Goal: Information Seeking & Learning: Find specific fact

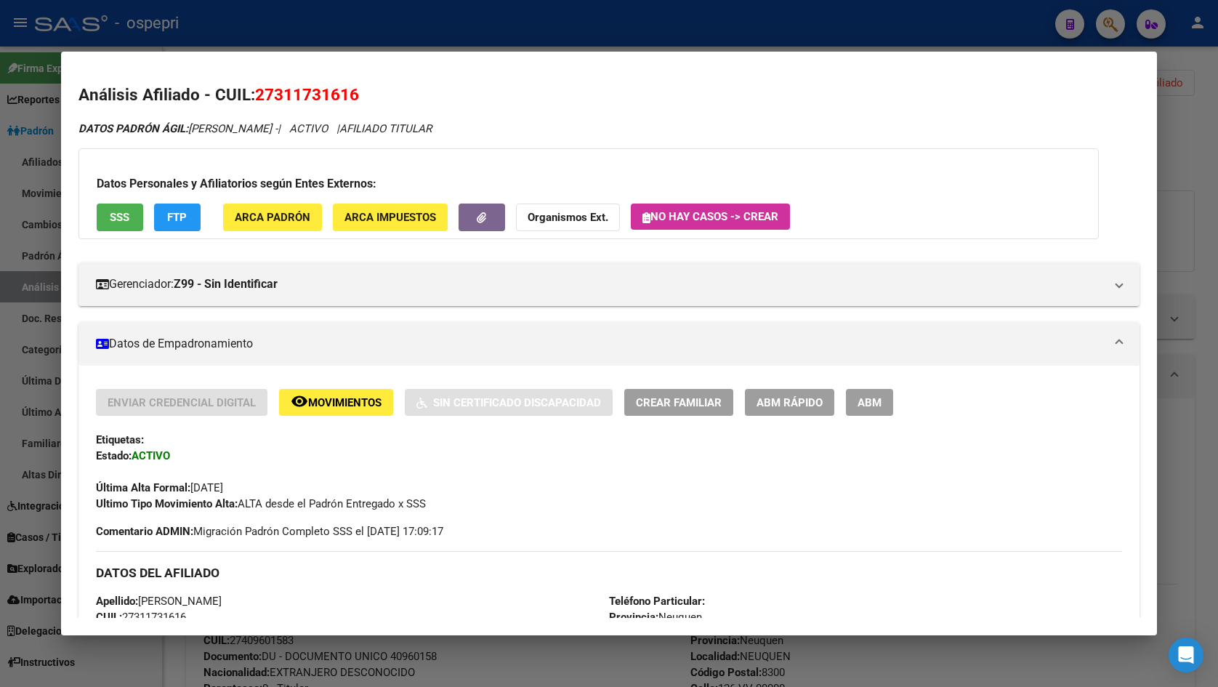
scroll to position [993, 0]
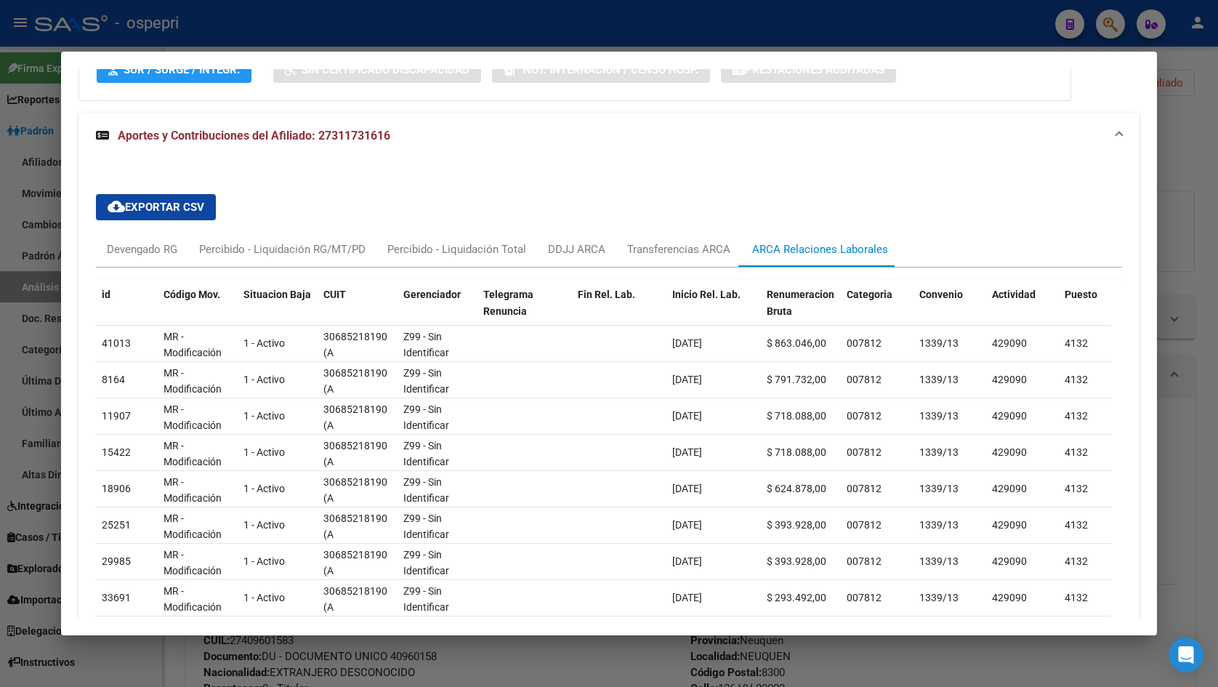
click at [1173, 134] on div at bounding box center [609, 343] width 1218 height 687
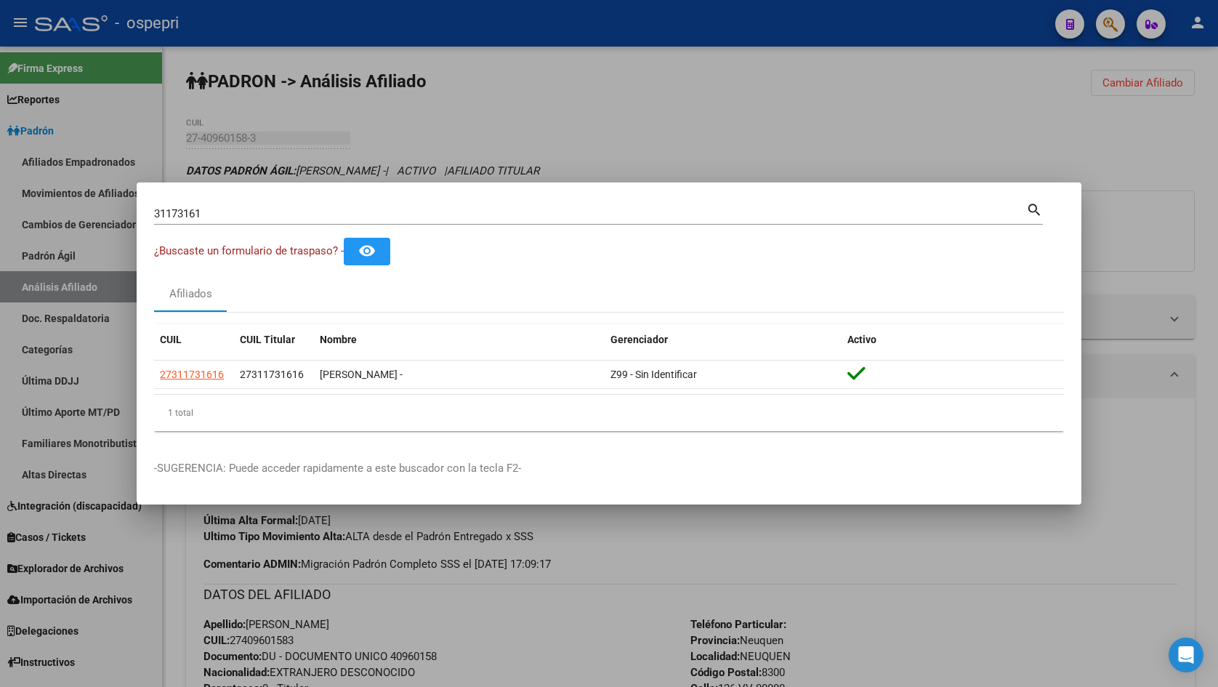
drag, startPoint x: 368, startPoint y: 187, endPoint x: 362, endPoint y: 200, distance: 14.3
click at [365, 193] on mat-dialog-container "31173161 Buscar (apellido, dni, cuil, nro traspaso, cuit, obra social) search ¿…" at bounding box center [609, 343] width 945 height 323
click at [362, 200] on div "31173161 Buscar (apellido, dni, [PERSON_NAME], nro traspaso, cuit, obra social)…" at bounding box center [598, 212] width 889 height 25
drag, startPoint x: 362, startPoint y: 200, endPoint x: 352, endPoint y: 204, distance: 11.1
click at [352, 204] on div "31173161 Buscar (apellido, dni, [PERSON_NAME], nro traspaso, cuit, obra social)…" at bounding box center [598, 212] width 889 height 25
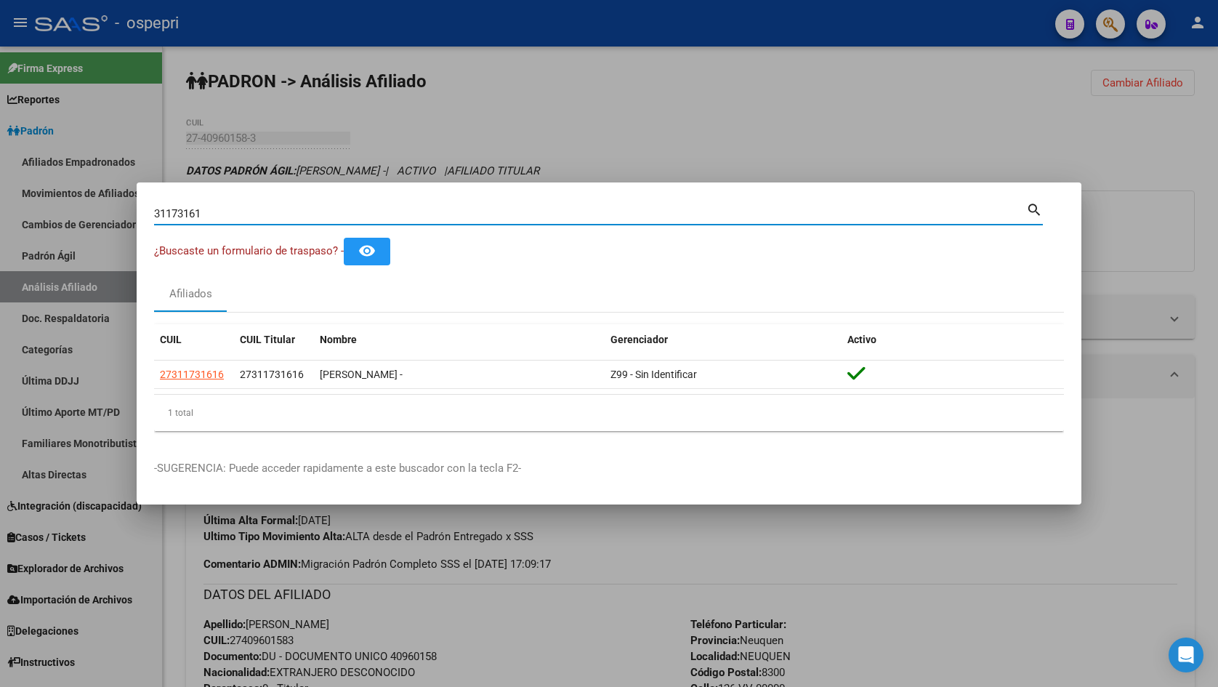
click at [352, 204] on div "31173161 Buscar (apellido, dni, [PERSON_NAME], [PERSON_NAME], cuit, obra social)" at bounding box center [590, 214] width 872 height 22
click at [349, 212] on input "31173161" at bounding box center [590, 213] width 872 height 13
paste input "03"
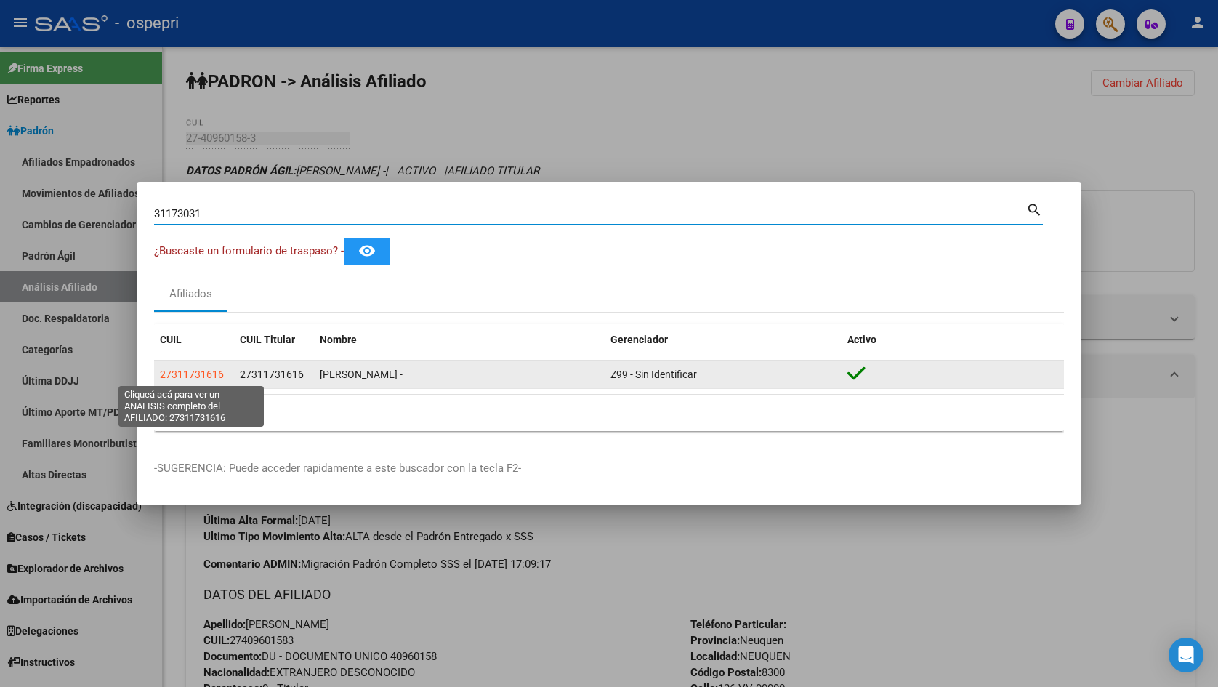
type input "31173031"
click at [201, 372] on span "27311731616" at bounding box center [192, 374] width 64 height 12
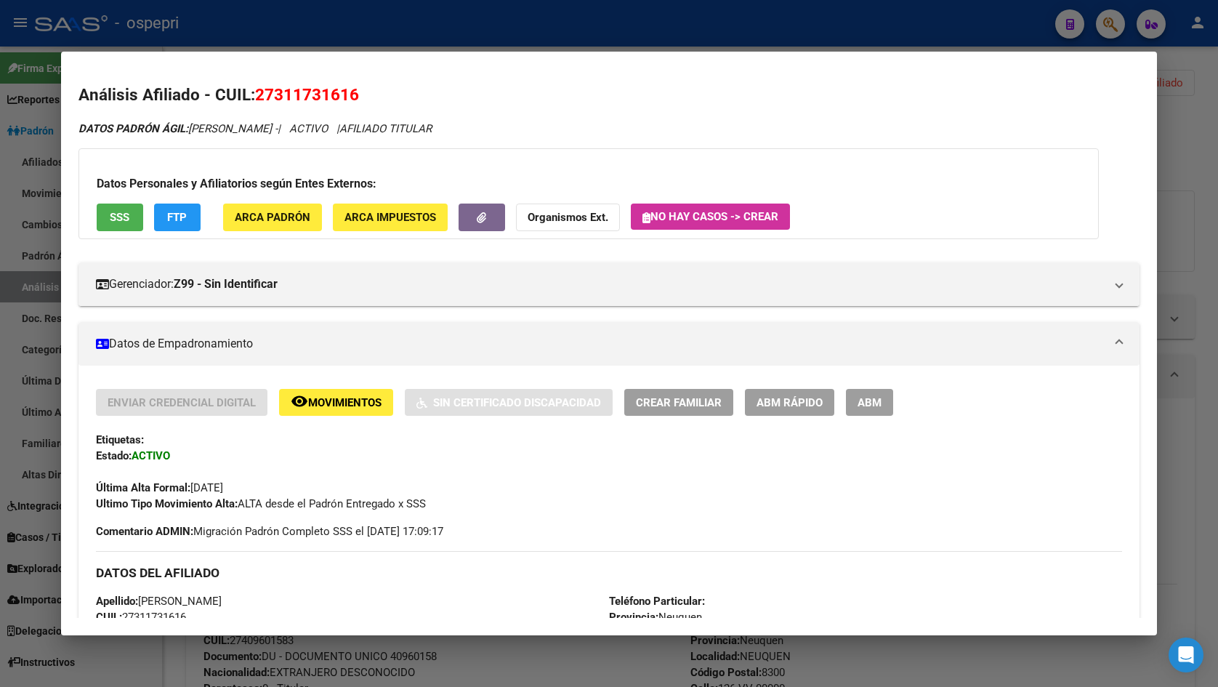
click at [1201, 73] on div at bounding box center [609, 343] width 1218 height 687
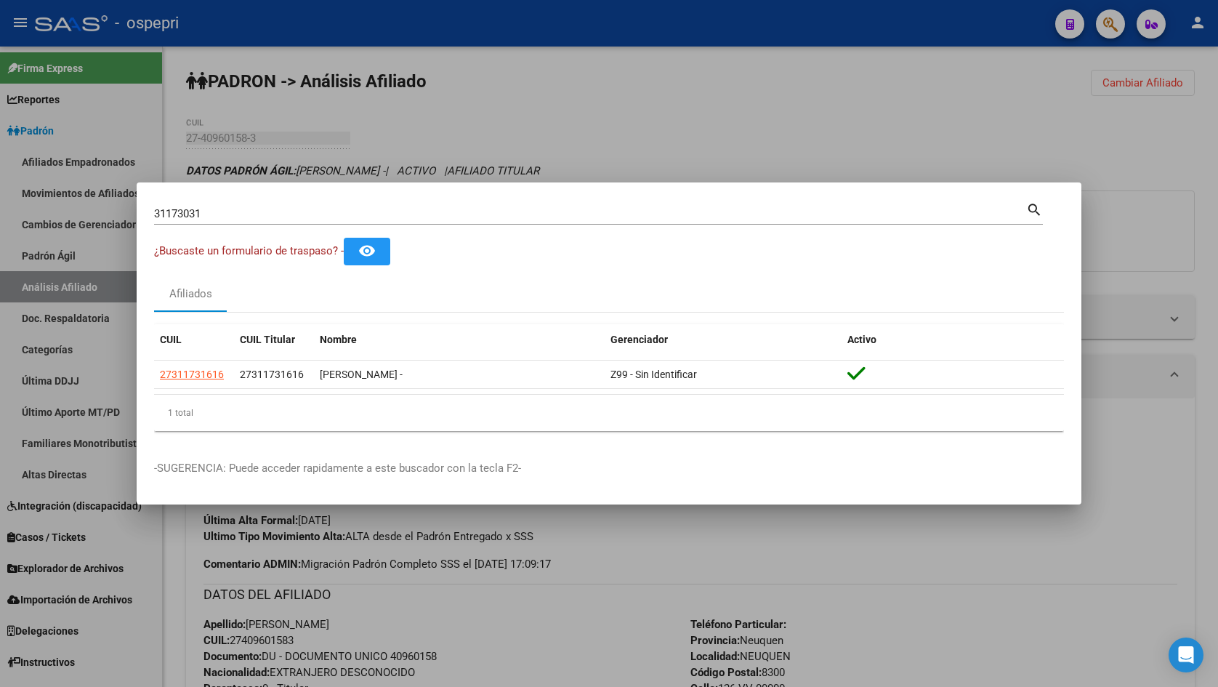
click at [307, 217] on input "31173031" at bounding box center [590, 213] width 872 height 13
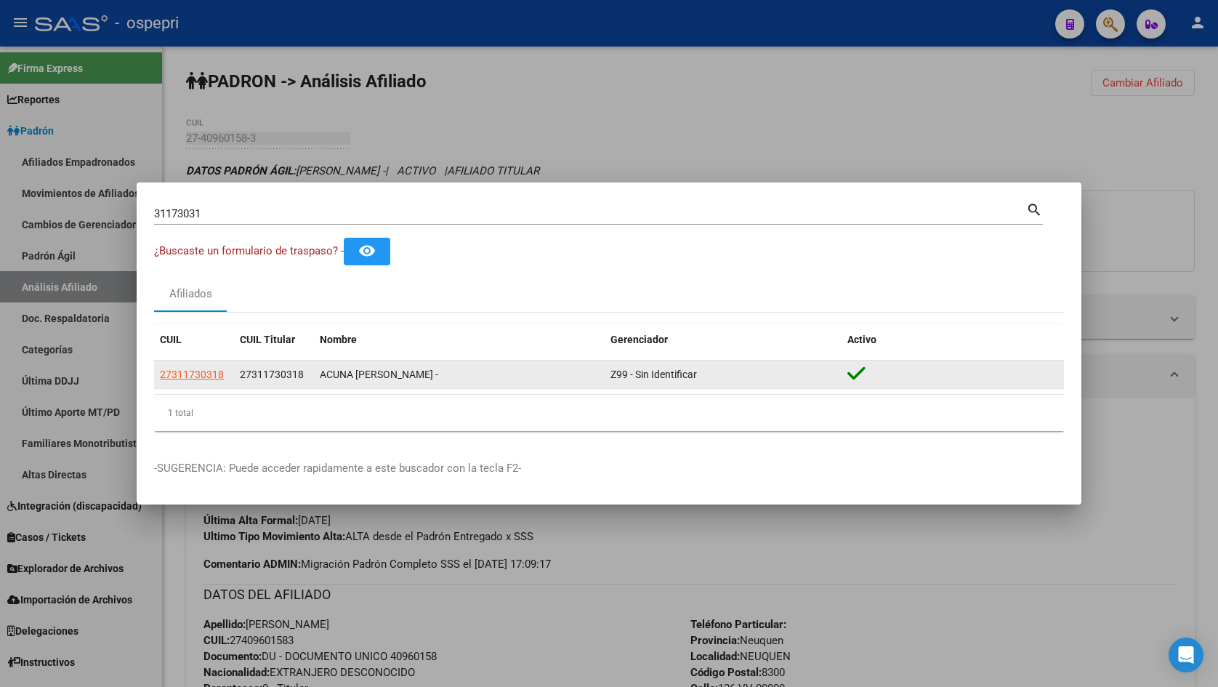
click at [187, 366] on app-link-go-to "27311730318" at bounding box center [192, 374] width 64 height 17
click at [187, 371] on span "27311730318" at bounding box center [192, 374] width 64 height 12
type textarea "27311730318"
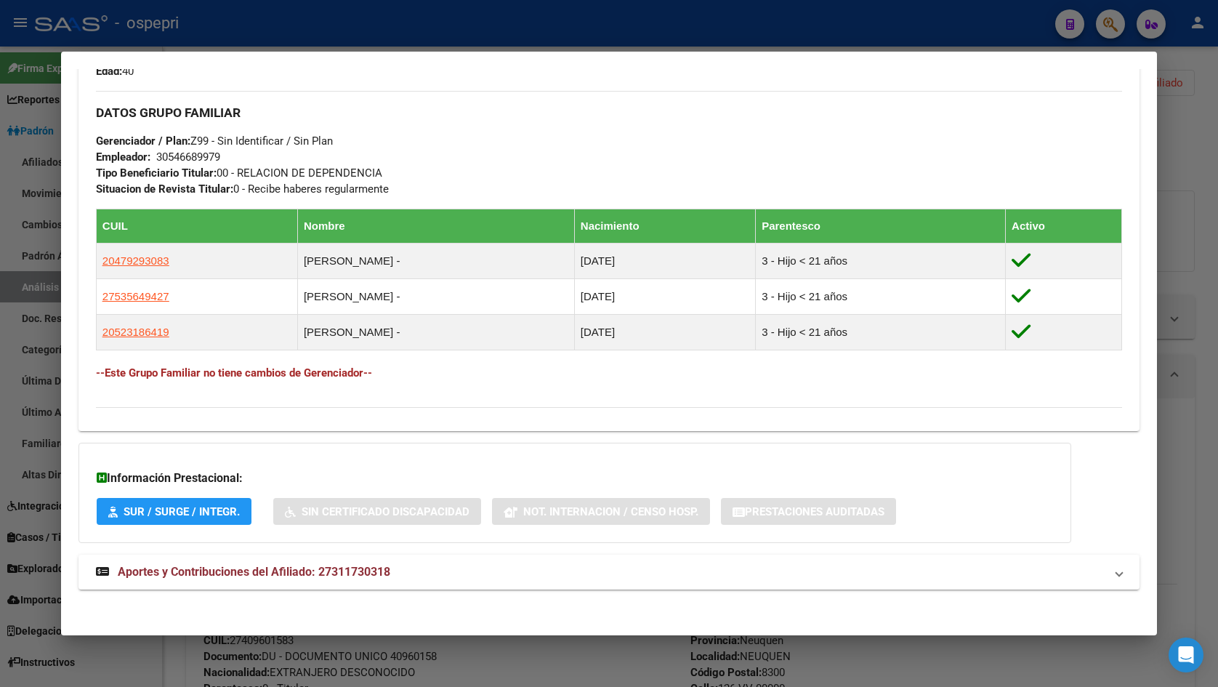
scroll to position [678, 0]
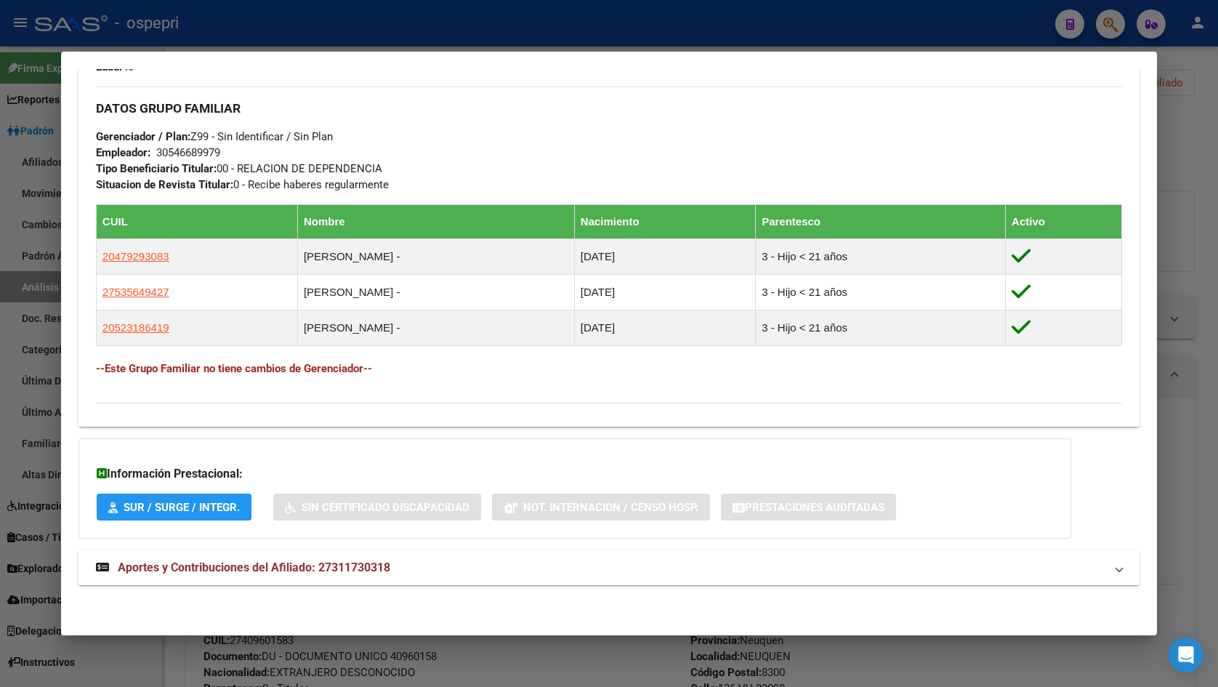
click at [413, 588] on div "DATOS PADRÓN ÁGIL: ACUNA [PERSON_NAME] - | ACTIVO | AFILIADO TITULAR Datos Pers…" at bounding box center [608, 22] width 1061 height 1159
click at [414, 575] on mat-panel-title "Aportes y Contribuciones del Afiliado: 27311730318" at bounding box center [600, 567] width 1009 height 17
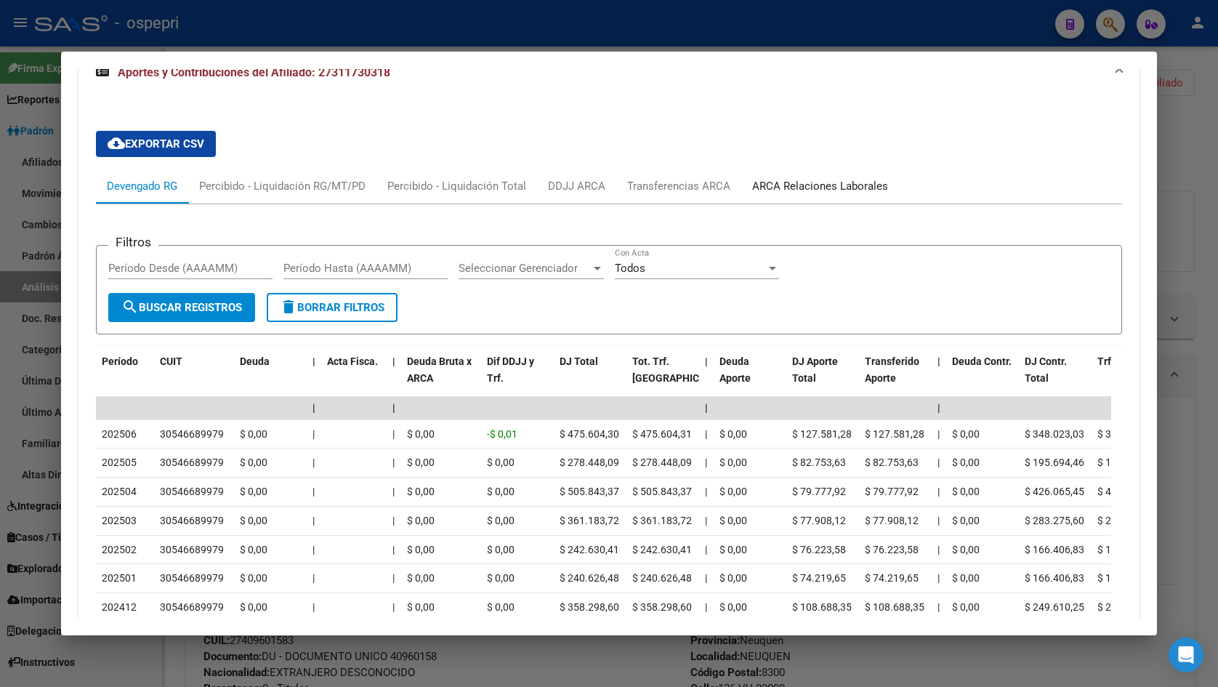
click at [833, 180] on div "ARCA Relaciones Laborales" at bounding box center [820, 186] width 136 height 16
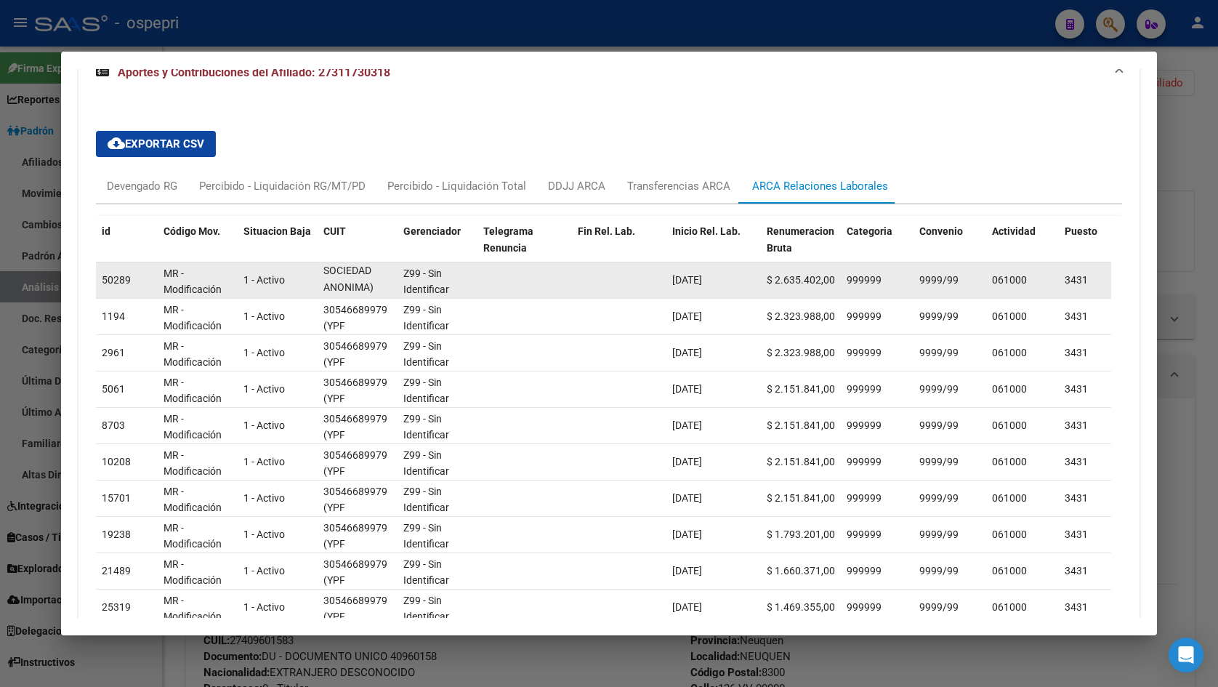
scroll to position [1, 0]
drag, startPoint x: 326, startPoint y: 270, endPoint x: 375, endPoint y: 292, distance: 54.0
click at [375, 292] on div "30546689979 (YPF SOCIEDAD ANONIMA)" at bounding box center [357, 279] width 68 height 31
copy div "30546689979 (YPF SOCIEDAD ANONIMA)"
drag, startPoint x: 919, startPoint y: 275, endPoint x: 961, endPoint y: 280, distance: 42.5
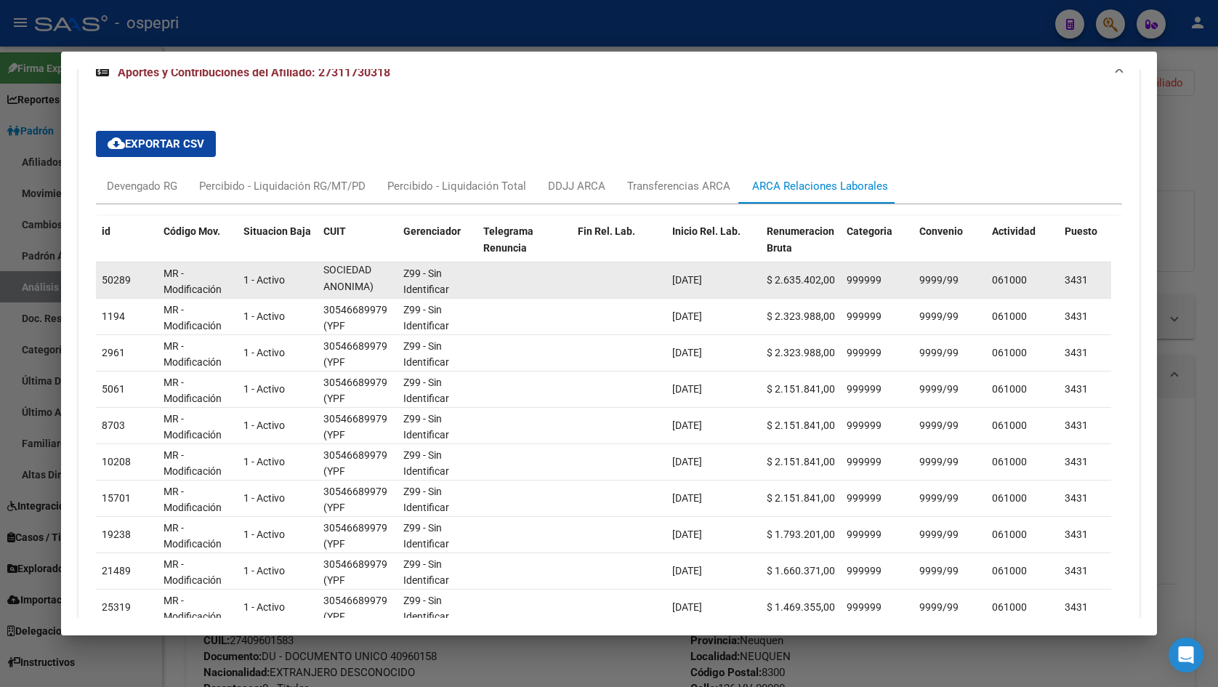
click at [961, 280] on div "9999/99" at bounding box center [949, 280] width 61 height 17
copy span "9999/99"
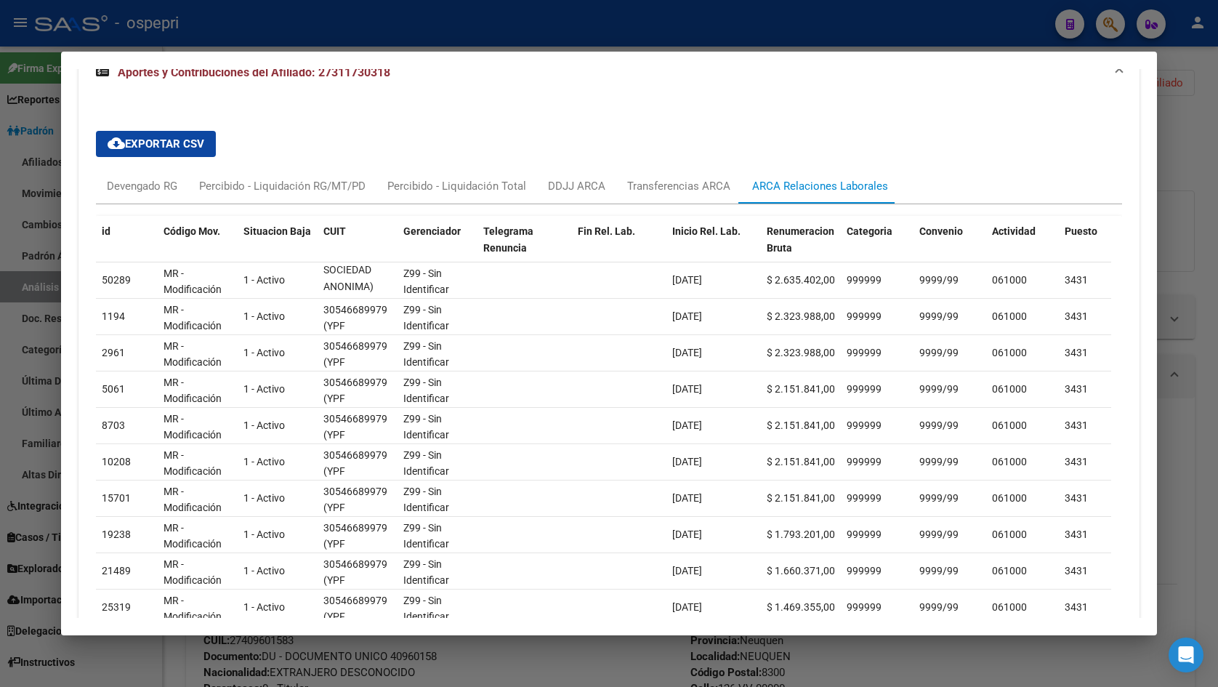
click at [1179, 194] on div at bounding box center [609, 343] width 1218 height 687
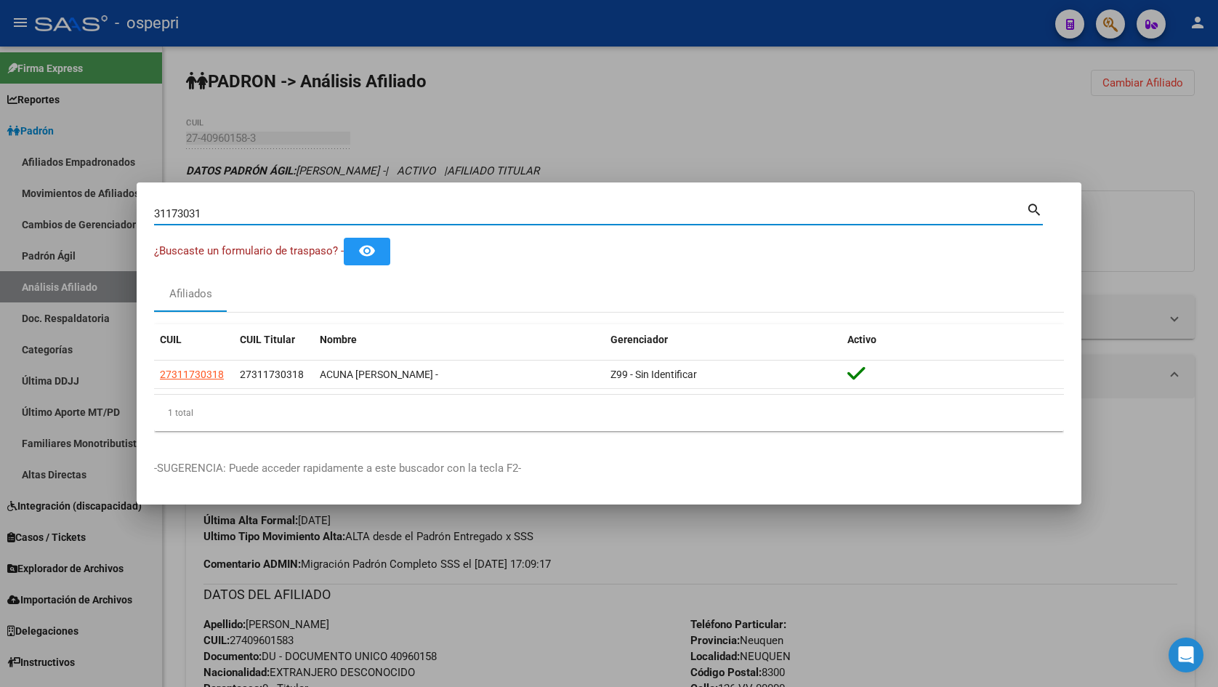
click at [353, 215] on input "31173031" at bounding box center [590, 213] width 872 height 13
paste input "6287"
type input "31162871"
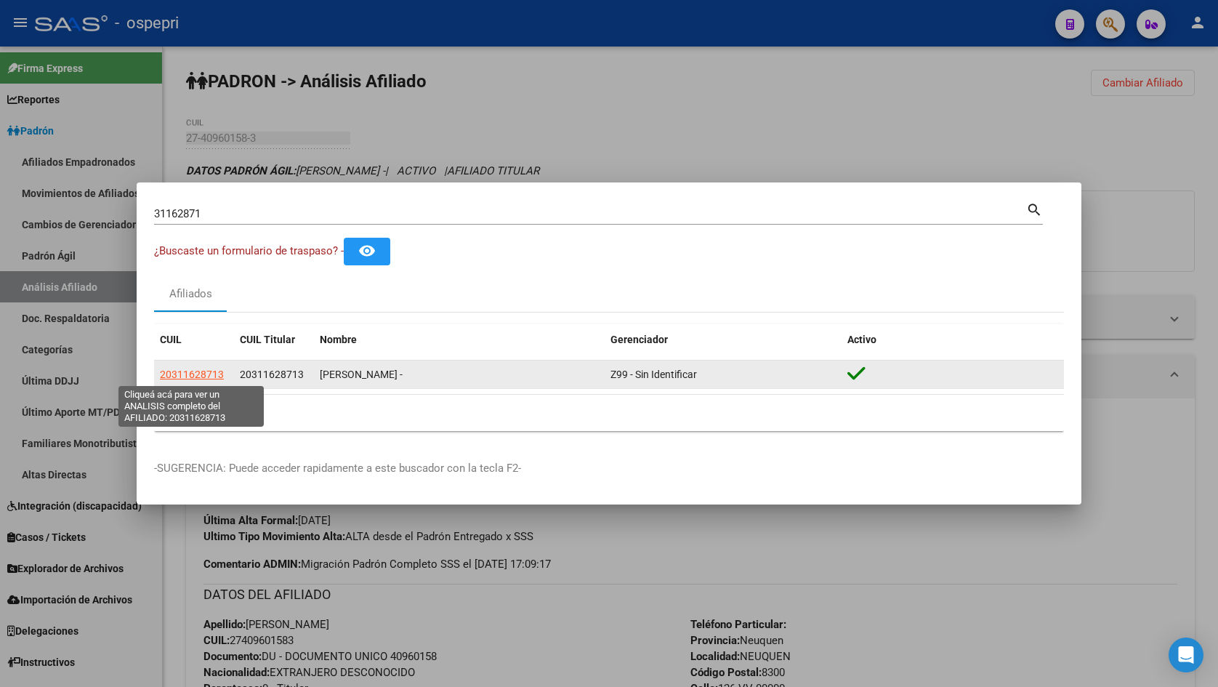
click at [214, 371] on span "20311628713" at bounding box center [192, 374] width 64 height 12
type textarea "20311628713"
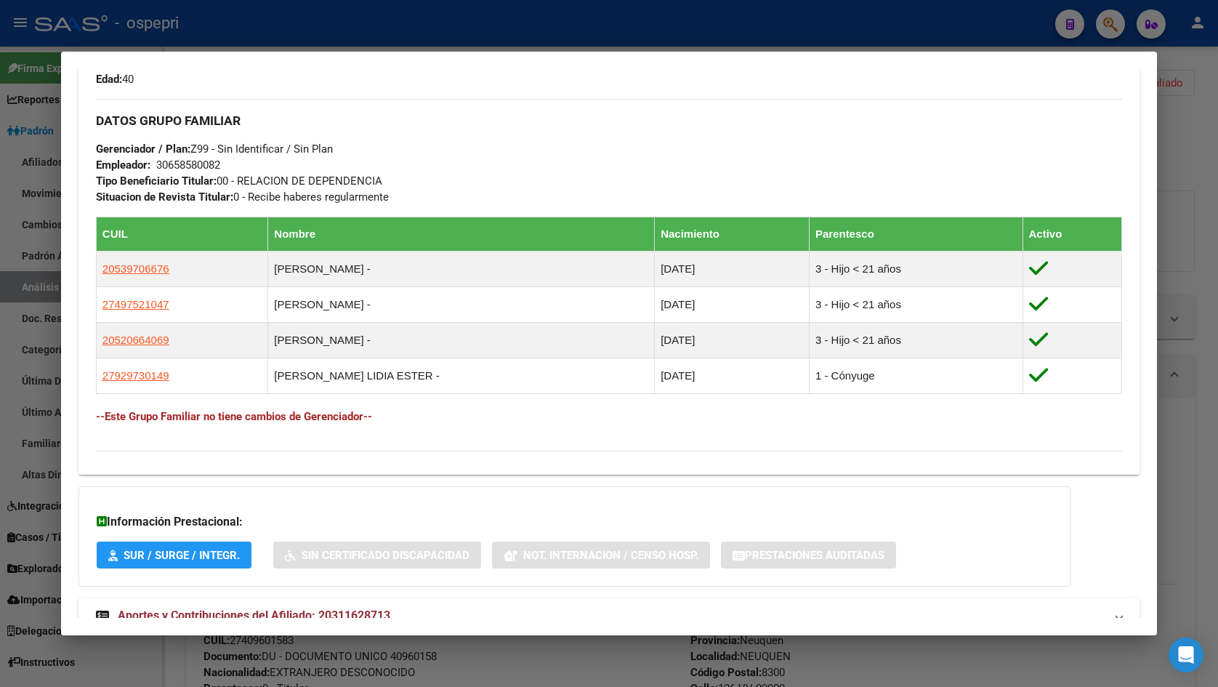
scroll to position [714, 0]
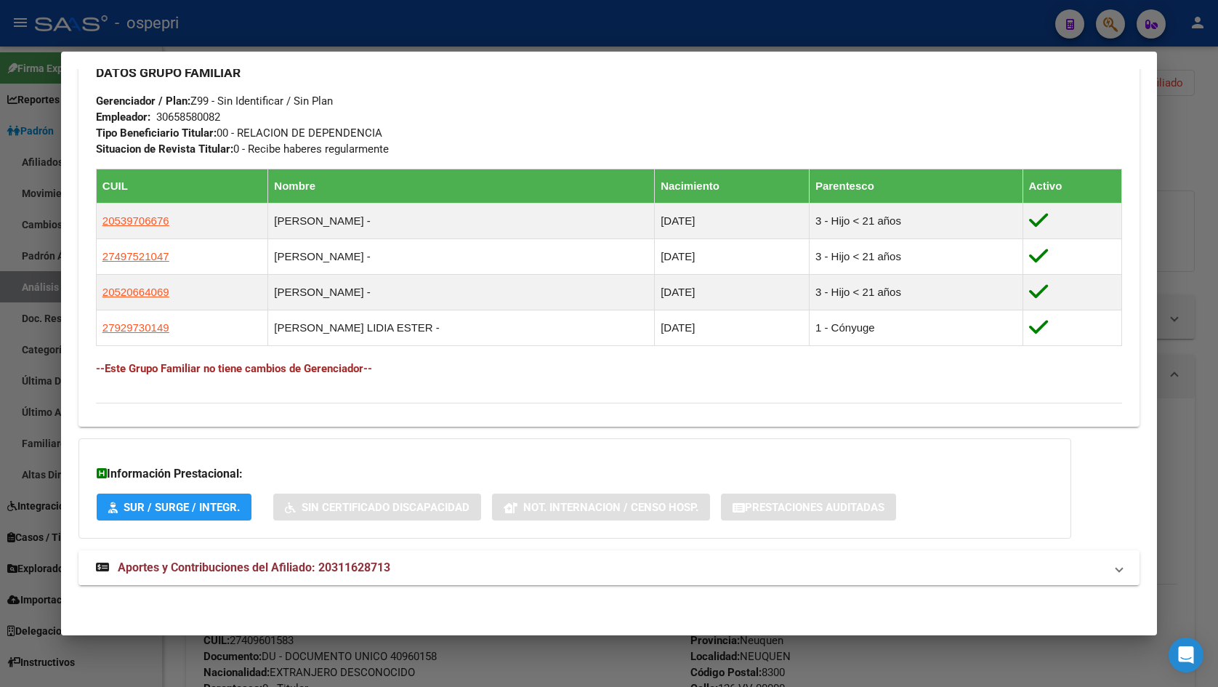
click at [514, 582] on mat-expansion-panel-header "Aportes y Contribuciones del Afiliado: 20311628713" at bounding box center [608, 567] width 1061 height 35
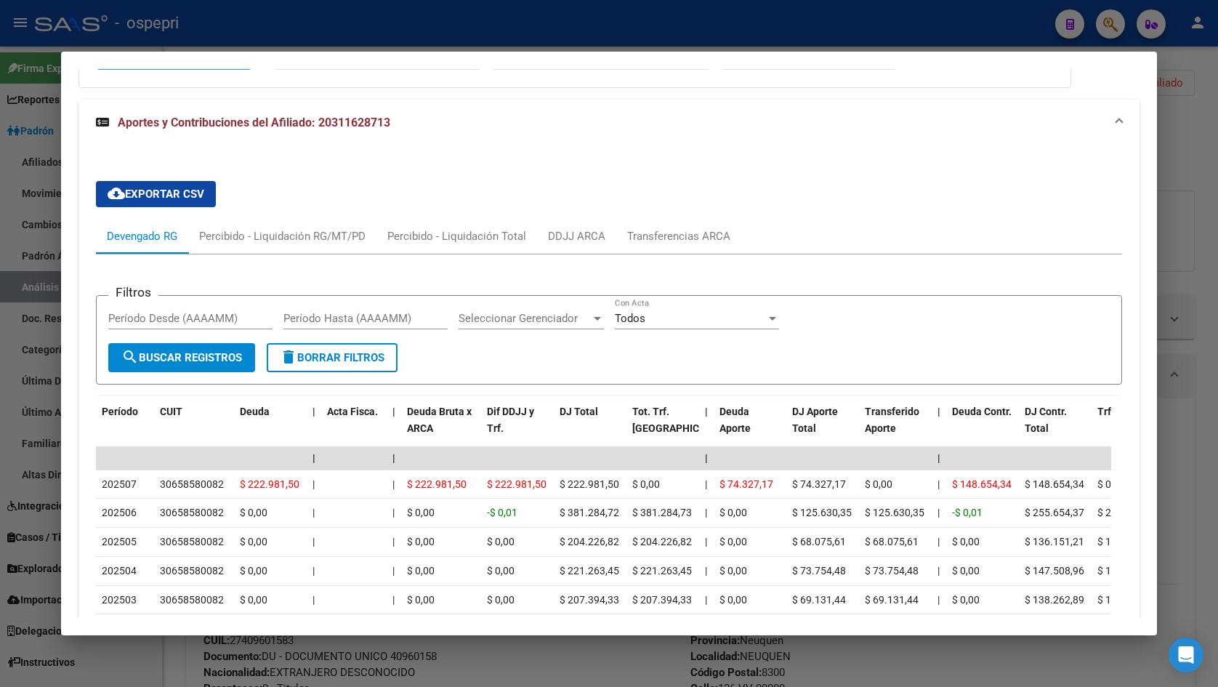
scroll to position [1224, 0]
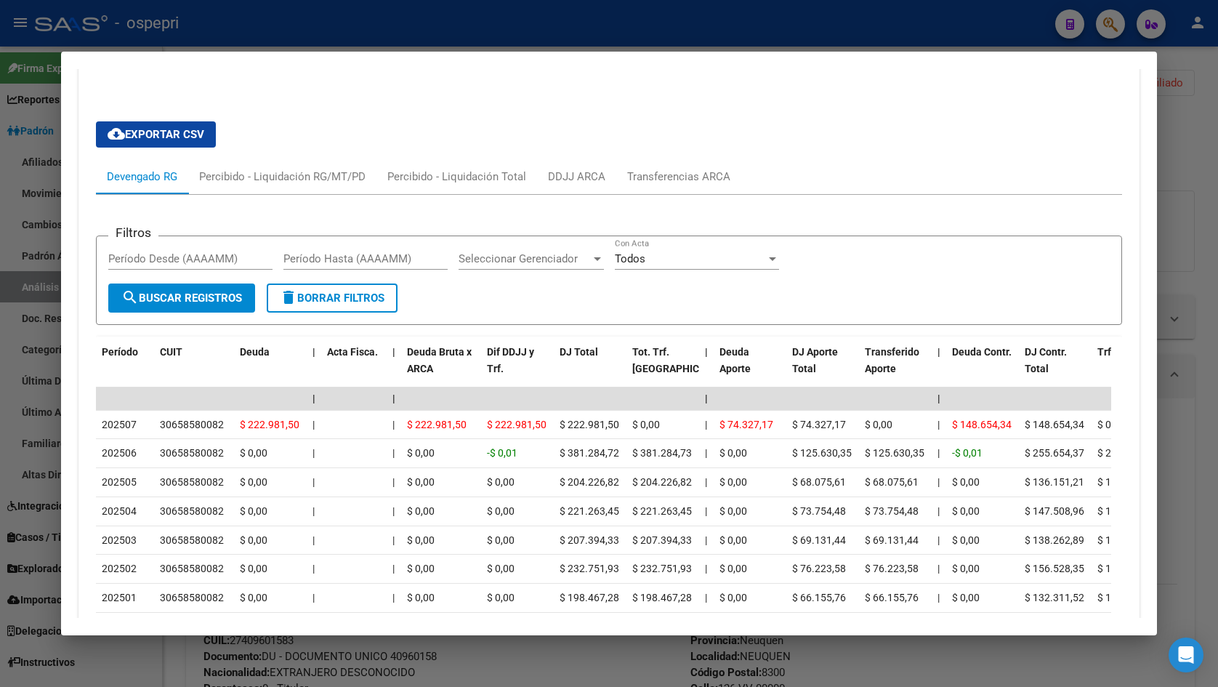
click at [1214, 193] on div at bounding box center [609, 343] width 1218 height 687
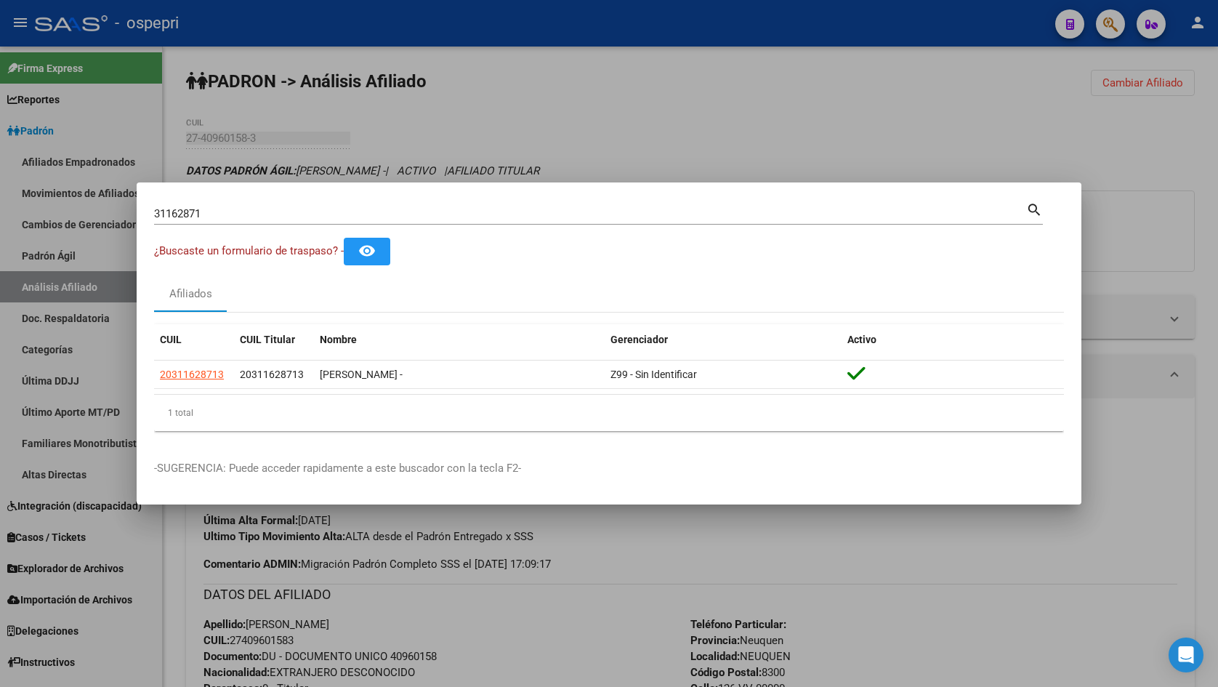
click at [416, 214] on input "31162871" at bounding box center [590, 213] width 872 height 13
paste input "56637"
type input "31156637"
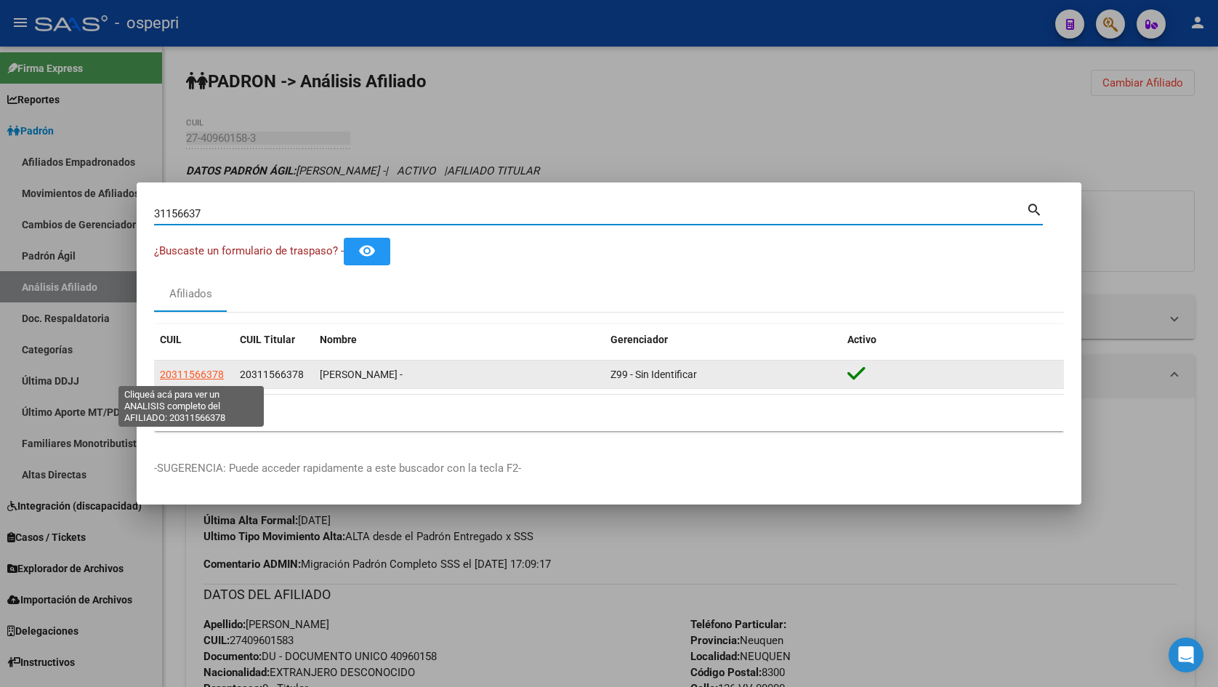
click at [195, 373] on span "20311566378" at bounding box center [192, 374] width 64 height 12
type textarea "20311566378"
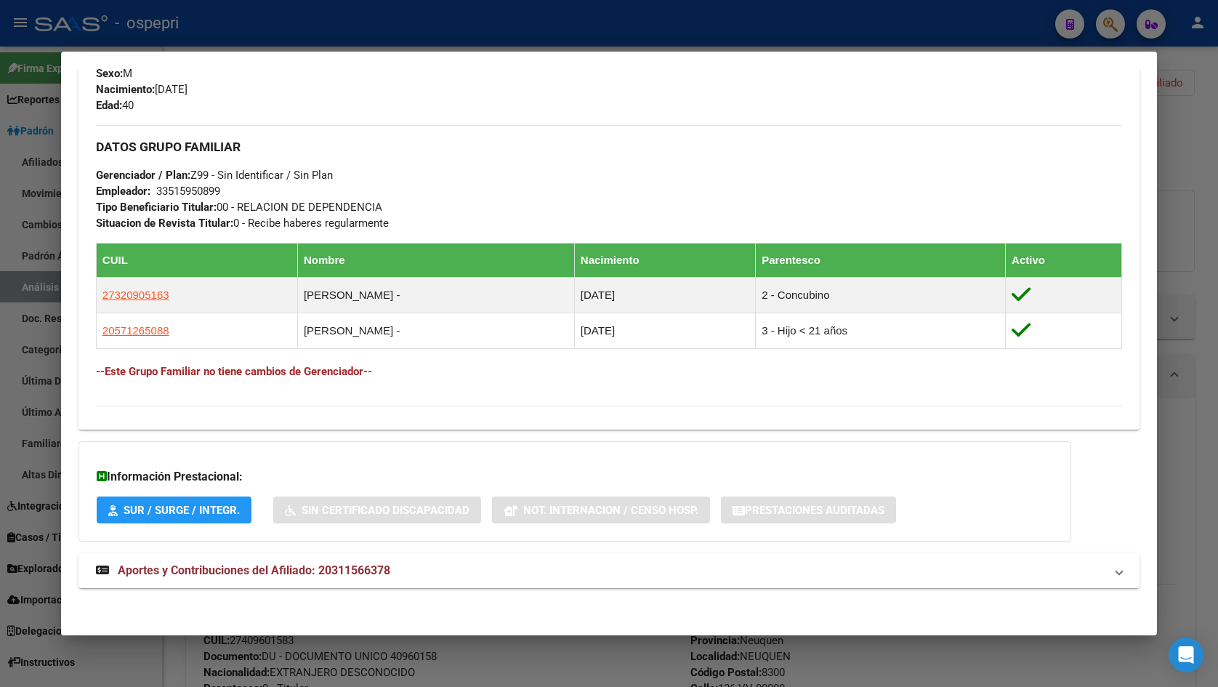
scroll to position [642, 0]
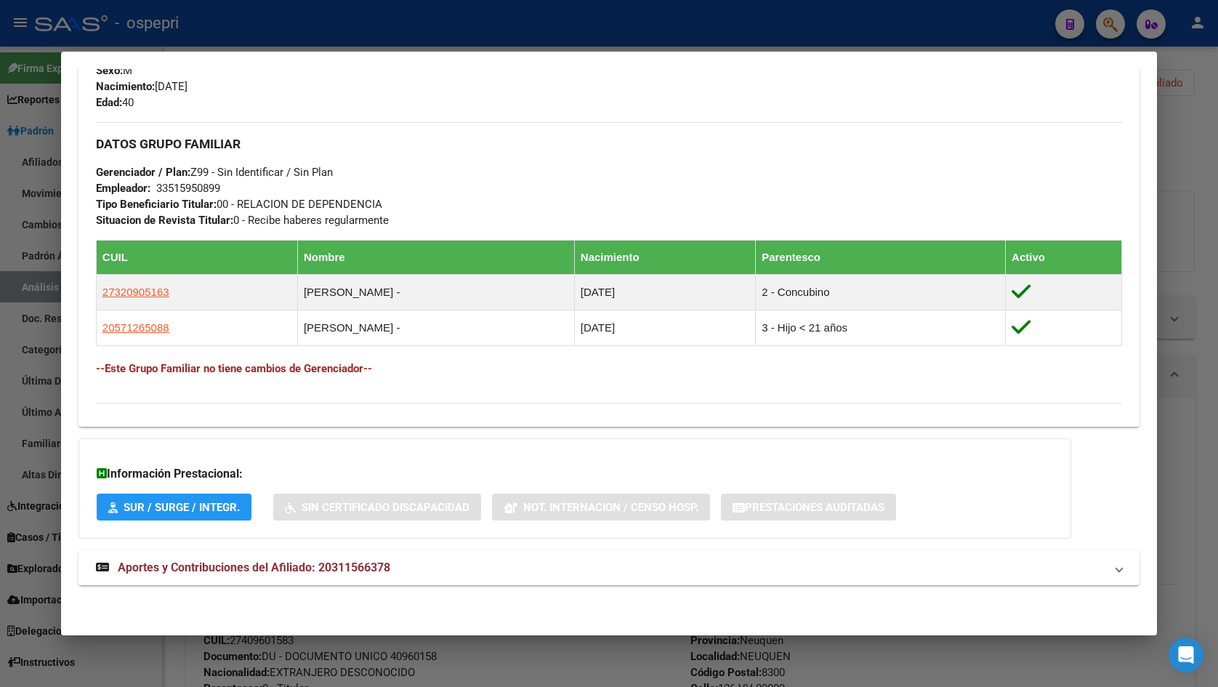
click at [187, 551] on mat-expansion-panel-header "Aportes y Contribuciones del Afiliado: 20311566378" at bounding box center [608, 567] width 1061 height 35
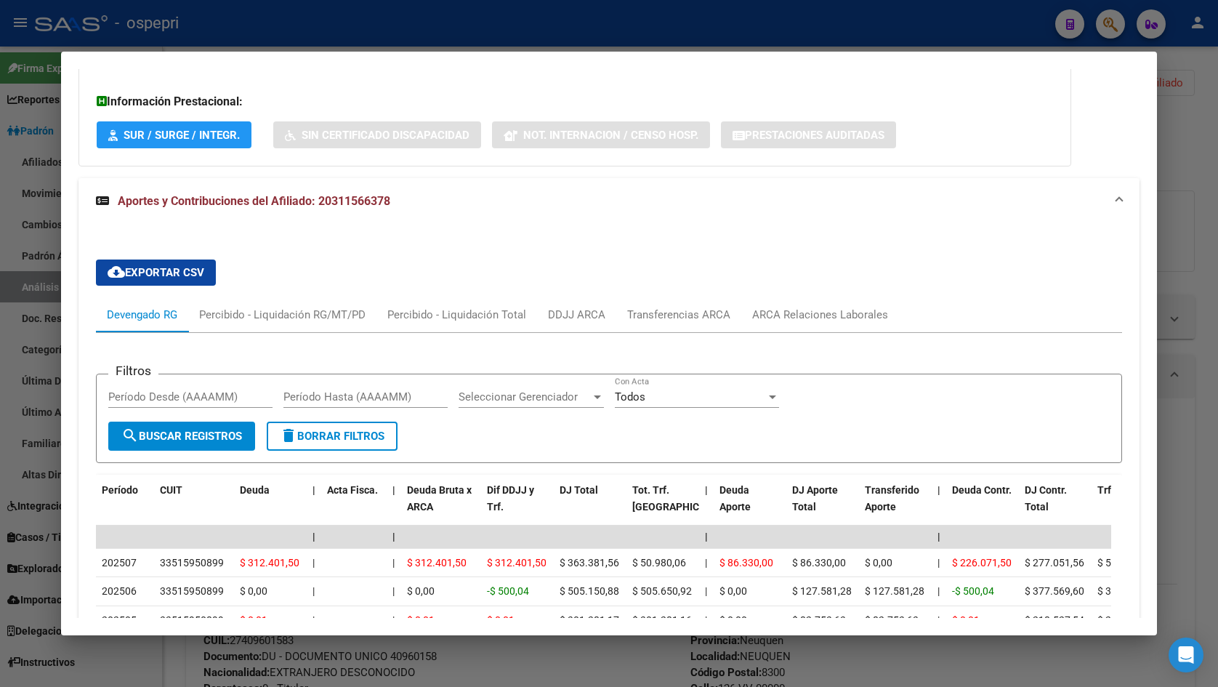
scroll to position [852, 0]
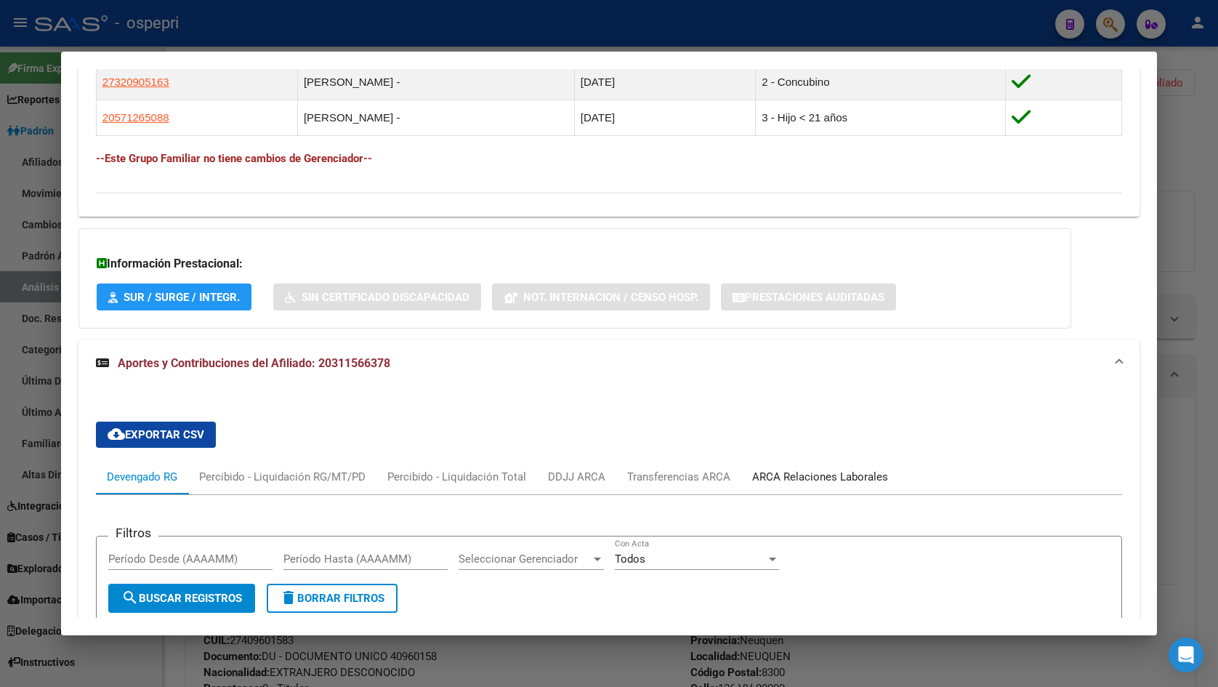
click at [788, 474] on div "ARCA Relaciones Laborales" at bounding box center [820, 477] width 136 height 16
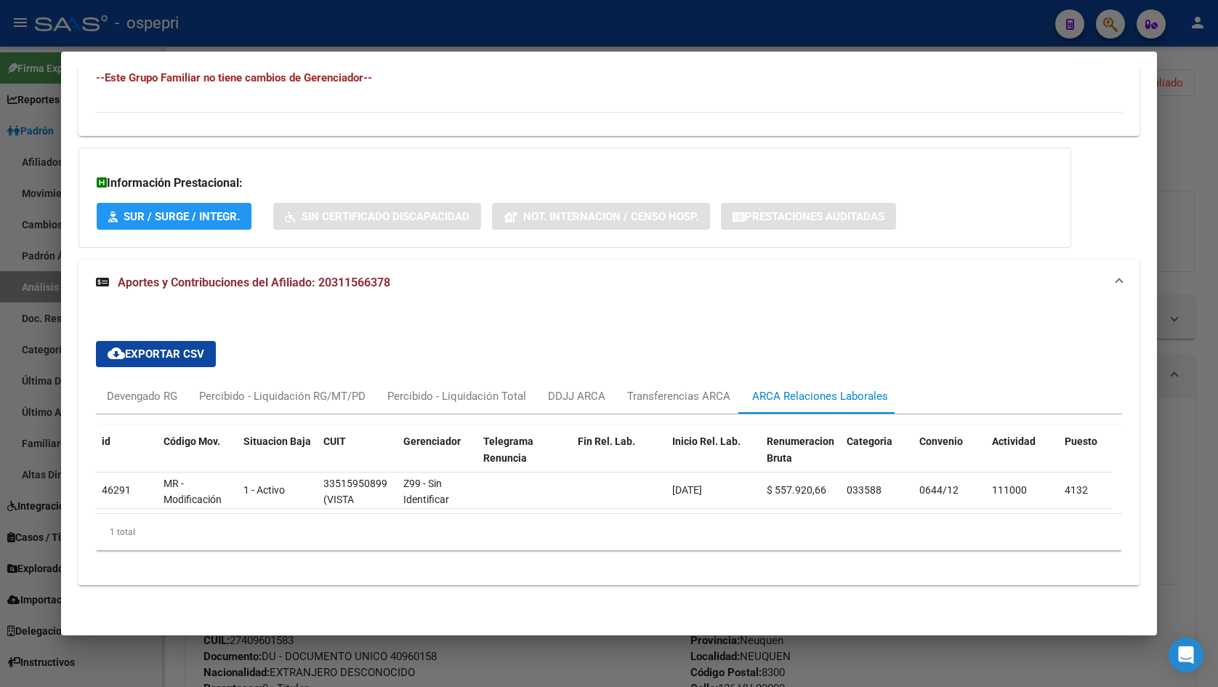
scroll to position [944, 0]
click at [1179, 192] on div at bounding box center [609, 343] width 1218 height 687
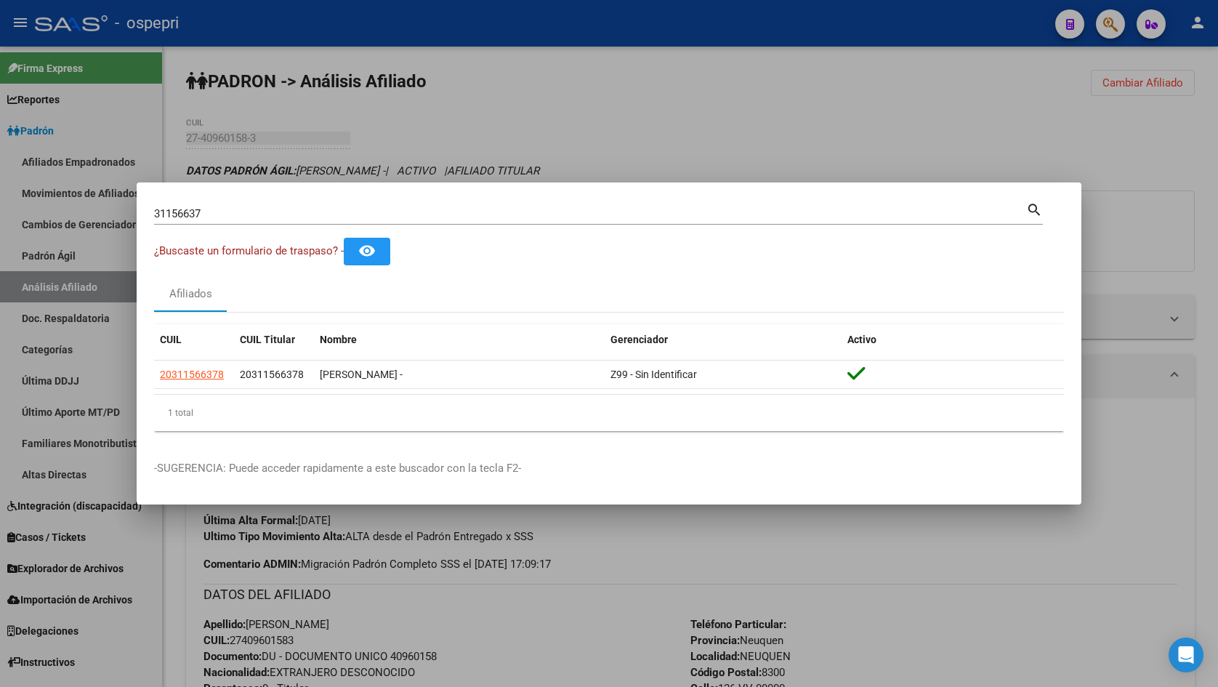
click at [351, 214] on input "31156637" at bounding box center [590, 213] width 872 height 13
paste input "413"
type input "31156413"
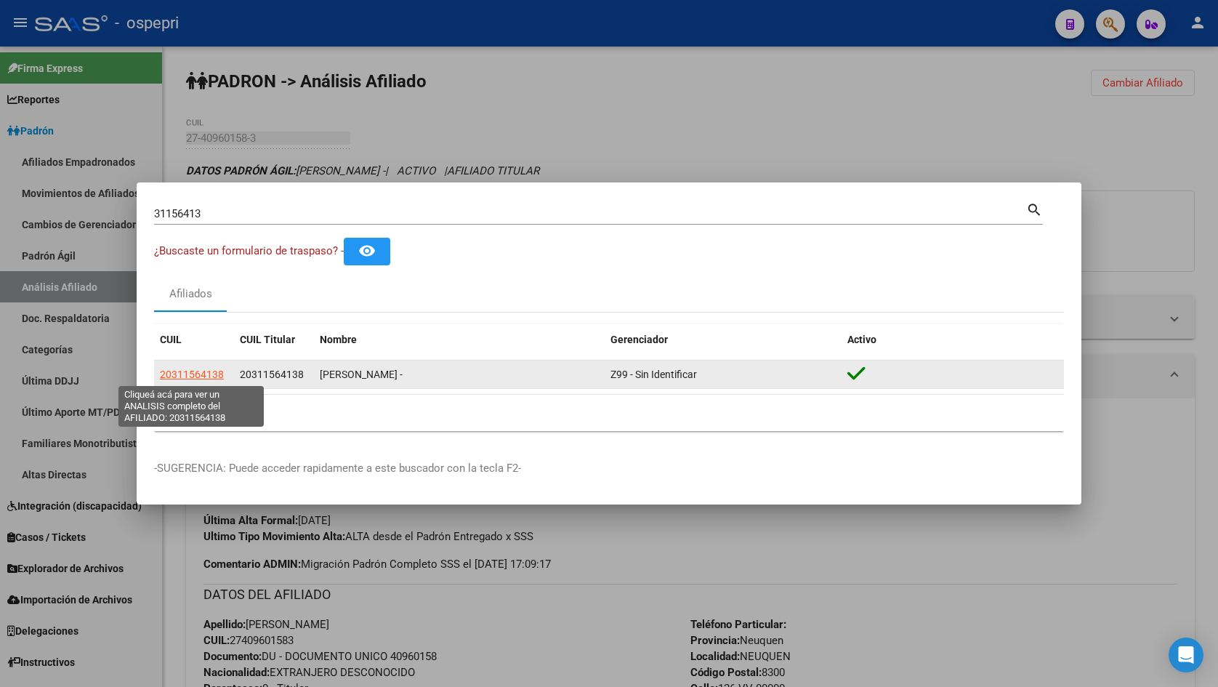
click at [185, 369] on span "20311564138" at bounding box center [192, 374] width 64 height 12
type textarea "20311564138"
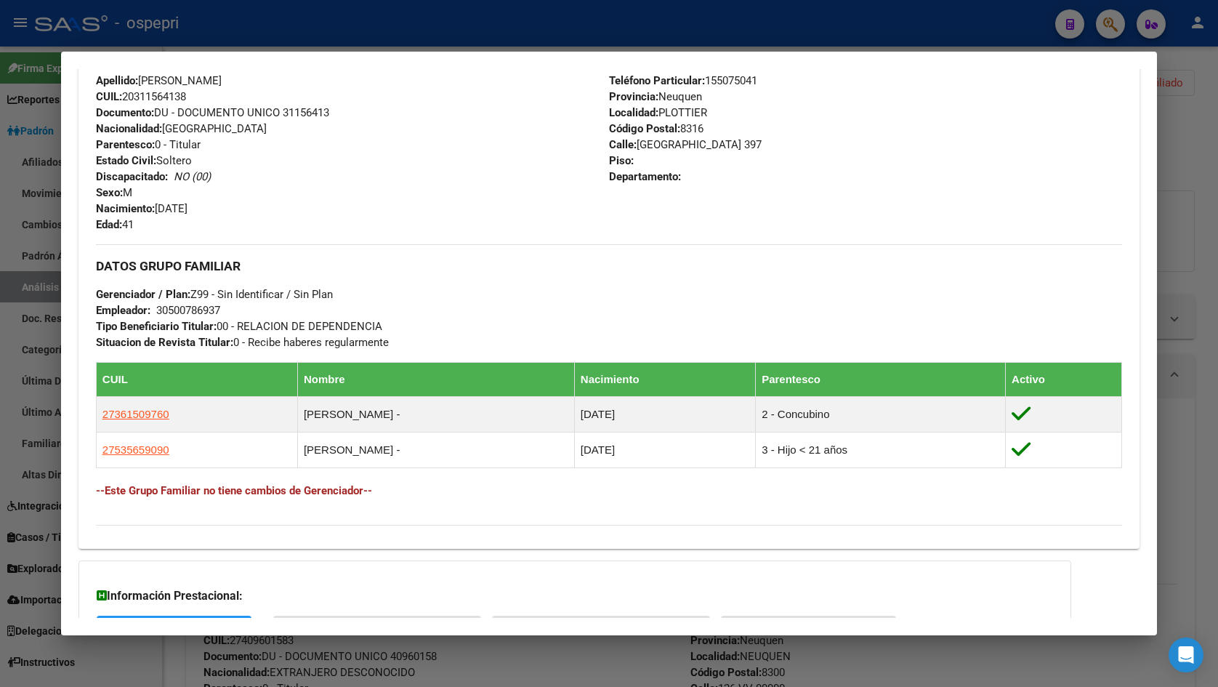
scroll to position [642, 0]
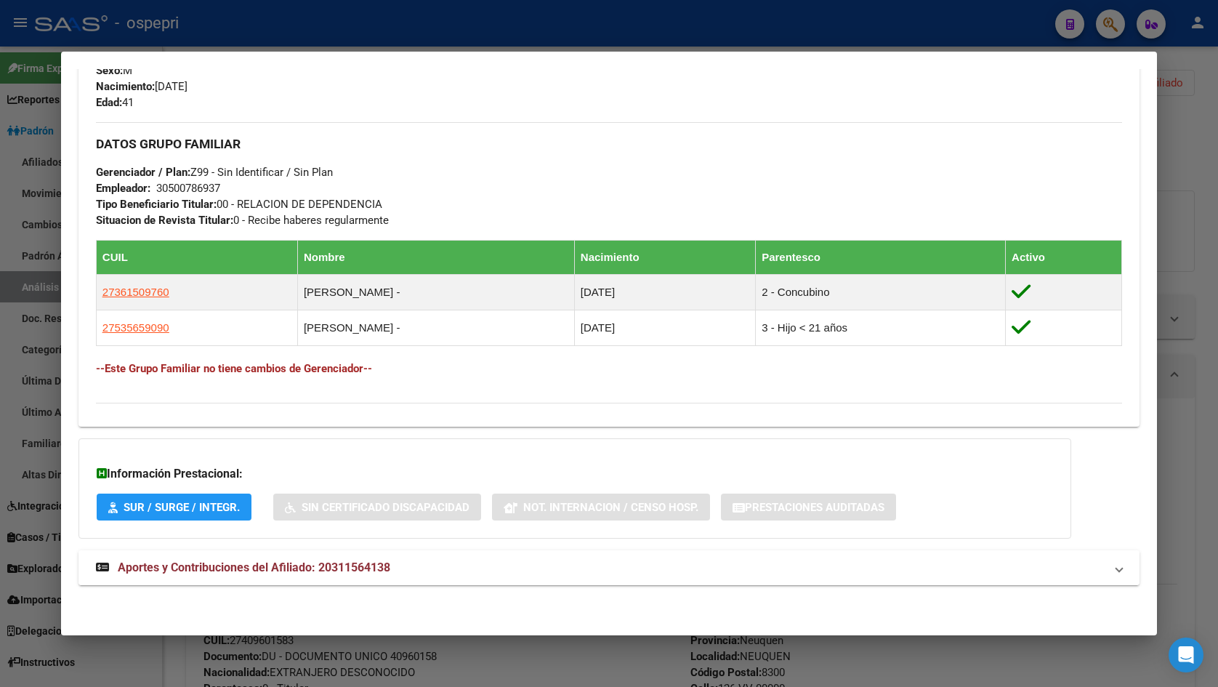
click at [316, 580] on mat-expansion-panel-header "Aportes y Contribuciones del Afiliado: 20311564138" at bounding box center [608, 567] width 1061 height 35
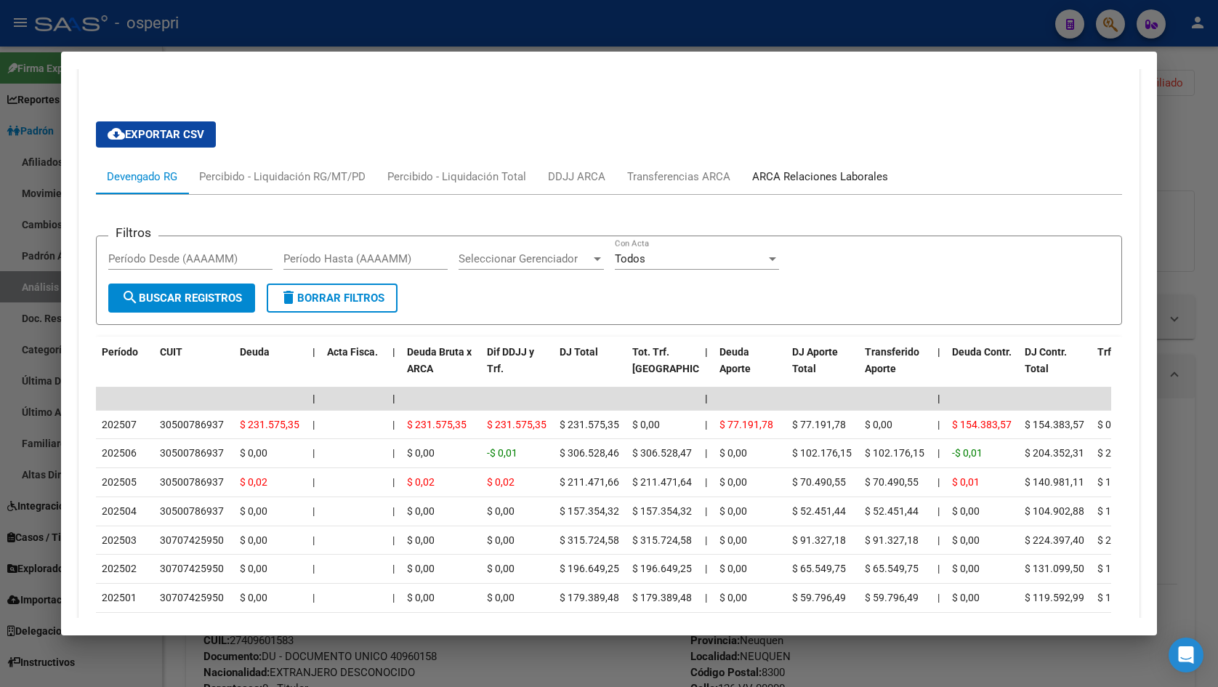
click at [815, 170] on div "ARCA Relaciones Laborales" at bounding box center [820, 177] width 136 height 16
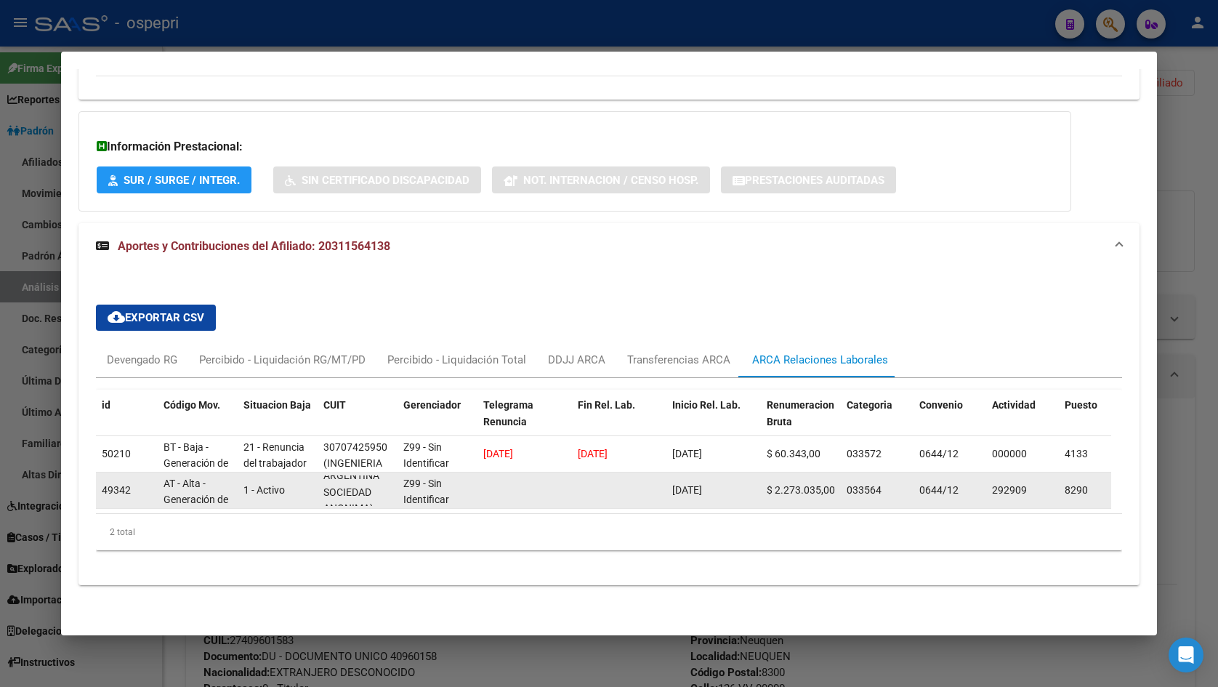
scroll to position [1, 0]
drag, startPoint x: 323, startPoint y: 472, endPoint x: 729, endPoint y: 485, distance: 405.7
click at [729, 485] on div "49342 AT - Alta - Generación de clave 1 - Activo 30500786937 (MOTO MECANICA ARG…" at bounding box center [999, 490] width 1806 height 36
copy div "30500786937 (MOTO MECANICA ARGENTINA SOCIEDAD ANONIMA) Z99 - Sin Identificar [D…"
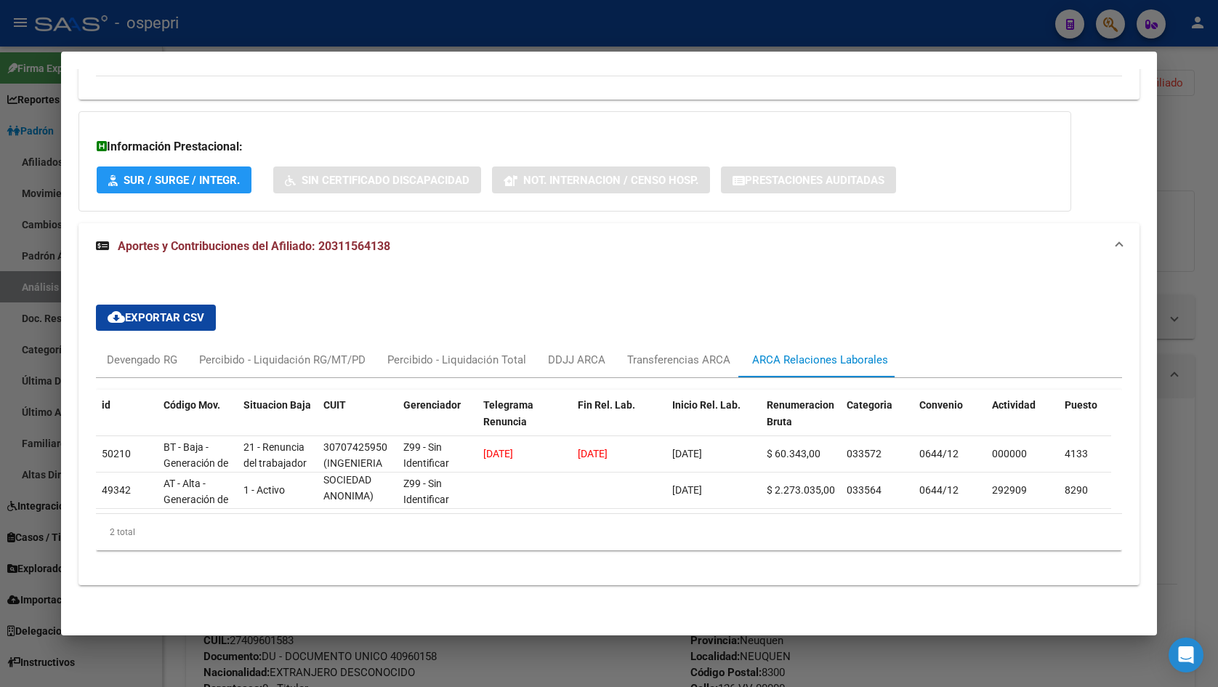
click at [1171, 219] on div at bounding box center [609, 343] width 1218 height 687
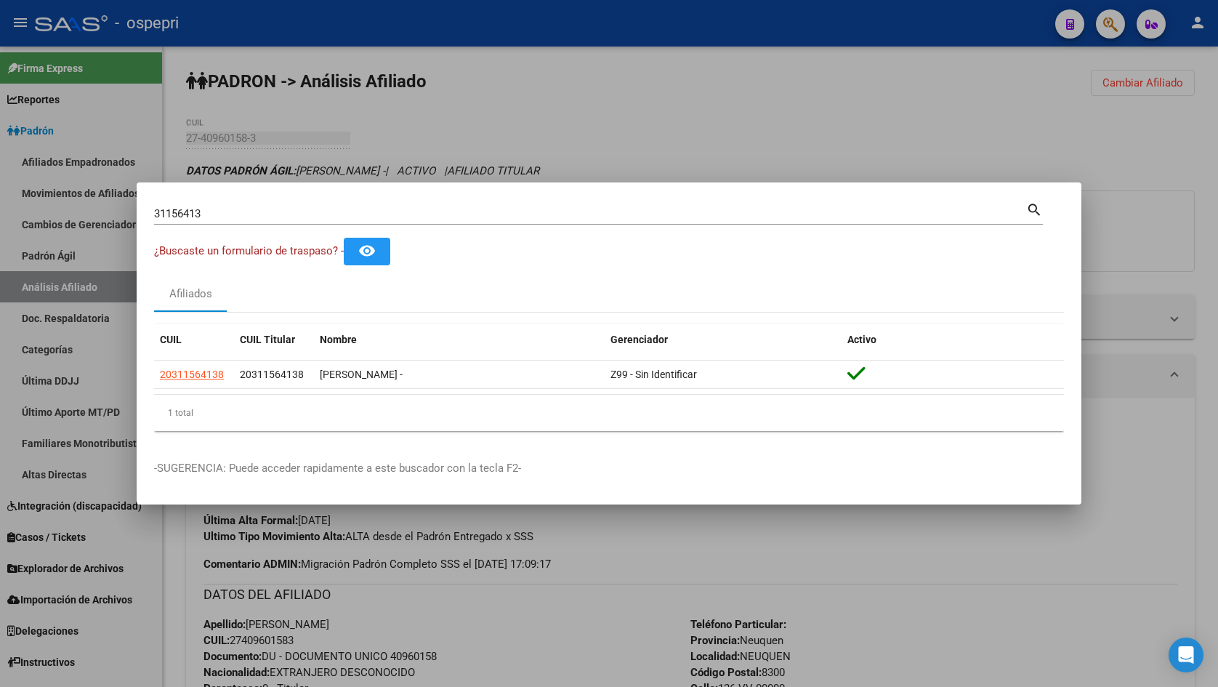
click at [391, 227] on div "31156413 Buscar (apellido, dni, [PERSON_NAME], [PERSON_NAME], cuit, obra social…" at bounding box center [598, 219] width 889 height 39
click at [381, 216] on input "31156413" at bounding box center [590, 213] width 872 height 13
paste input "099134"
type input "31099134"
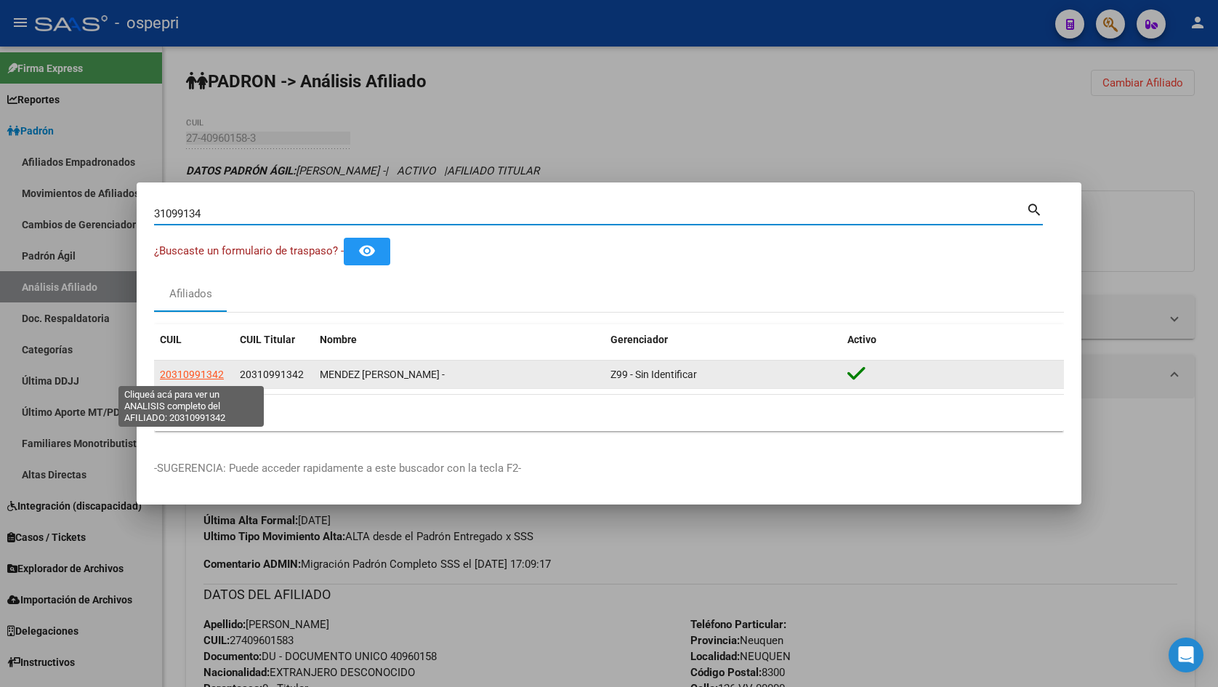
click at [214, 379] on span "20310991342" at bounding box center [192, 374] width 64 height 12
type textarea "20310991342"
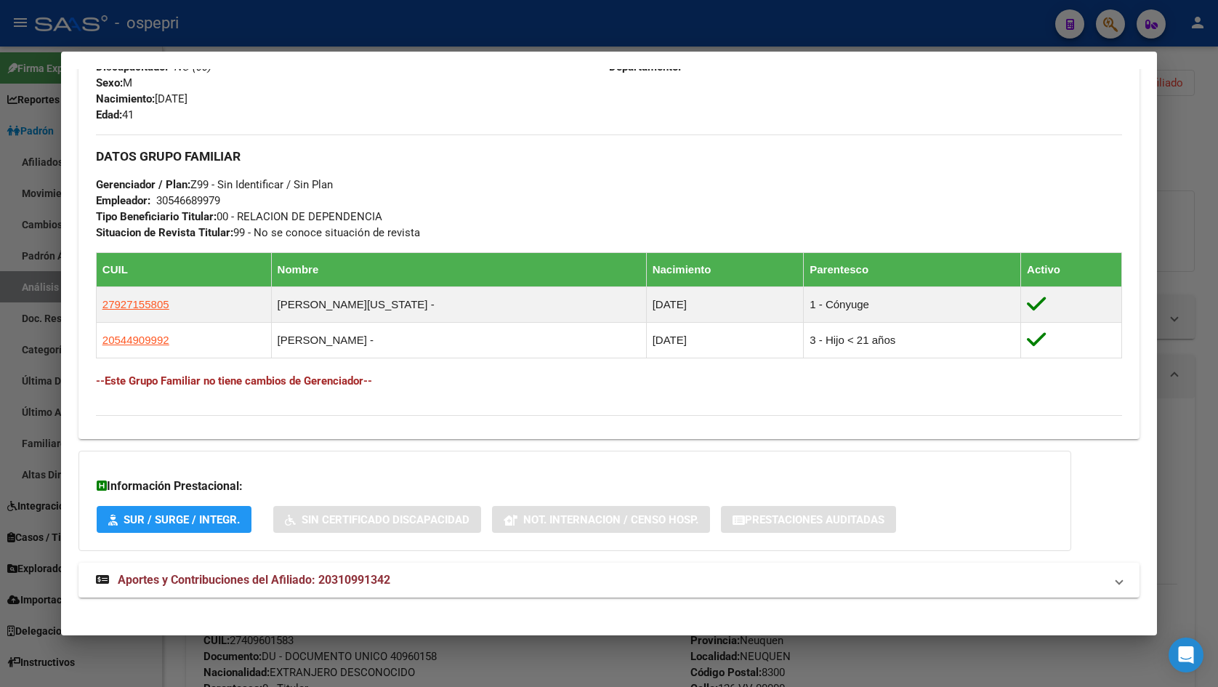
scroll to position [642, 0]
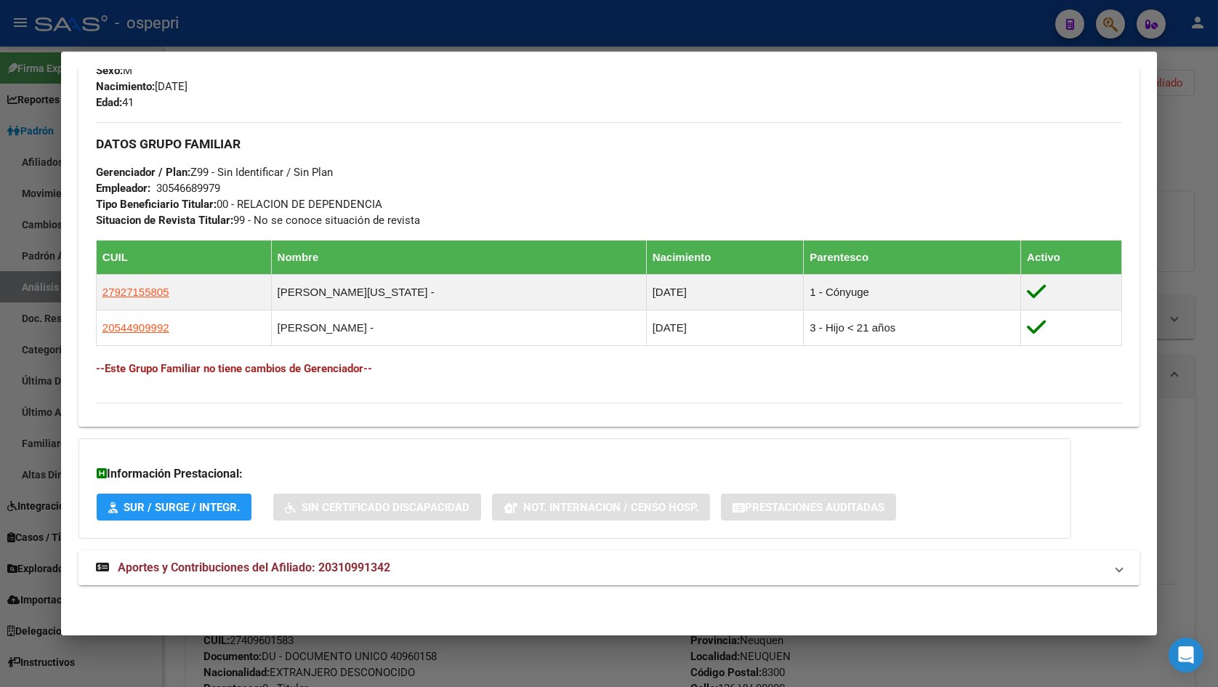
click at [500, 567] on mat-panel-title "Aportes y Contribuciones del Afiliado: 20310991342" at bounding box center [600, 567] width 1009 height 17
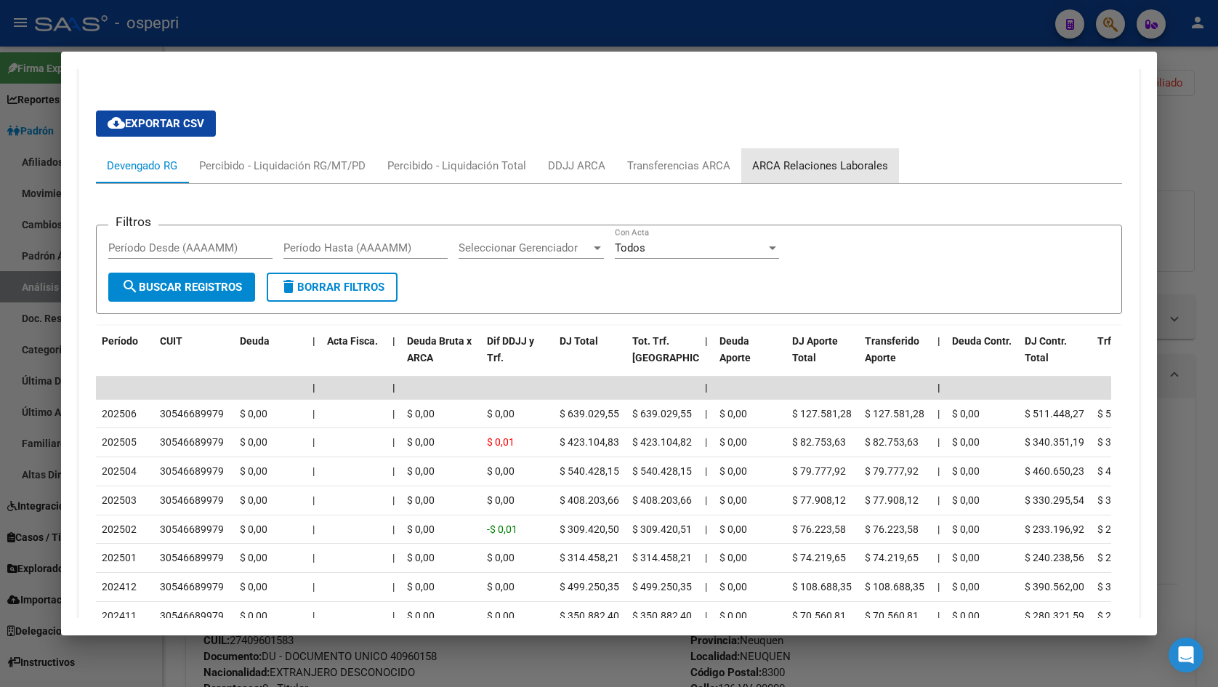
click at [823, 161] on div "ARCA Relaciones Laborales" at bounding box center [820, 166] width 136 height 16
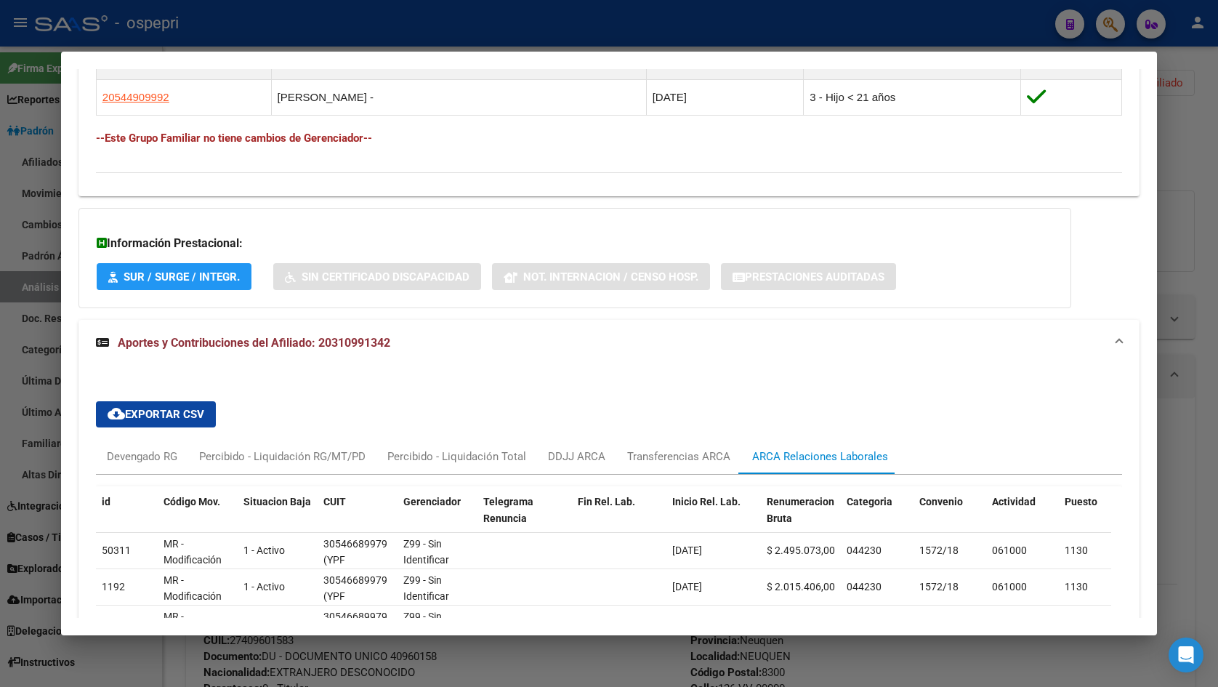
scroll to position [1163, 0]
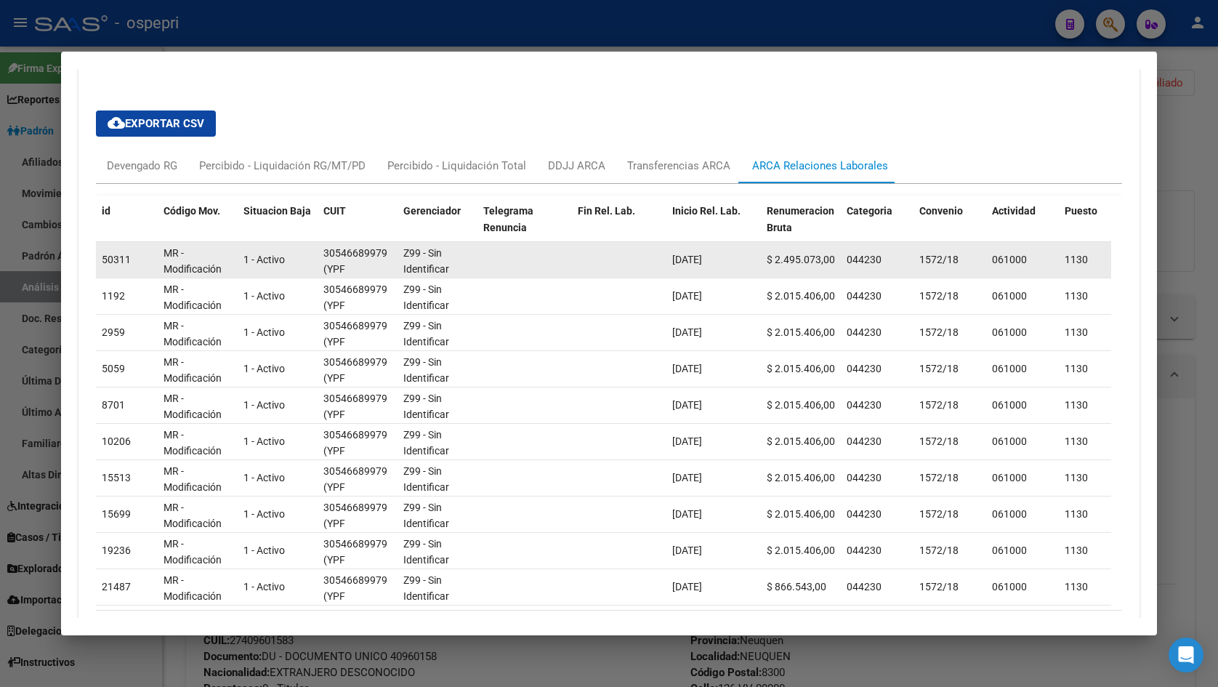
drag, startPoint x: 921, startPoint y: 259, endPoint x: 958, endPoint y: 259, distance: 36.3
click at [958, 259] on div "1572/18" at bounding box center [949, 259] width 61 height 17
drag, startPoint x: 323, startPoint y: 251, endPoint x: 379, endPoint y: 273, distance: 60.3
click at [379, 273] on div "30546689979 (YPF SOCIEDAD ANONIMA)" at bounding box center [357, 259] width 68 height 31
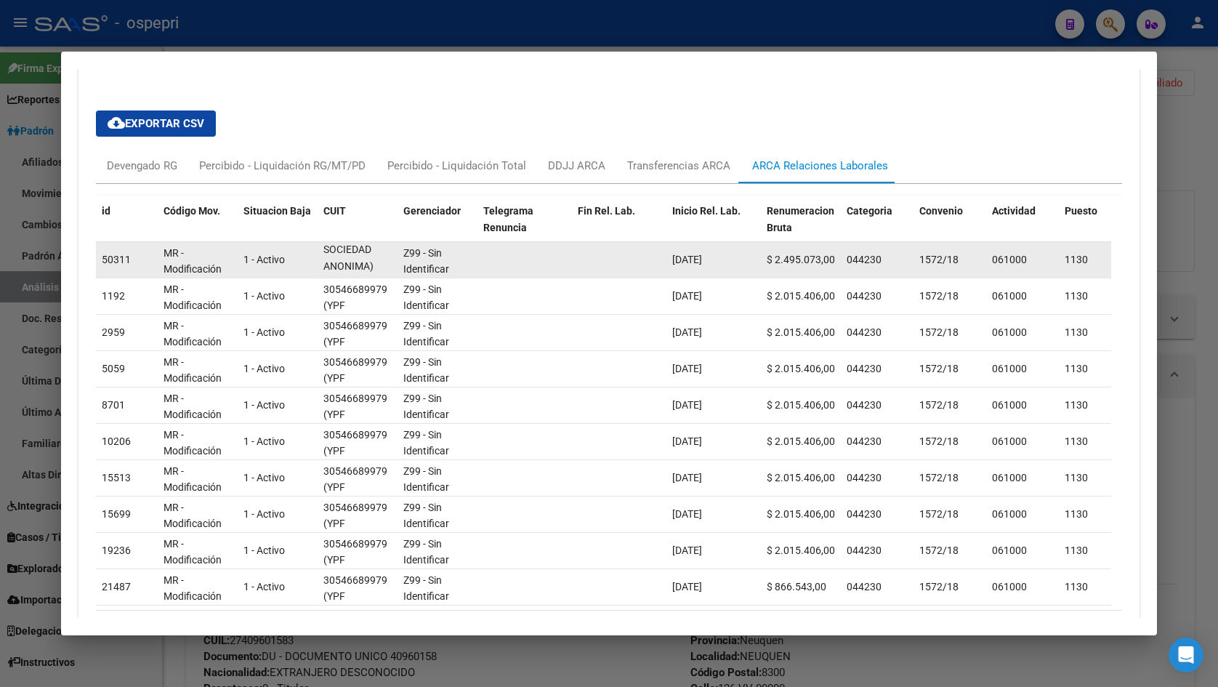
copy div "30546689979 (YPF SOCIEDAD ANONIMA)"
click at [340, 254] on div "30546689979" at bounding box center [355, 252] width 64 height 17
drag, startPoint x: 324, startPoint y: 249, endPoint x: 384, endPoint y: 251, distance: 59.7
click at [384, 251] on div "30546689979" at bounding box center [355, 253] width 64 height 17
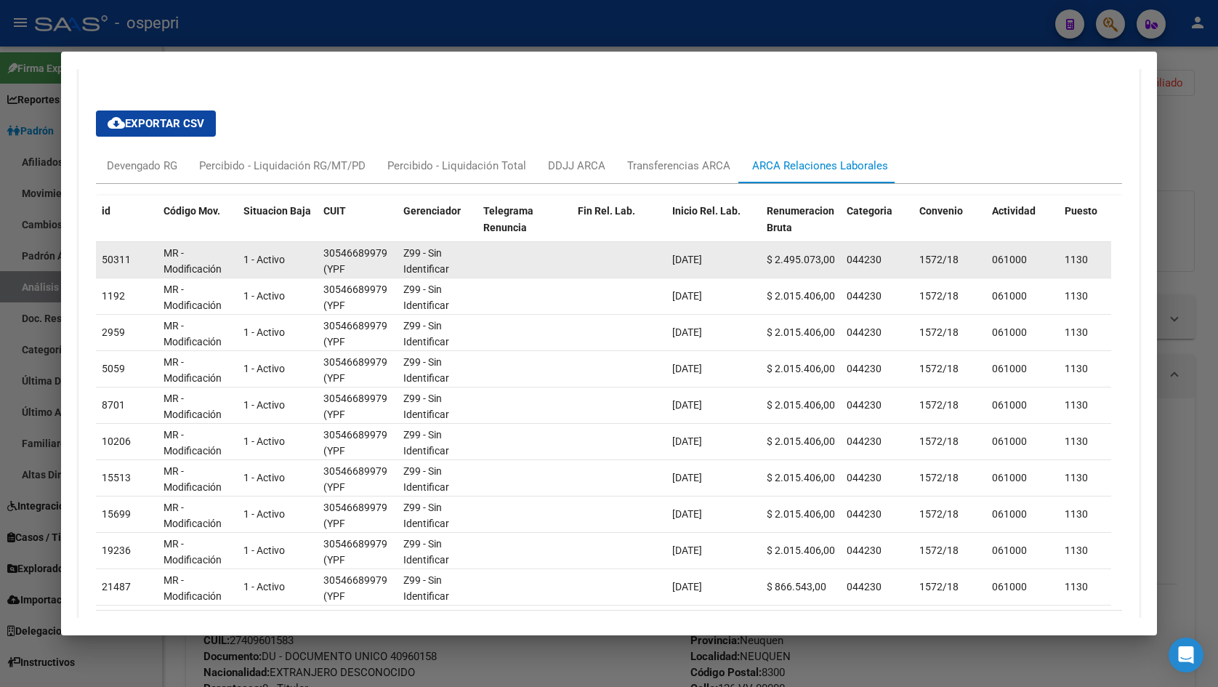
copy div "30546689979"
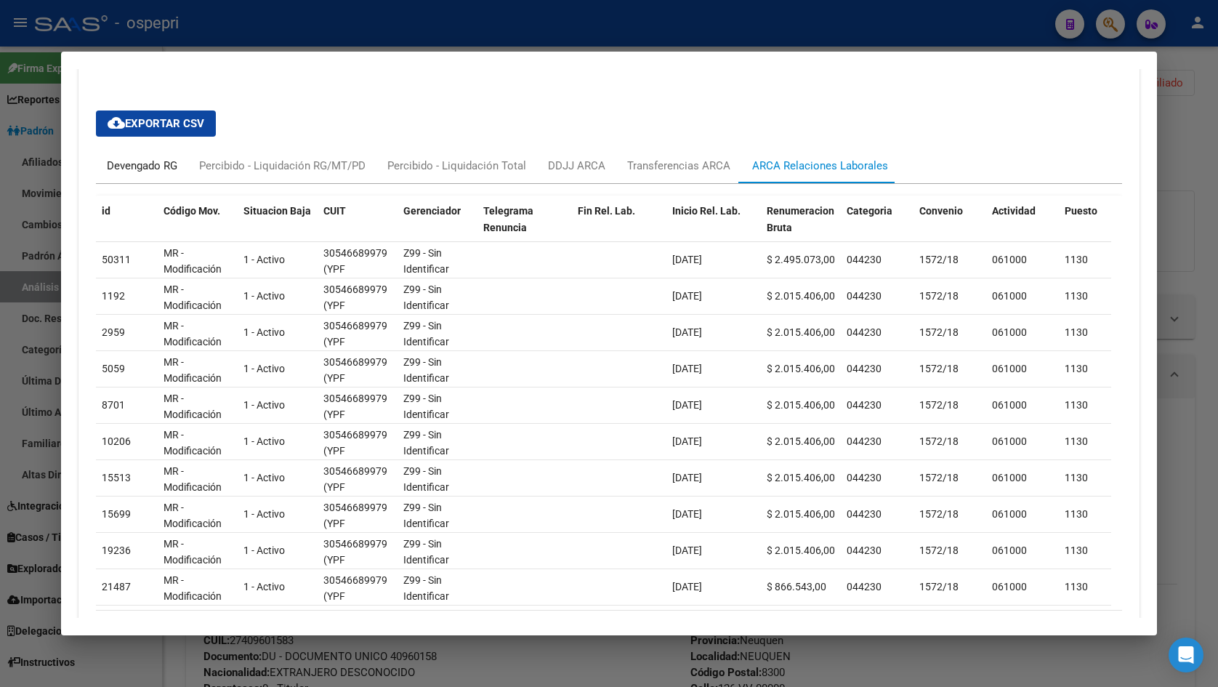
click at [148, 162] on div "Devengado RG" at bounding box center [142, 166] width 70 height 16
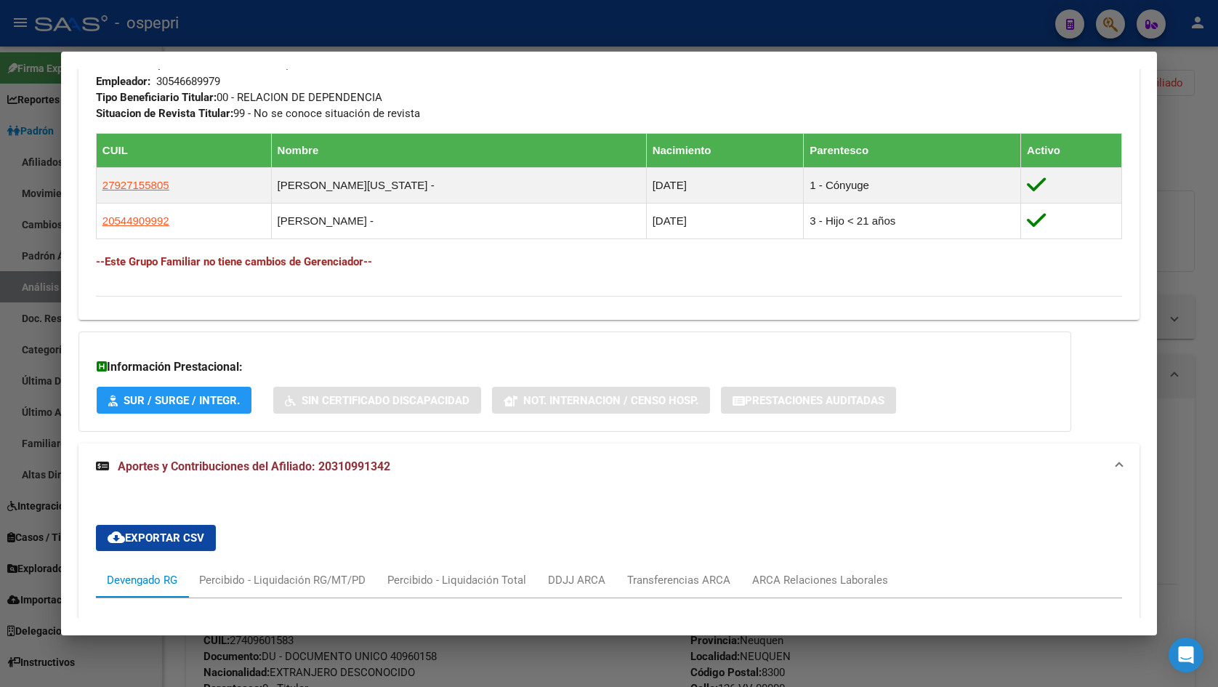
scroll to position [727, 0]
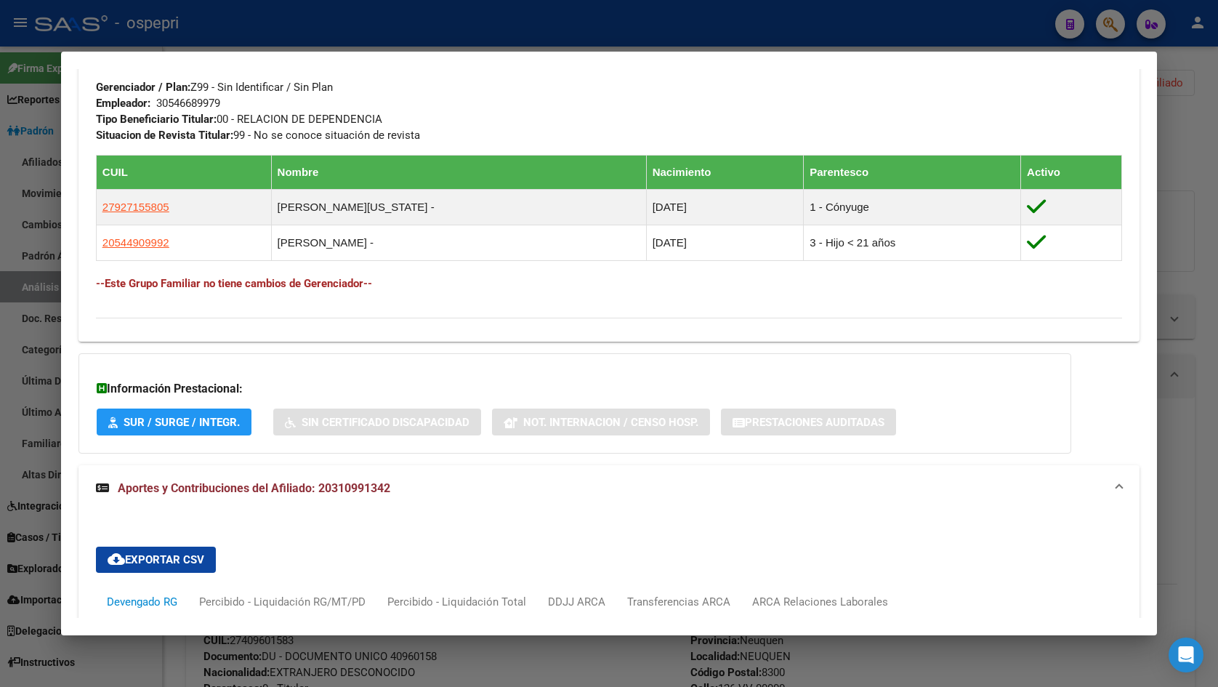
drag, startPoint x: 323, startPoint y: 483, endPoint x: 386, endPoint y: 485, distance: 63.3
click at [386, 485] on span "Aportes y Contribuciones del Afiliado: 20310991342" at bounding box center [254, 488] width 272 height 14
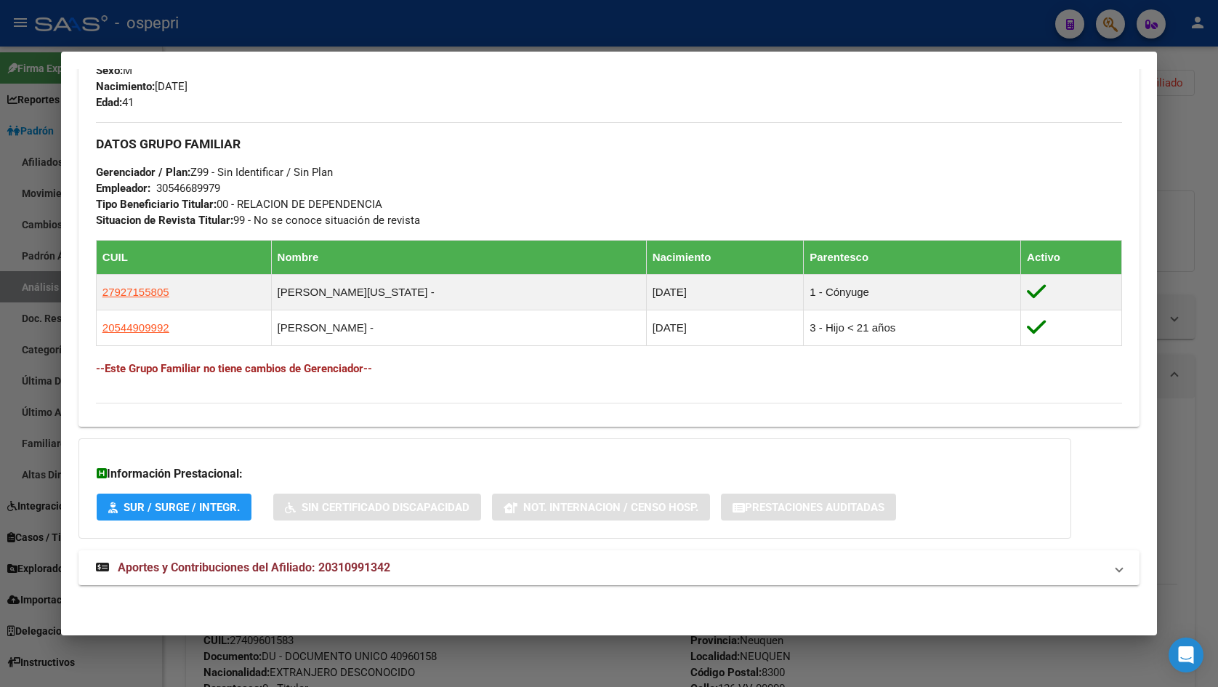
scroll to position [642, 0]
drag, startPoint x: 390, startPoint y: 570, endPoint x: 320, endPoint y: 565, distance: 70.0
click at [320, 565] on span "Aportes y Contribuciones del Afiliado: 20310991342" at bounding box center [254, 567] width 272 height 14
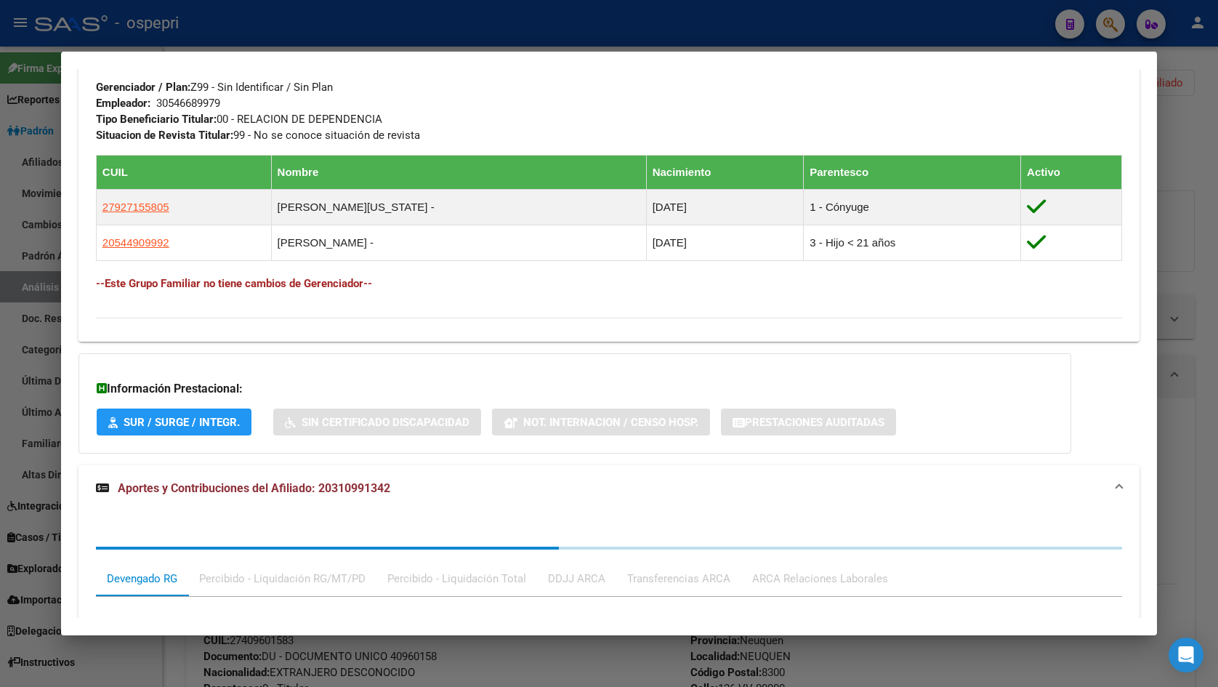
copy span "20310991342"
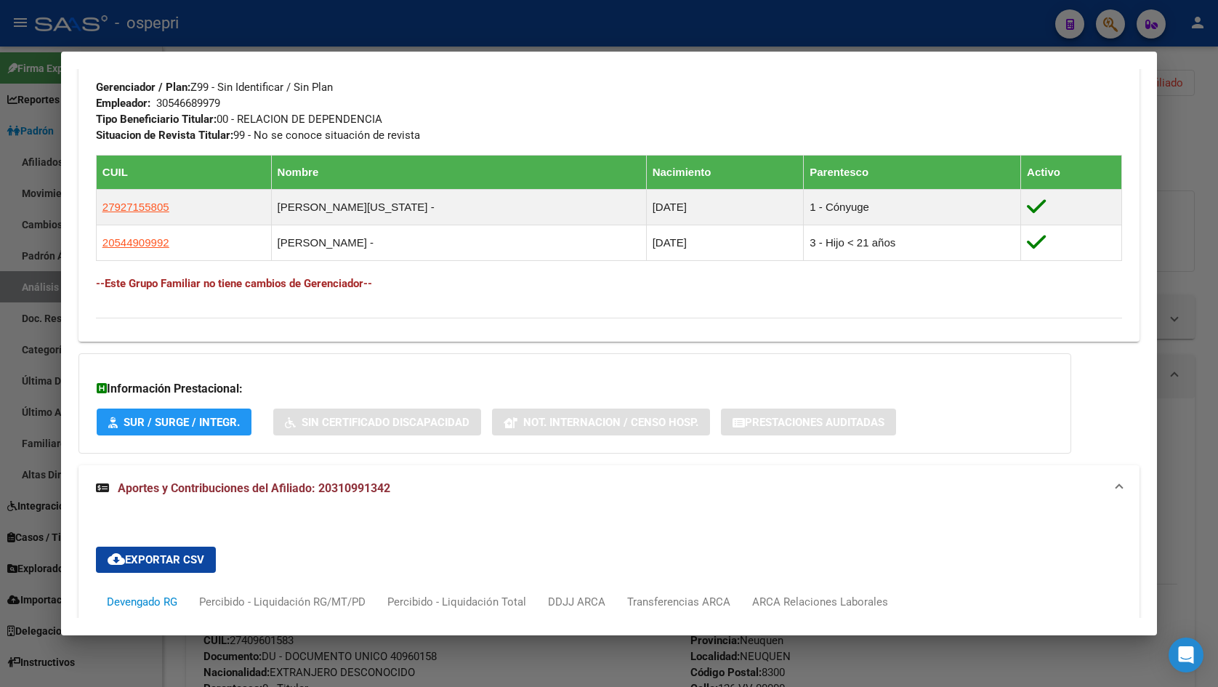
click at [1184, 160] on div at bounding box center [609, 343] width 1218 height 687
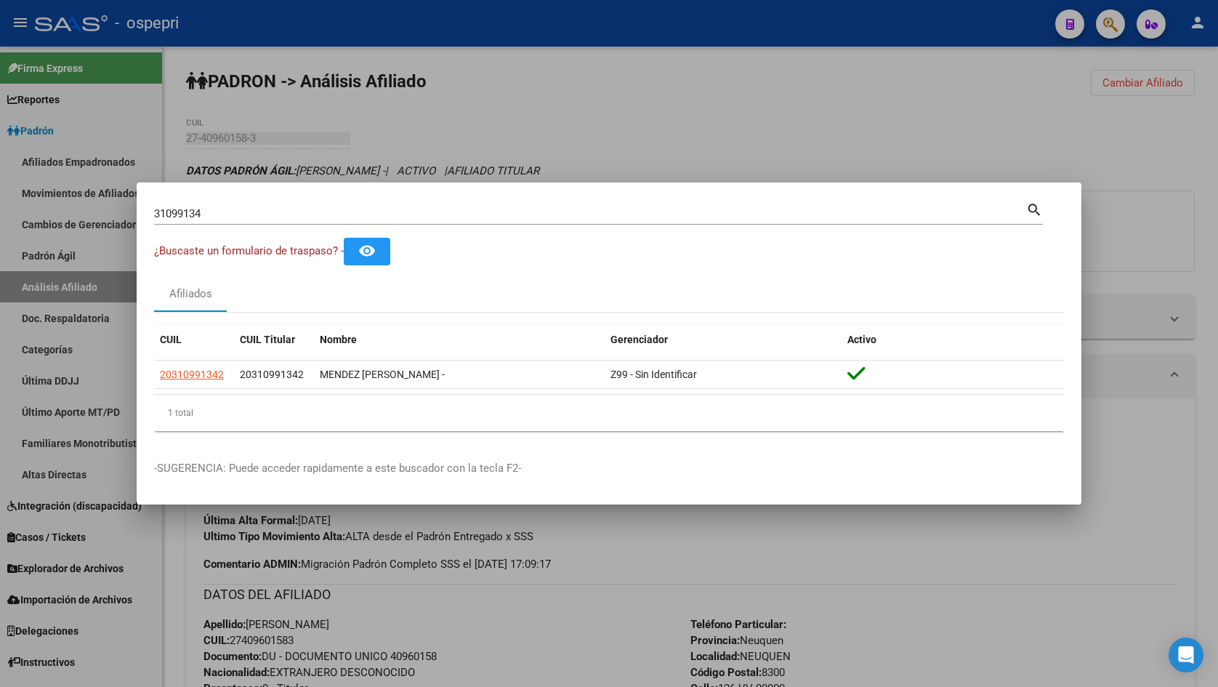
click at [474, 209] on input "31099134" at bounding box center [590, 213] width 872 height 13
paste input "173031"
type input "31173031"
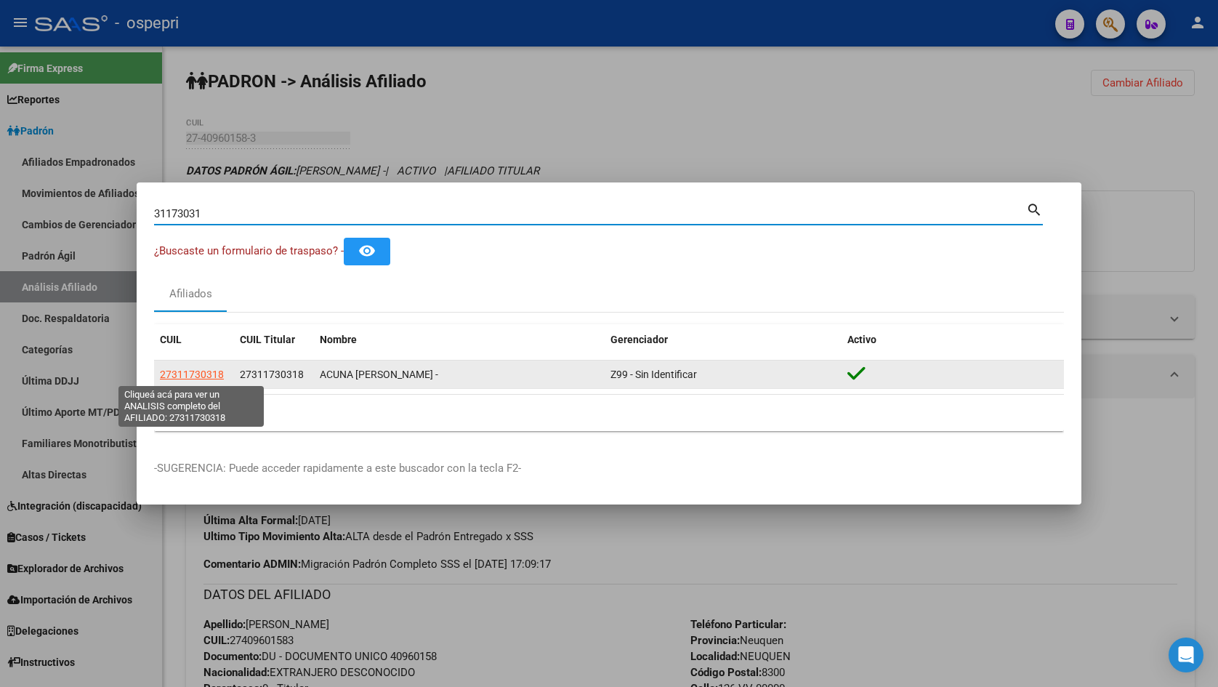
click at [183, 371] on span "27311730318" at bounding box center [192, 374] width 64 height 12
type textarea "27311730318"
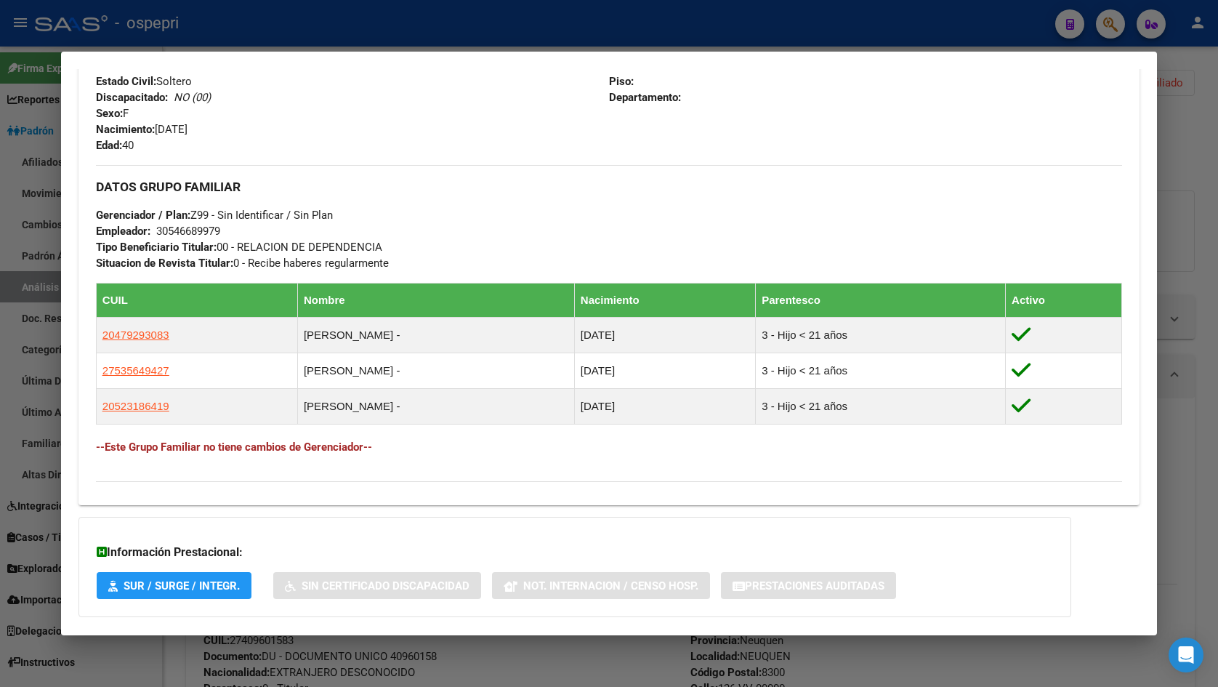
scroll to position [678, 0]
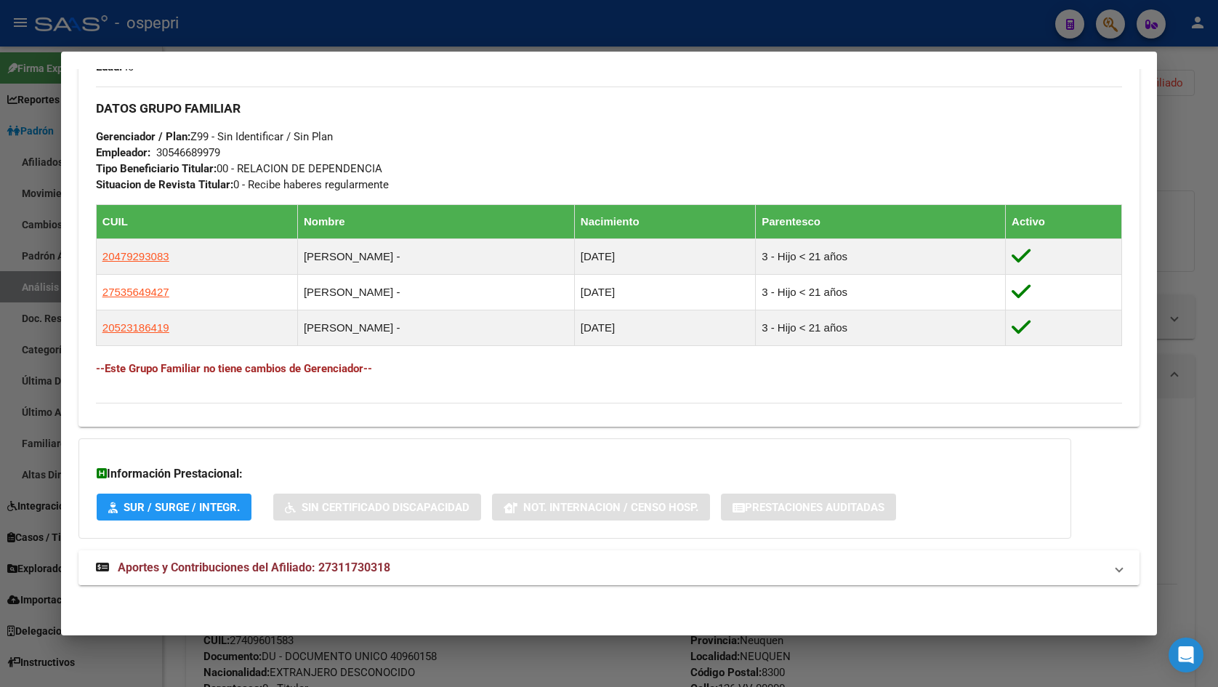
click at [419, 578] on mat-expansion-panel-header "Aportes y Contribuciones del Afiliado: 27311730318" at bounding box center [608, 567] width 1061 height 35
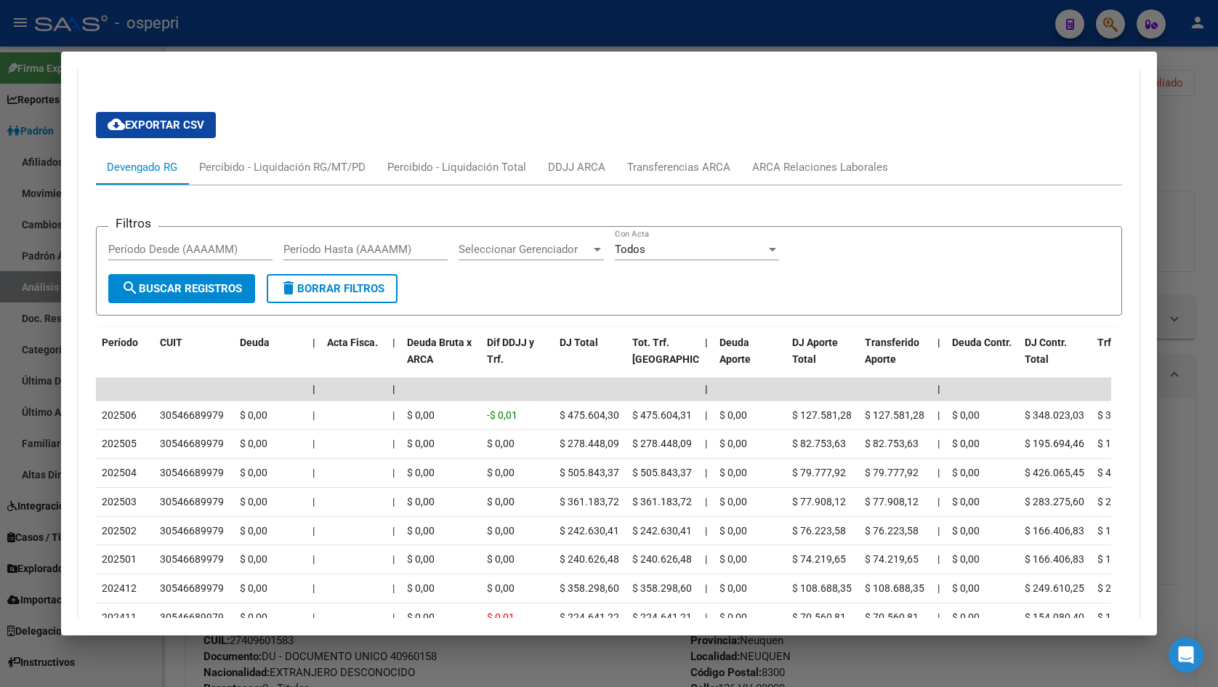
scroll to position [1259, 0]
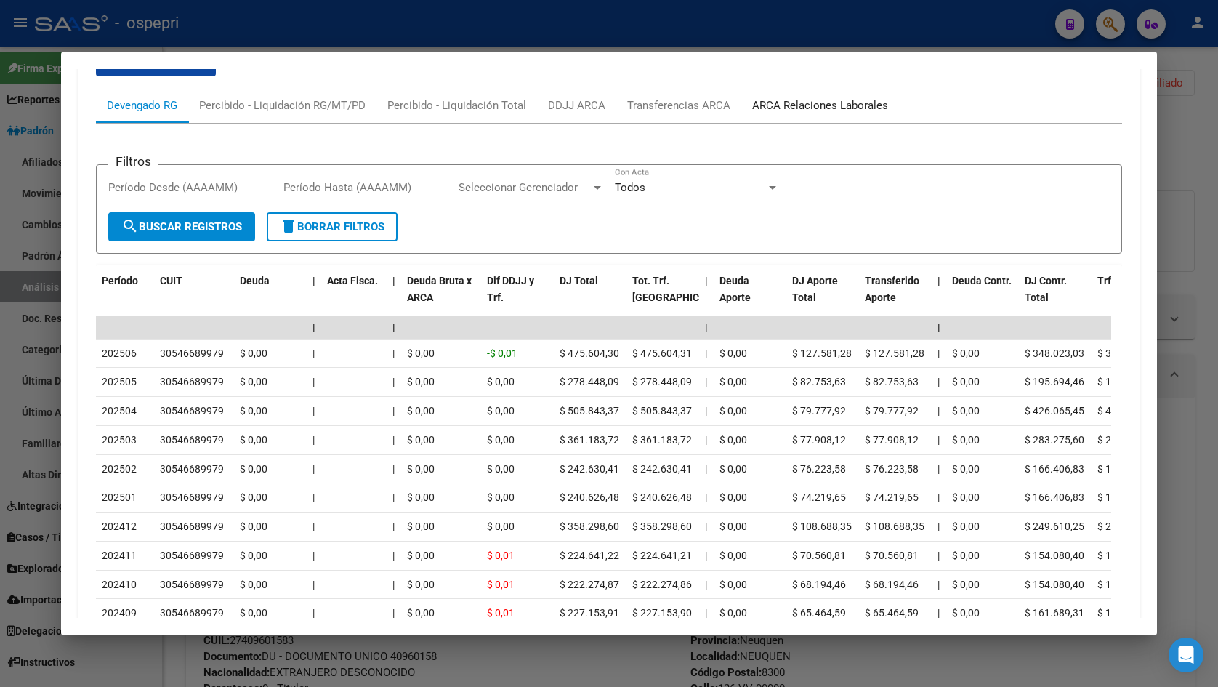
click at [791, 106] on div "ARCA Relaciones Laborales" at bounding box center [820, 105] width 136 height 16
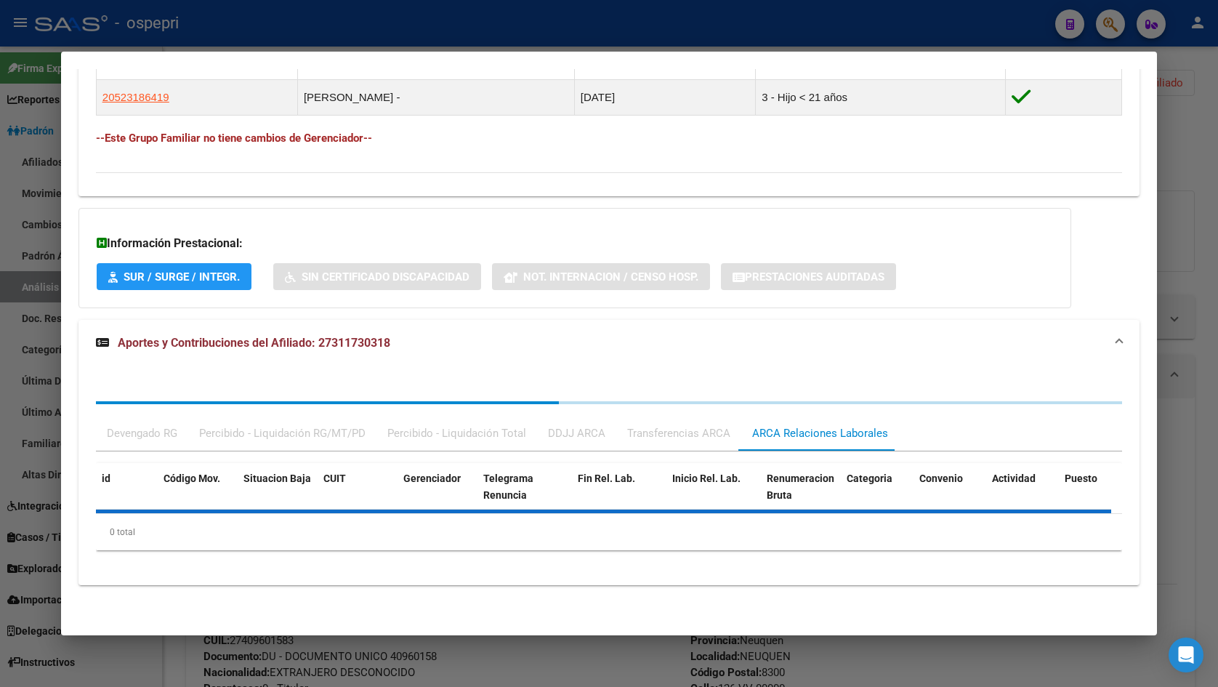
scroll to position [975, 0]
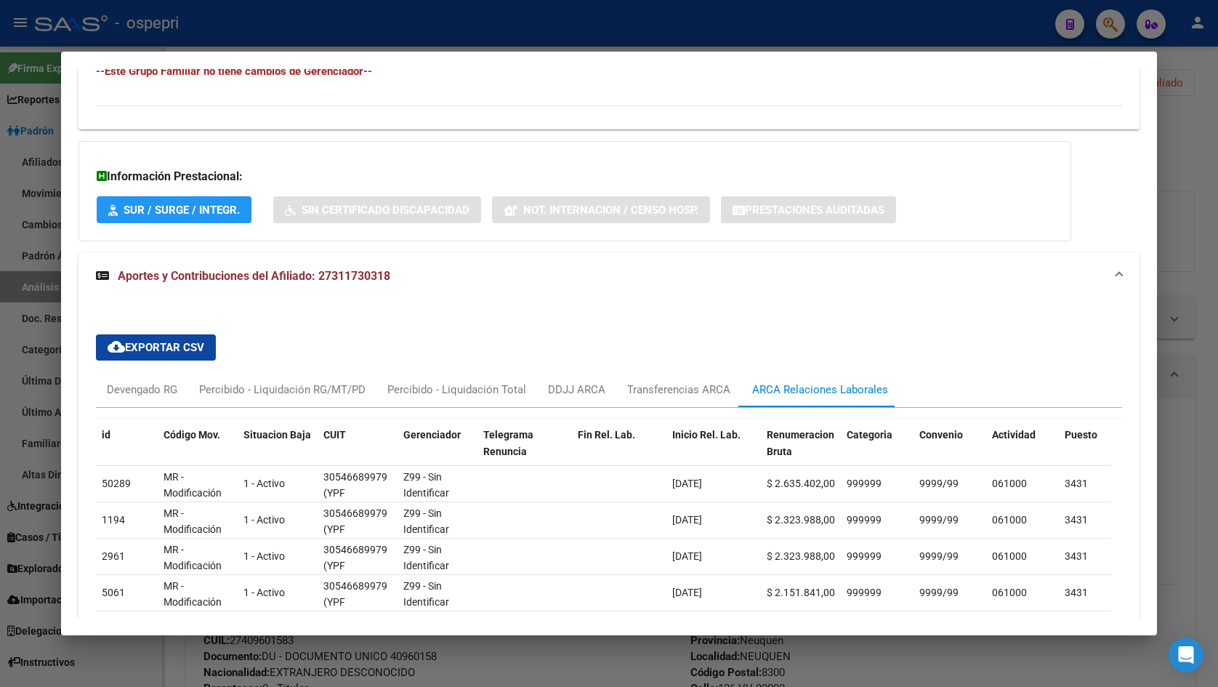
click at [1180, 137] on div at bounding box center [609, 343] width 1218 height 687
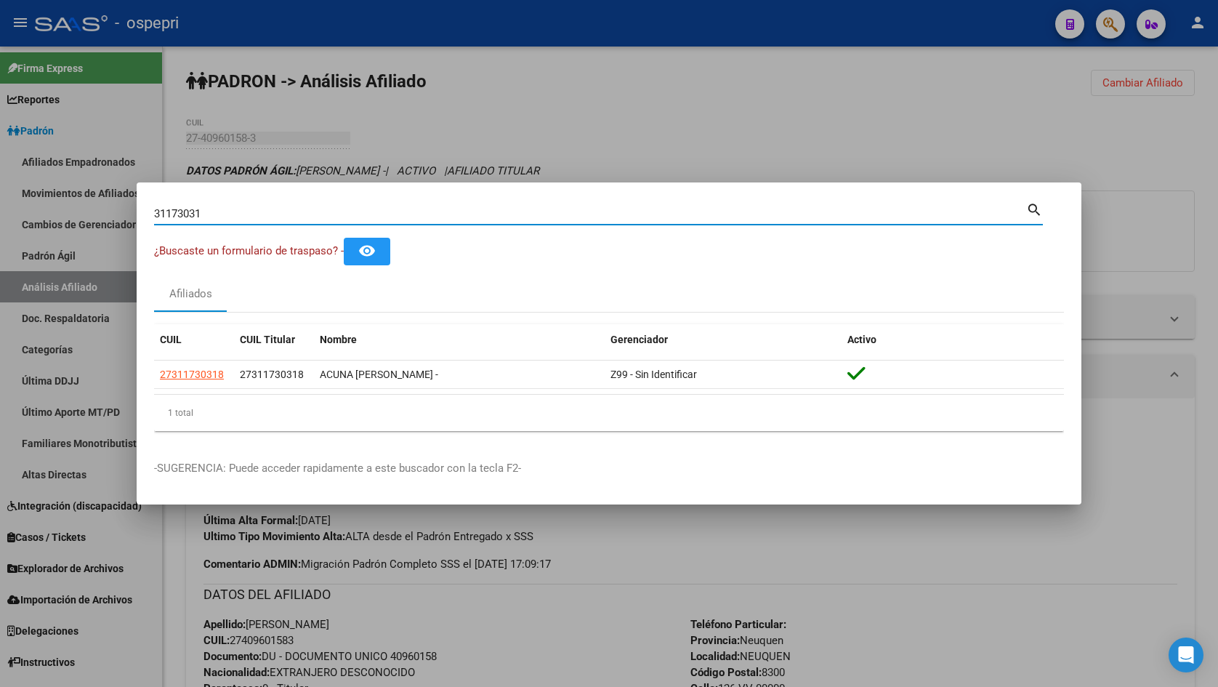
click at [757, 209] on input "31173031" at bounding box center [590, 213] width 872 height 13
click at [334, 207] on input "31173031" at bounding box center [590, 213] width 872 height 13
paste input "000694"
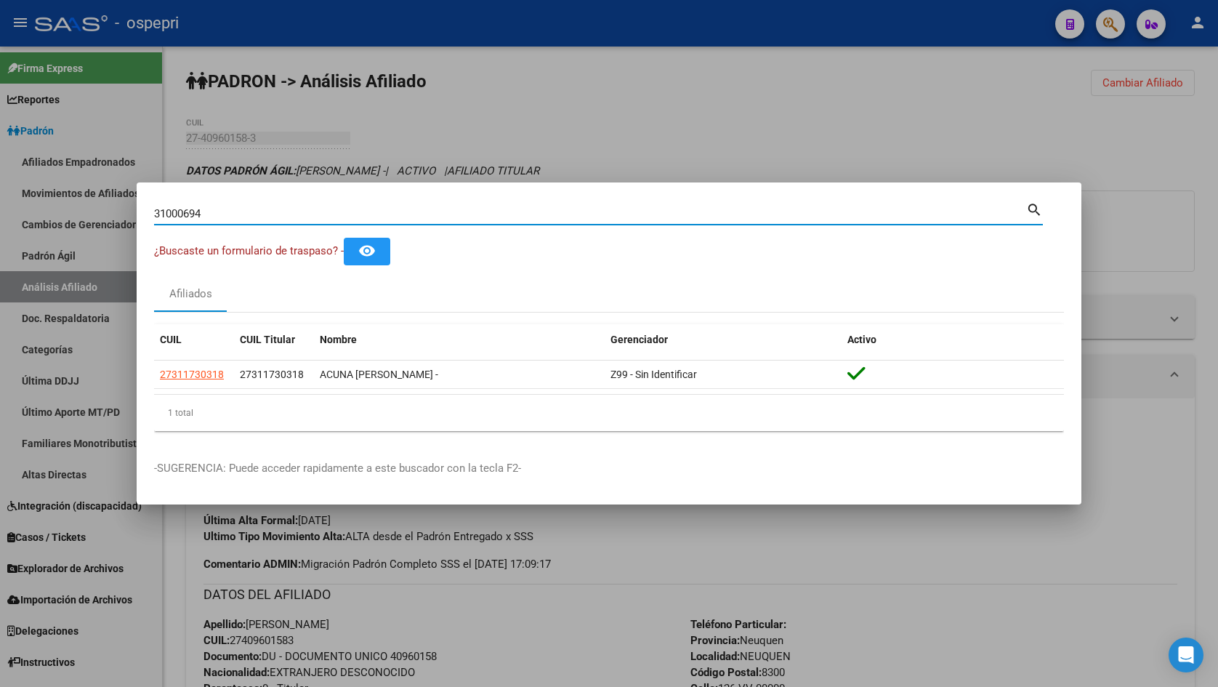
type input "31000694"
click at [588, 223] on div "31000694 Buscar (apellido, dni, [PERSON_NAME], nro traspaso, cuit, obra social)" at bounding box center [590, 214] width 872 height 22
click at [585, 215] on input "31000694" at bounding box center [590, 213] width 872 height 13
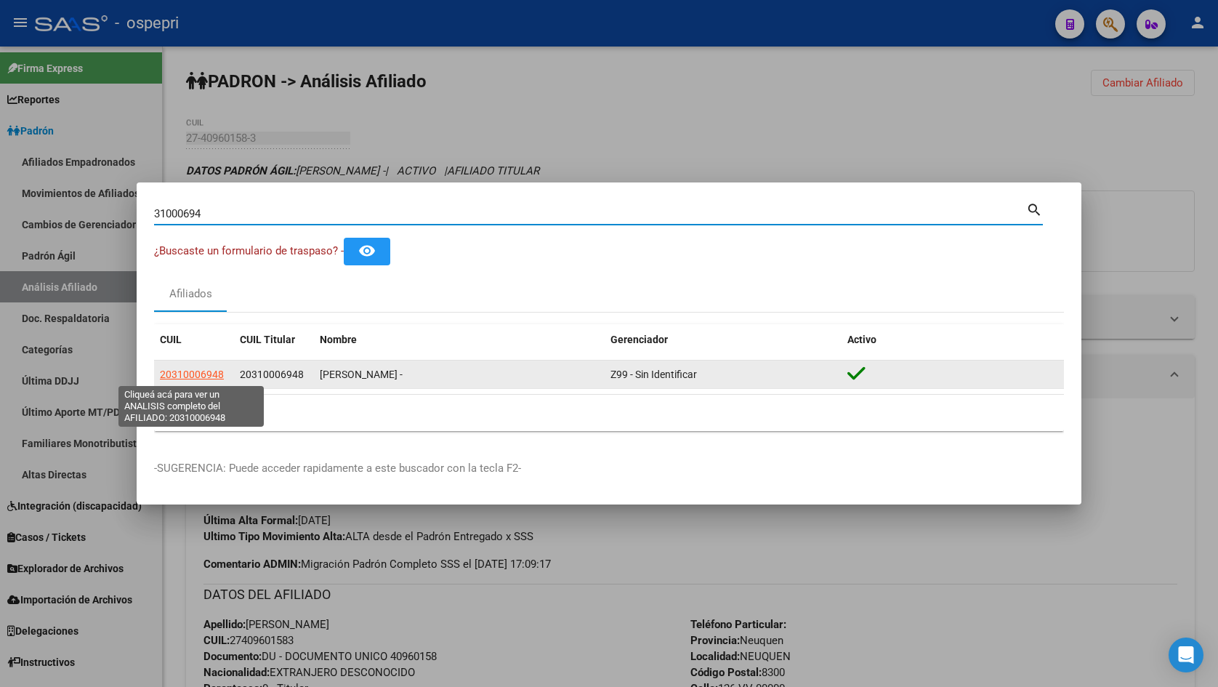
click at [203, 370] on span "20310006948" at bounding box center [192, 374] width 64 height 12
type textarea "20310006948"
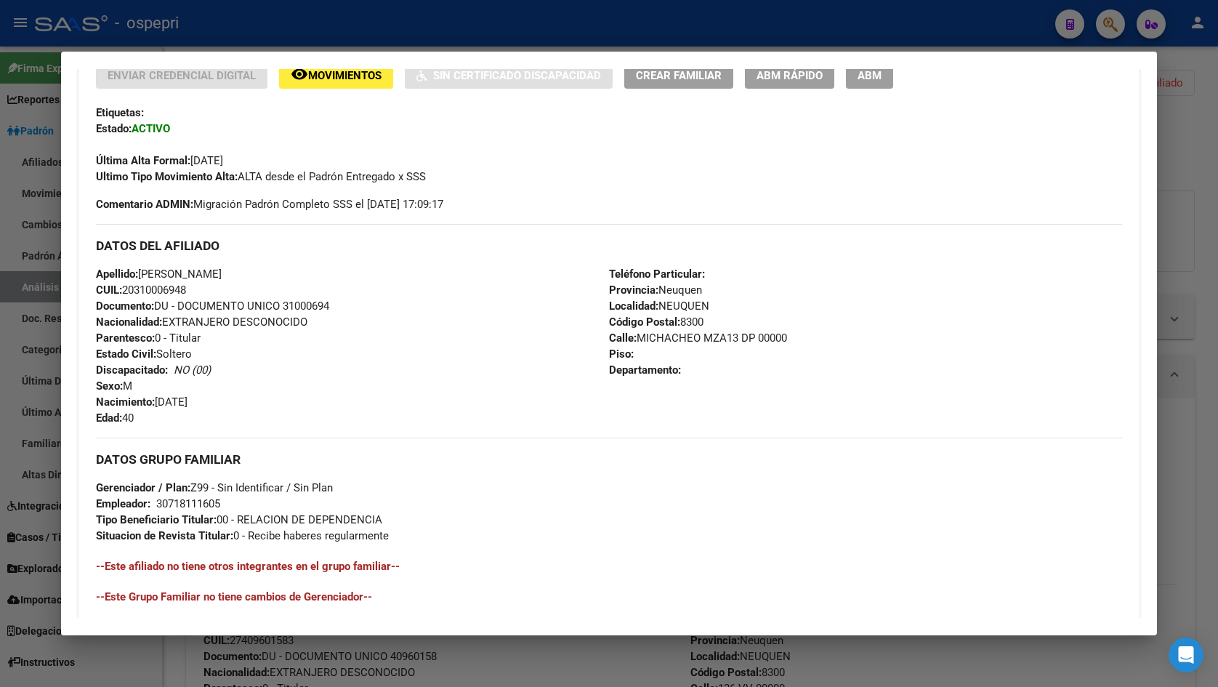
scroll to position [555, 0]
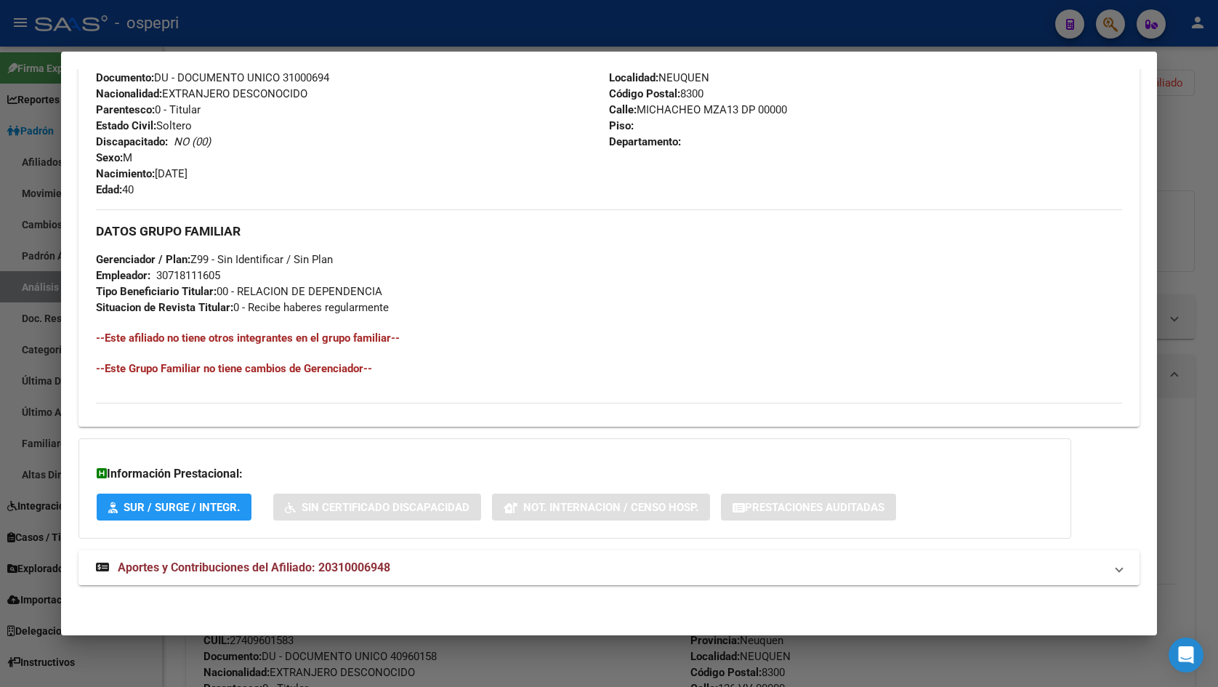
click at [367, 560] on span "Aportes y Contribuciones del Afiliado: 20310006948" at bounding box center [254, 567] width 272 height 14
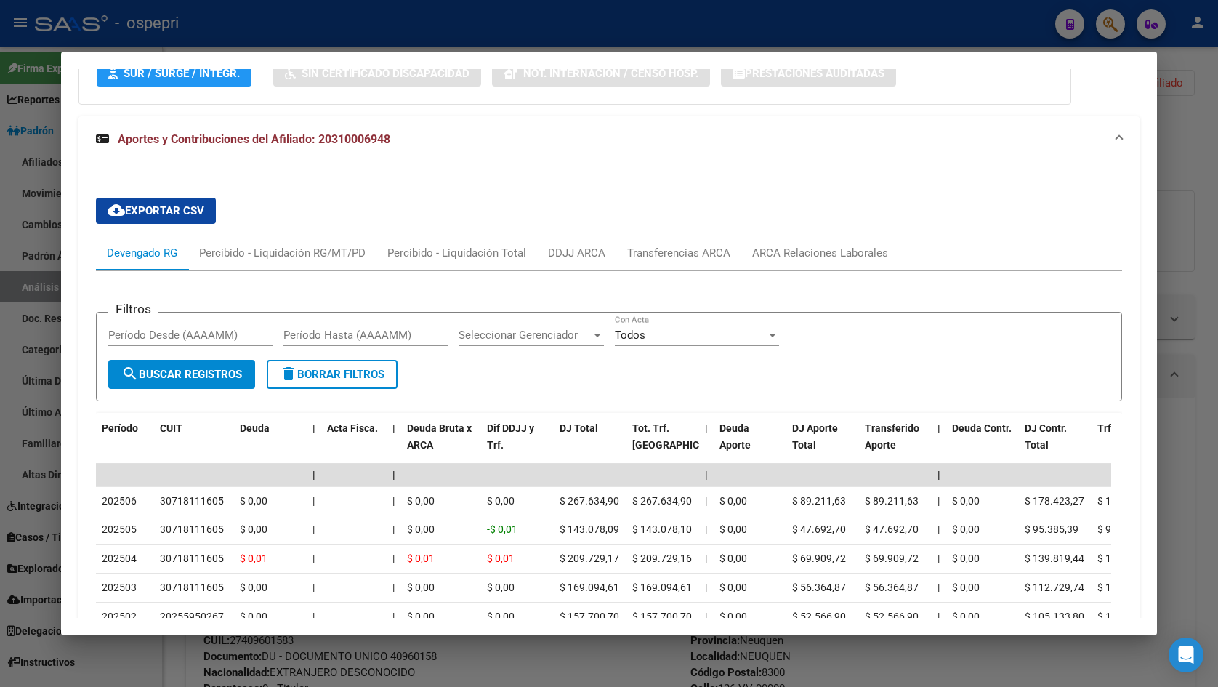
scroll to position [993, 0]
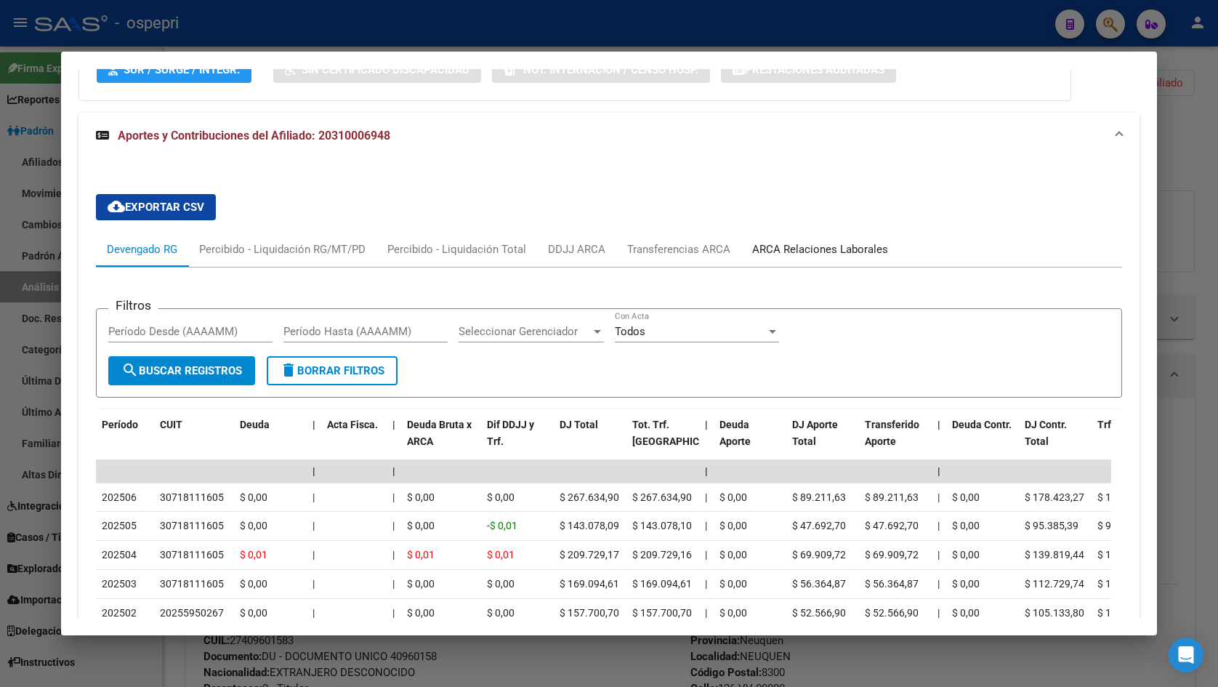
click at [825, 253] on div "ARCA Relaciones Laborales" at bounding box center [820, 249] width 136 height 16
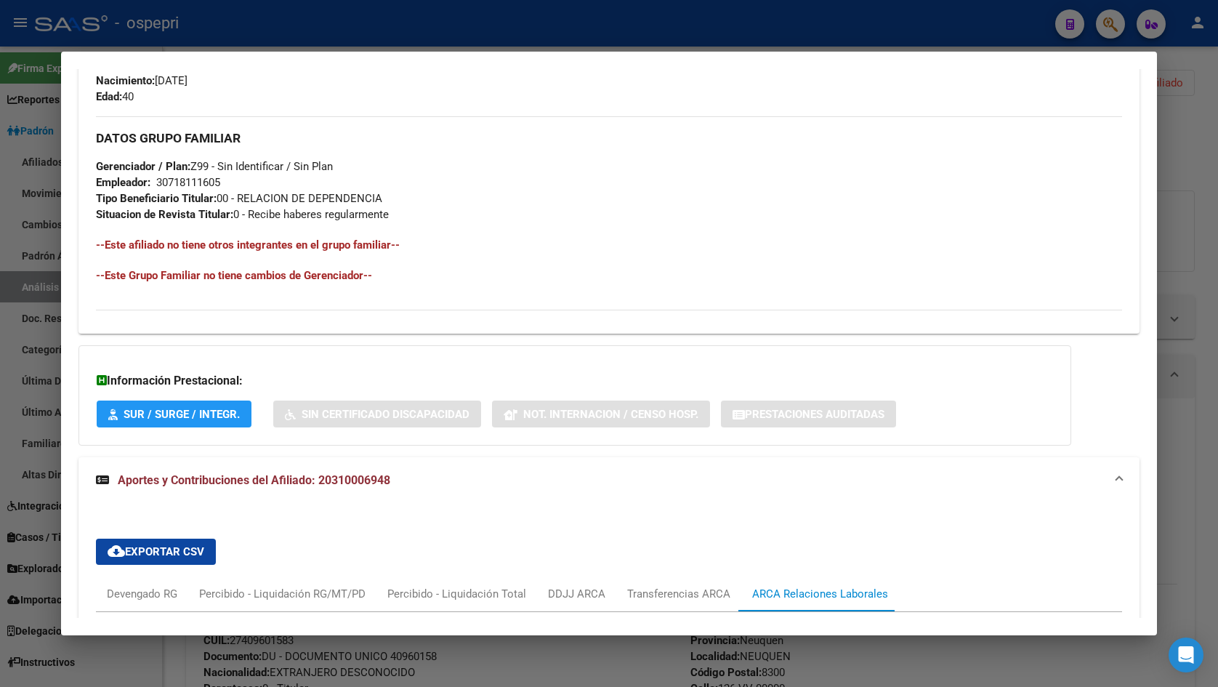
scroll to position [893, 0]
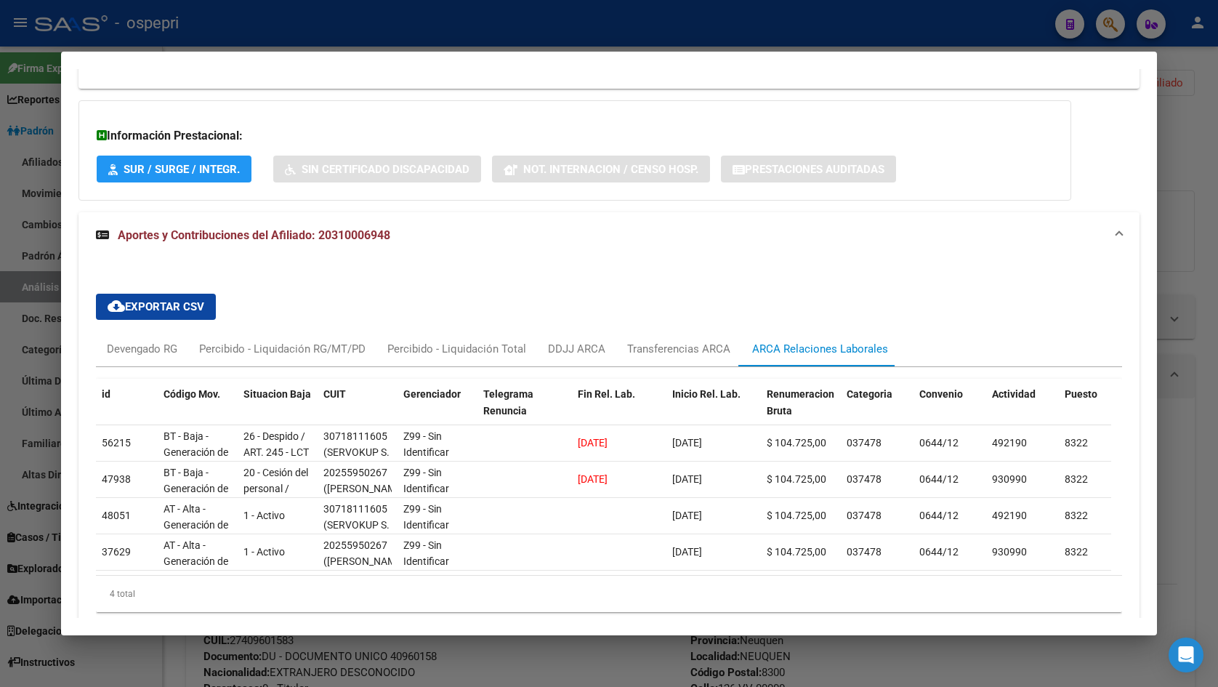
drag, startPoint x: 331, startPoint y: 232, endPoint x: 386, endPoint y: 235, distance: 54.6
click at [386, 235] on span "Aportes y Contribuciones del Afiliado: 20310006948" at bounding box center [254, 235] width 272 height 14
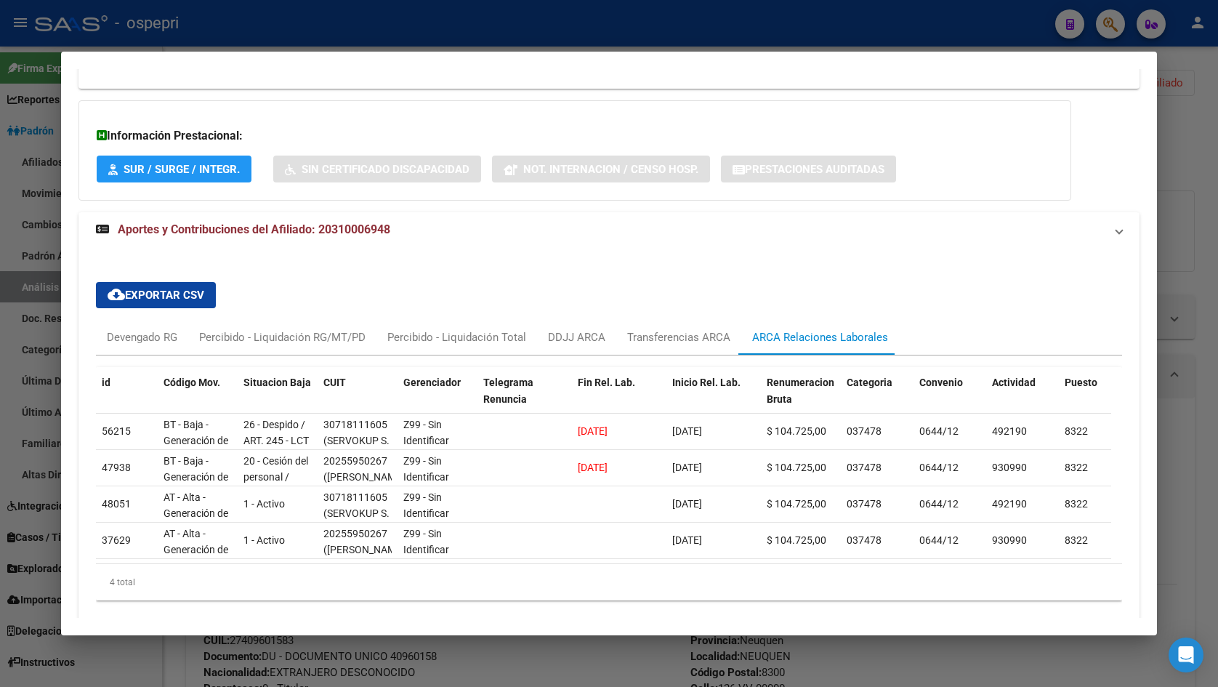
scroll to position [555, 0]
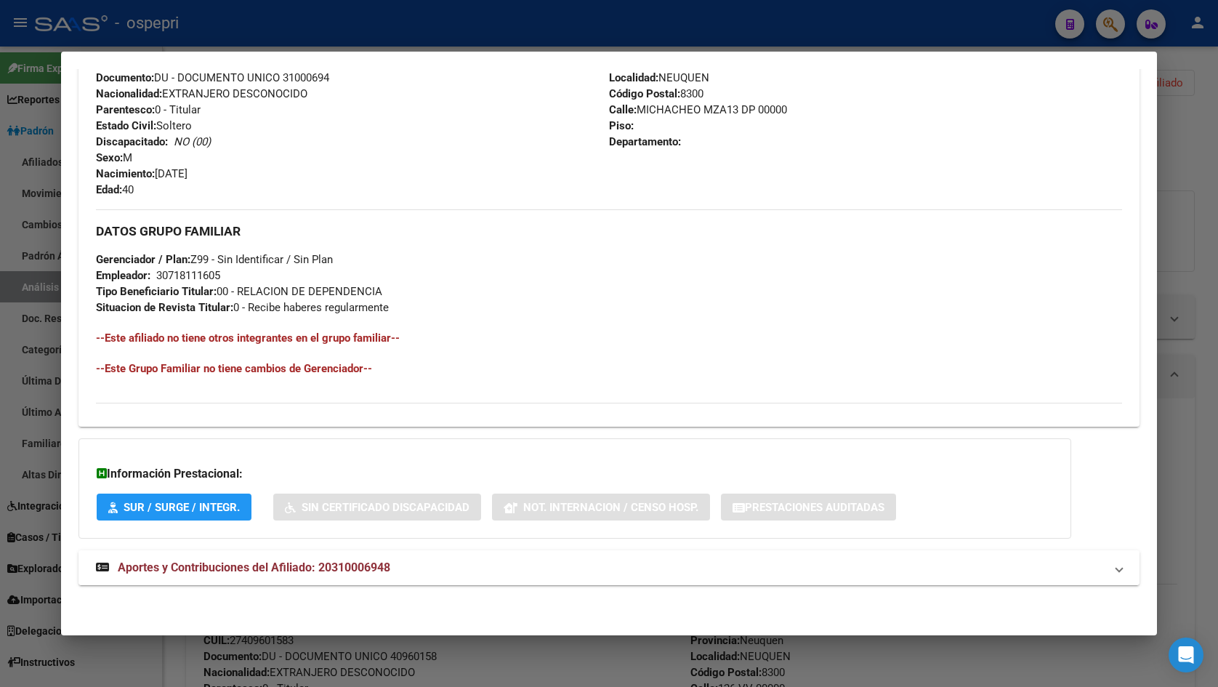
copy span "31000694"
drag, startPoint x: 1191, startPoint y: 75, endPoint x: 1185, endPoint y: 70, distance: 7.7
click at [1190, 74] on div at bounding box center [609, 343] width 1218 height 687
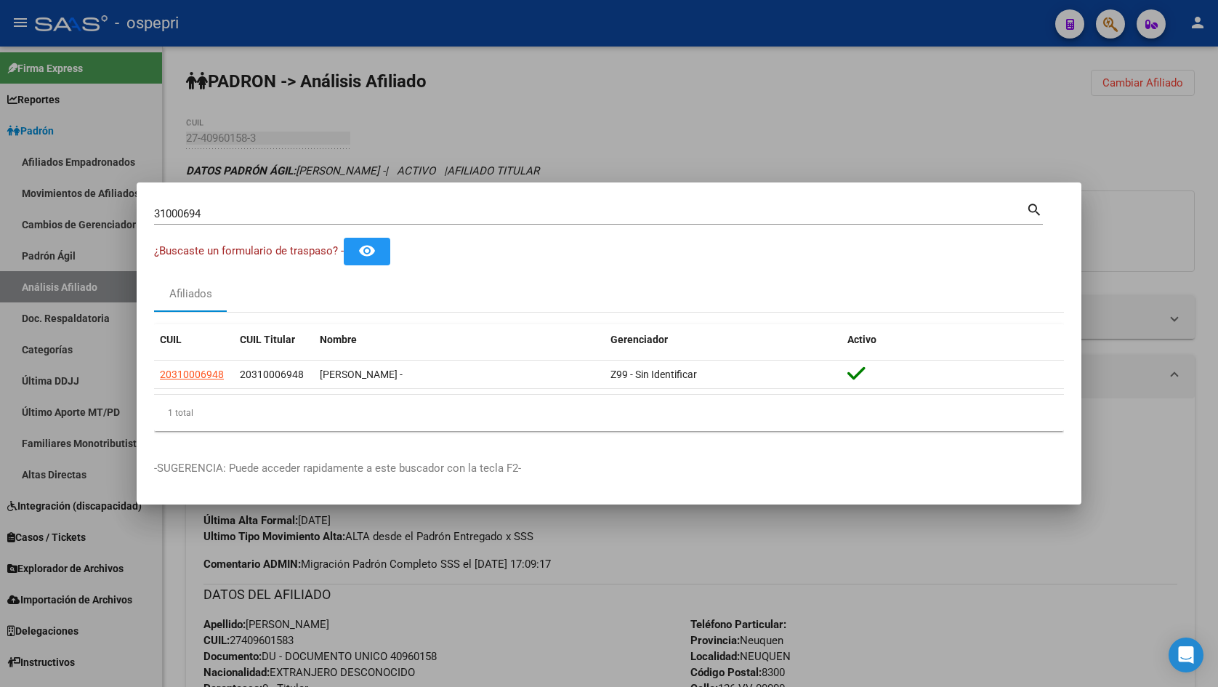
click at [416, 212] on input "31000694" at bounding box center [590, 213] width 872 height 13
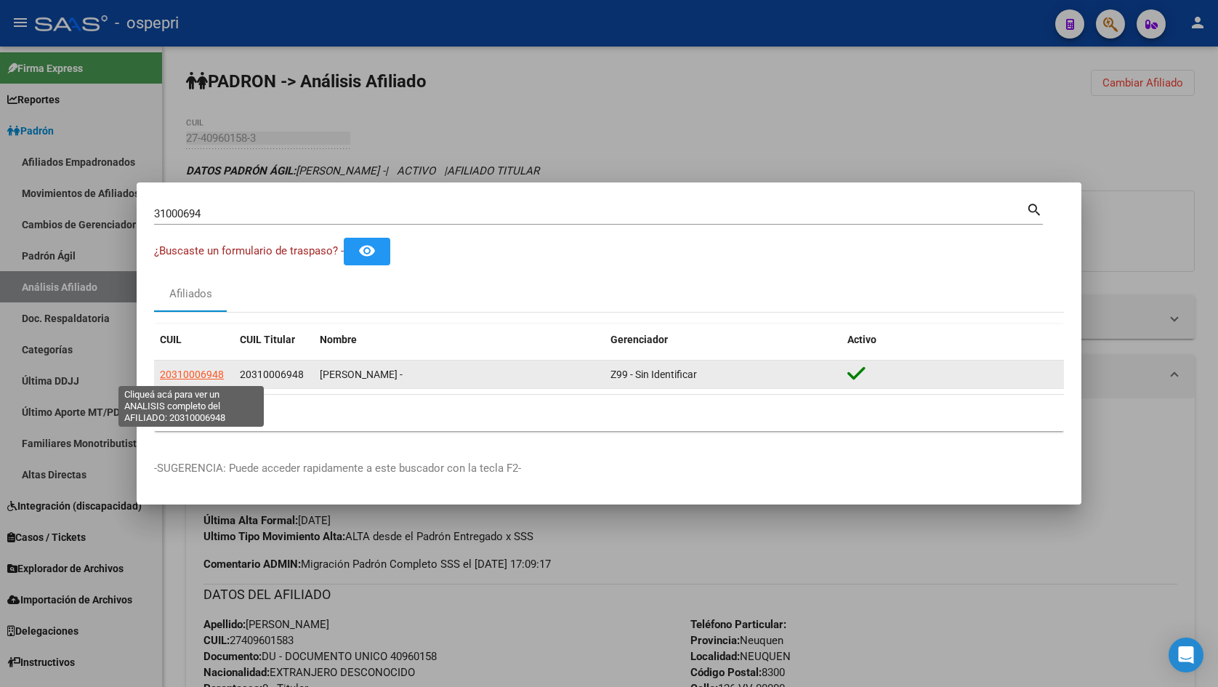
click at [203, 372] on span "20310006948" at bounding box center [192, 374] width 64 height 12
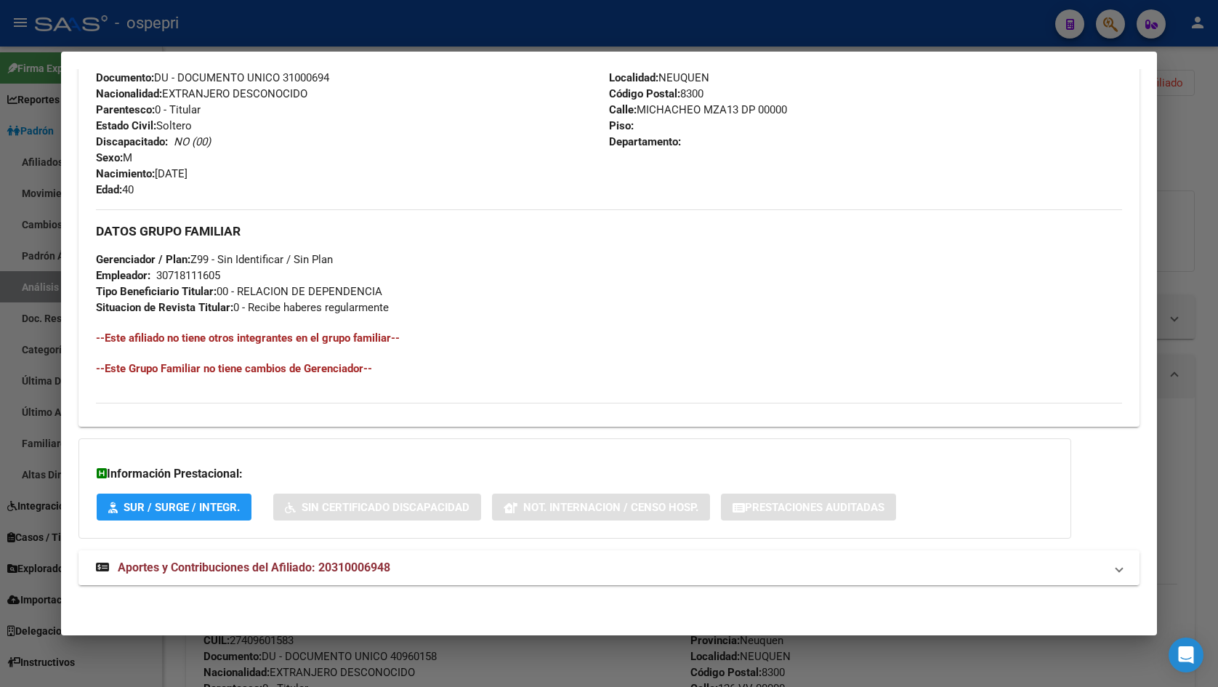
click at [309, 569] on span "Aportes y Contribuciones del Afiliado: 20310006948" at bounding box center [254, 567] width 272 height 14
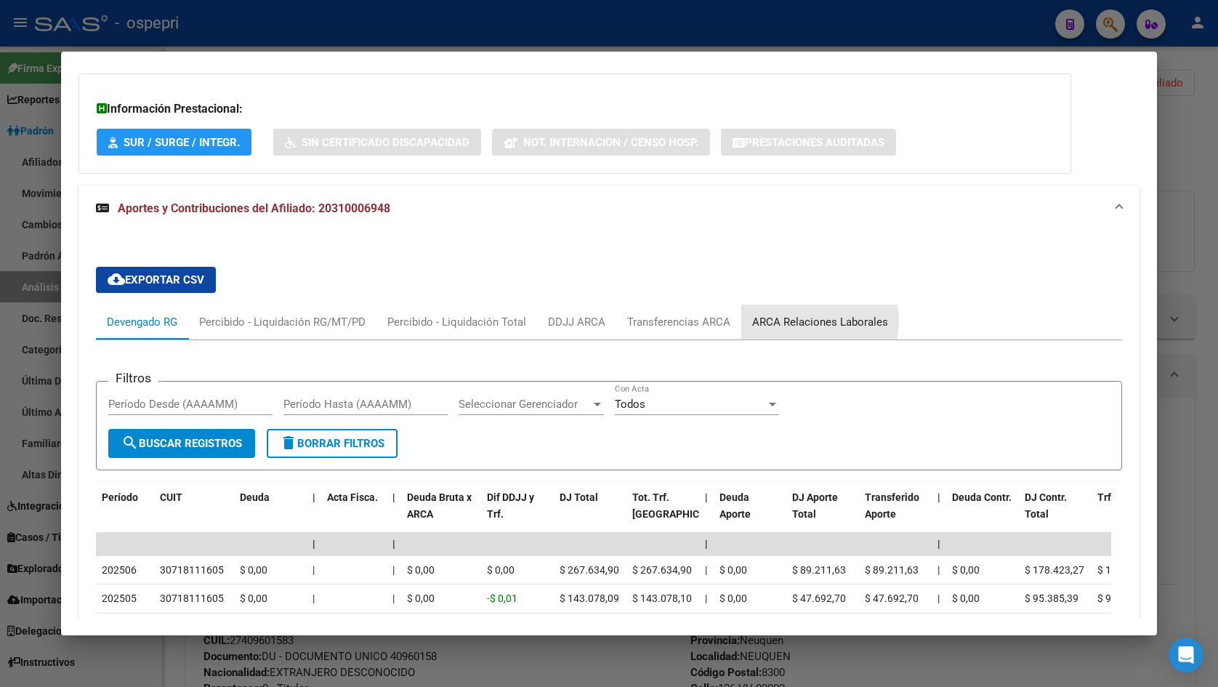
click at [801, 320] on div "ARCA Relaciones Laborales" at bounding box center [820, 322] width 136 height 16
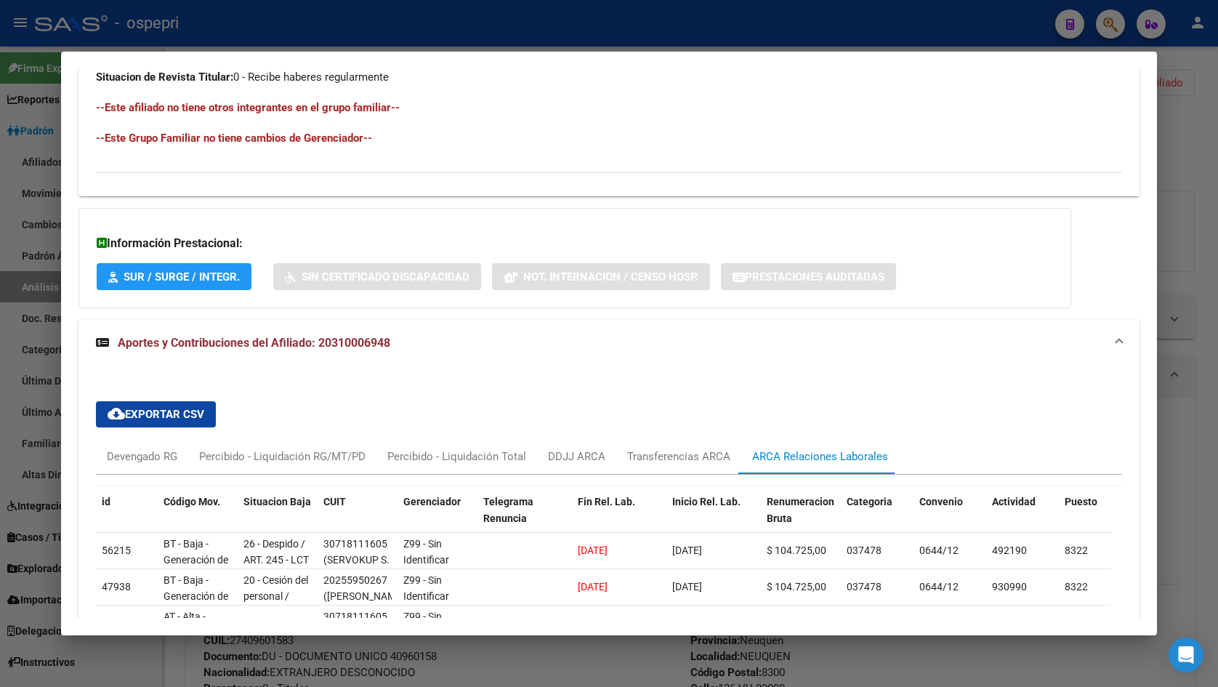
scroll to position [920, 0]
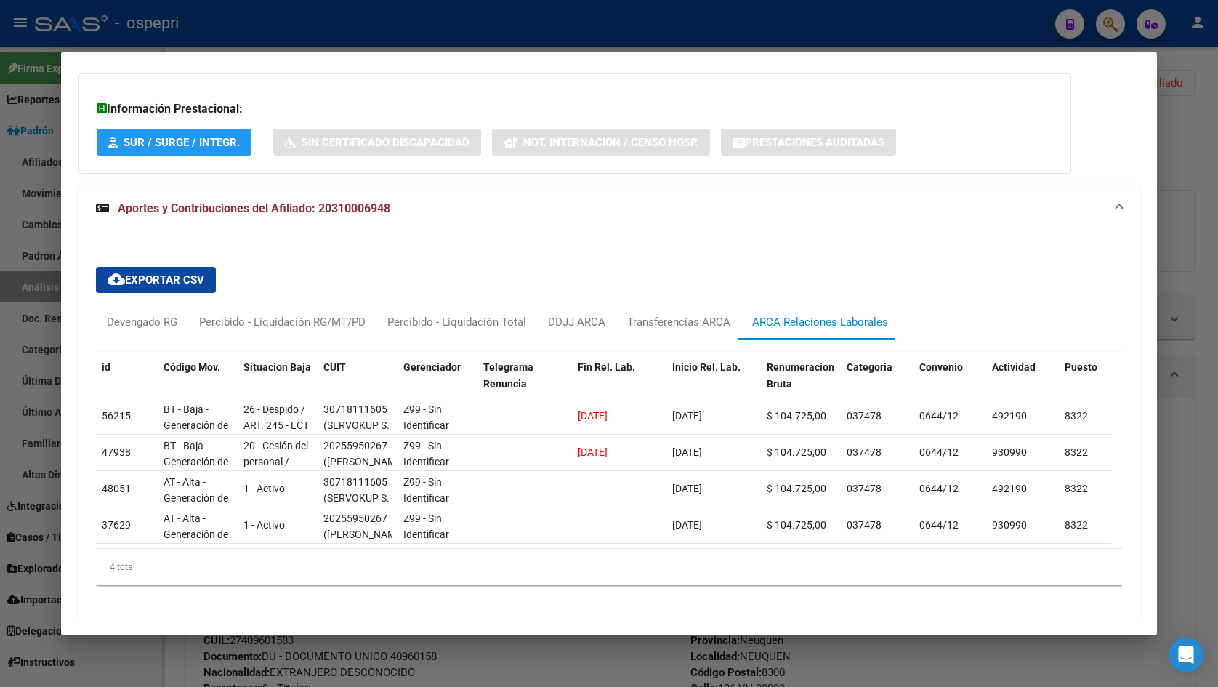
drag, startPoint x: 1178, startPoint y: 140, endPoint x: 1137, endPoint y: 135, distance: 41.0
click at [1176, 140] on div at bounding box center [609, 343] width 1218 height 687
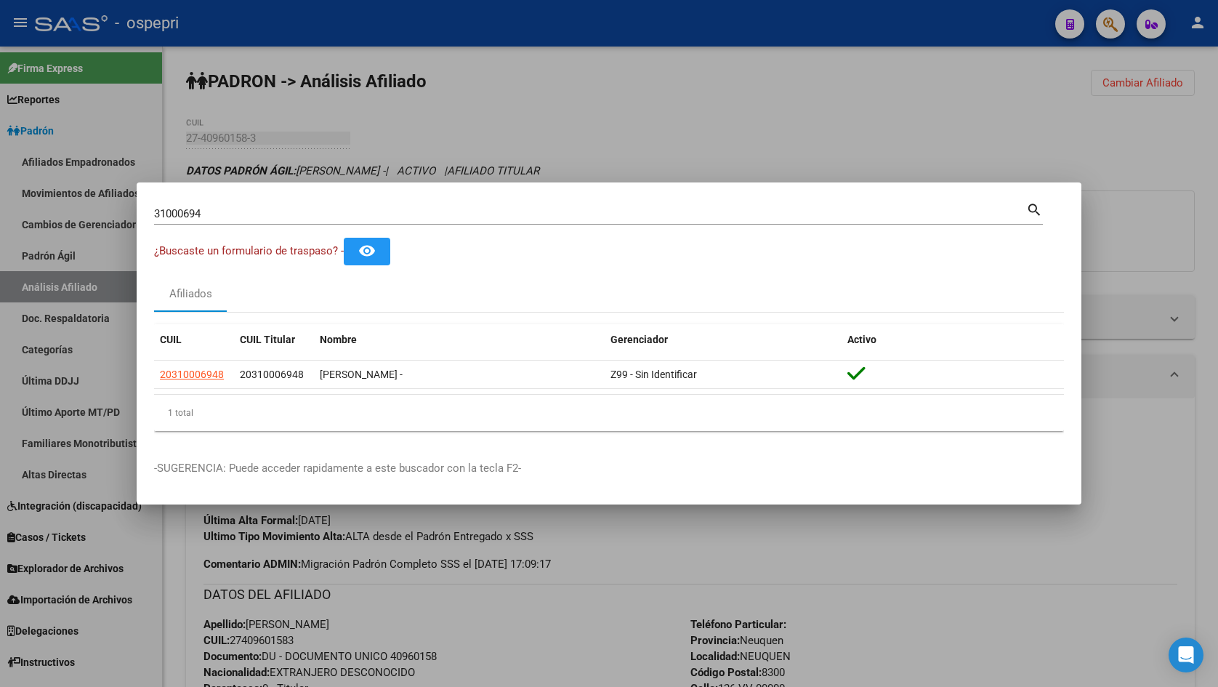
click at [317, 203] on div "31000694 Buscar (apellido, dni, [PERSON_NAME], nro traspaso, cuit, obra social)" at bounding box center [590, 214] width 872 height 22
click at [283, 214] on input "31000694" at bounding box center [590, 213] width 872 height 13
paste input "509"
type input "31000509"
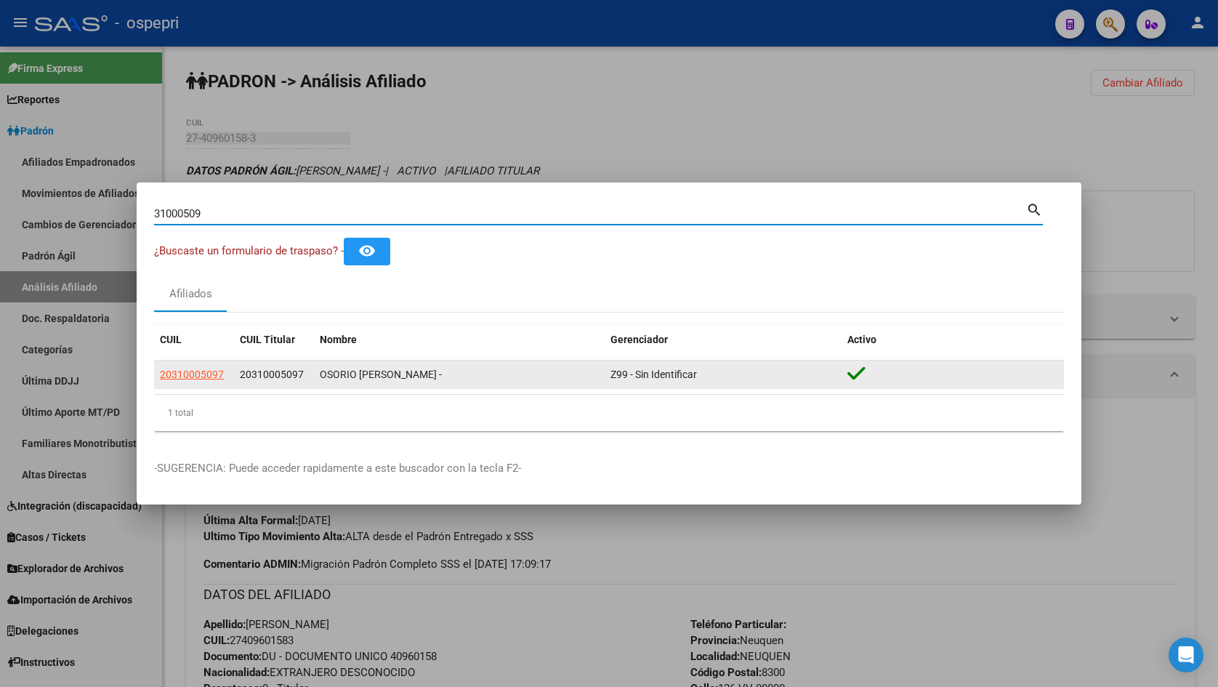
click at [199, 381] on app-link-go-to "20310005097" at bounding box center [192, 374] width 64 height 17
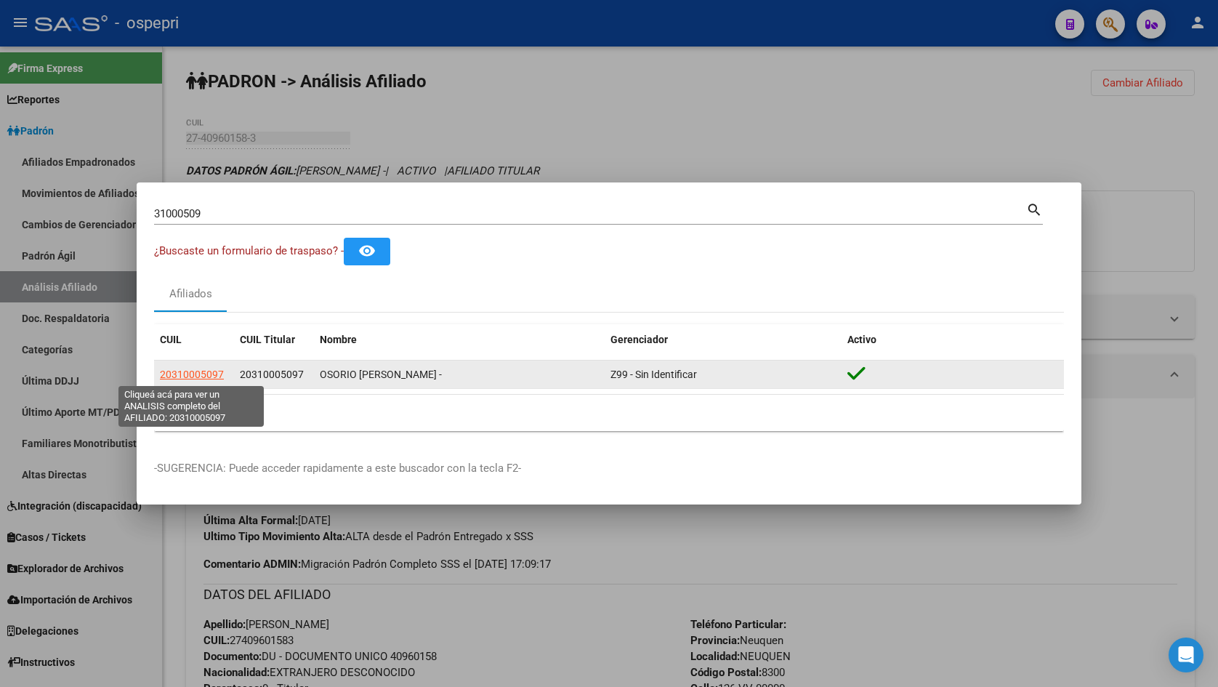
click at [193, 371] on span "20310005097" at bounding box center [192, 374] width 64 height 12
type textarea "20310005097"
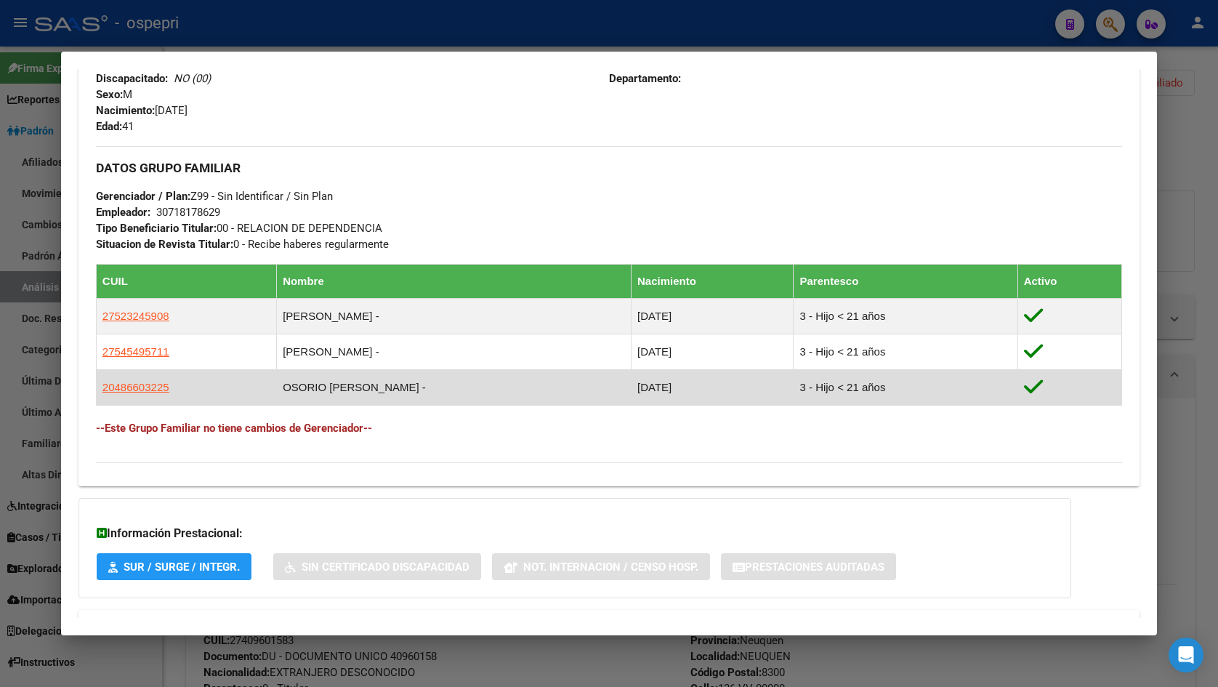
scroll to position [678, 0]
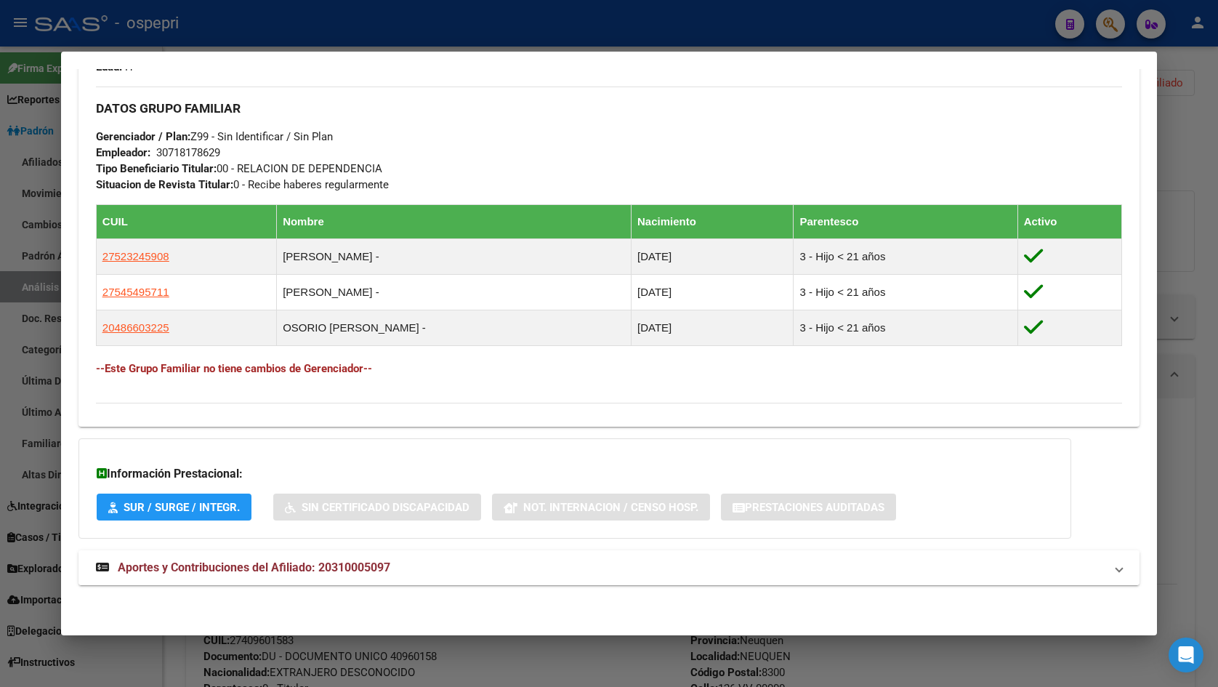
click at [347, 575] on strong "Aportes y Contribuciones del Afiliado: 20310005097" at bounding box center [243, 567] width 294 height 17
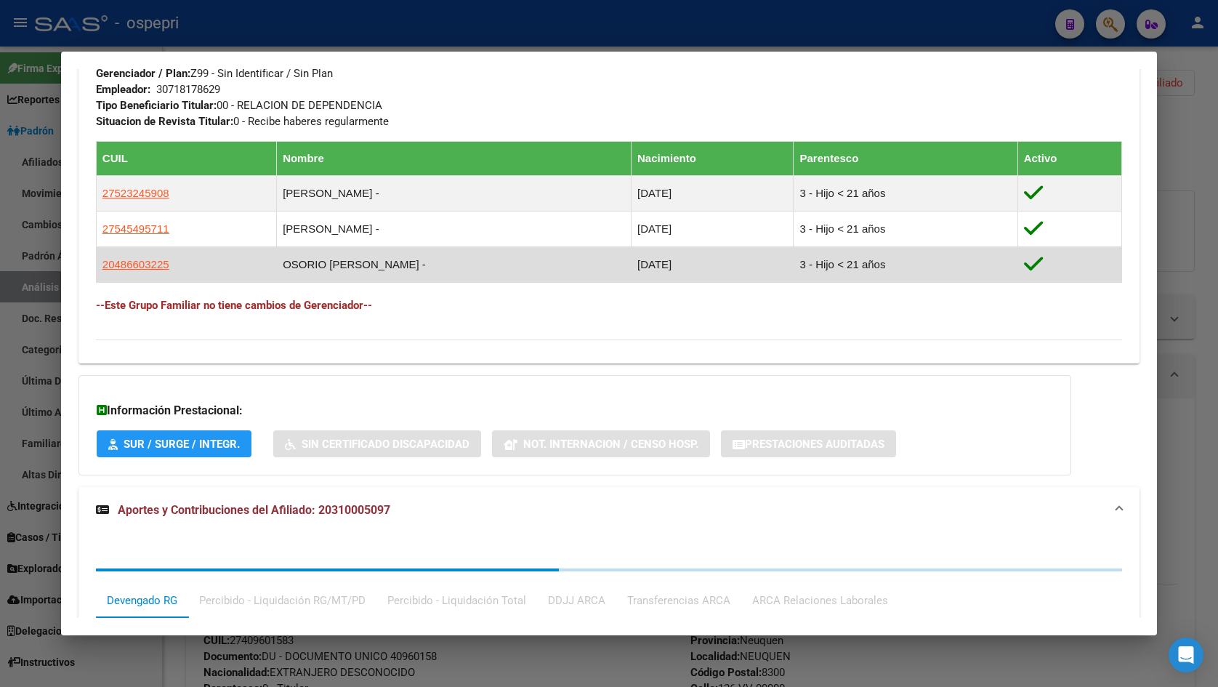
scroll to position [1041, 0]
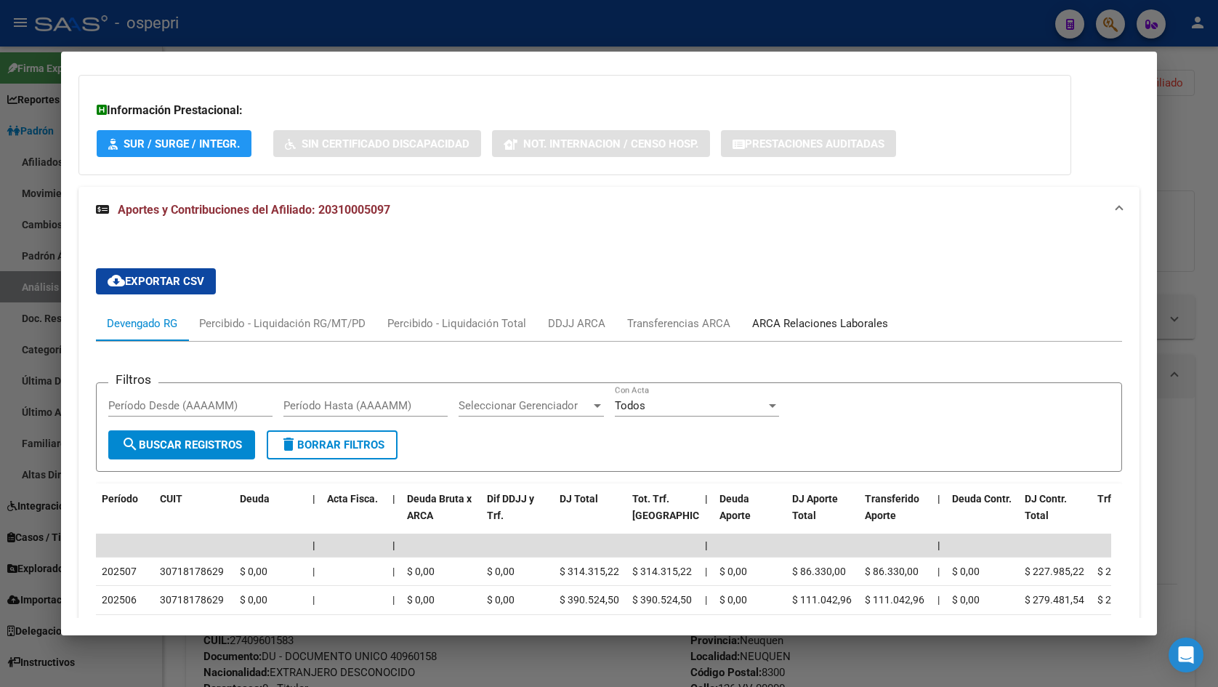
click at [818, 322] on div "ARCA Relaciones Laborales" at bounding box center [820, 323] width 136 height 16
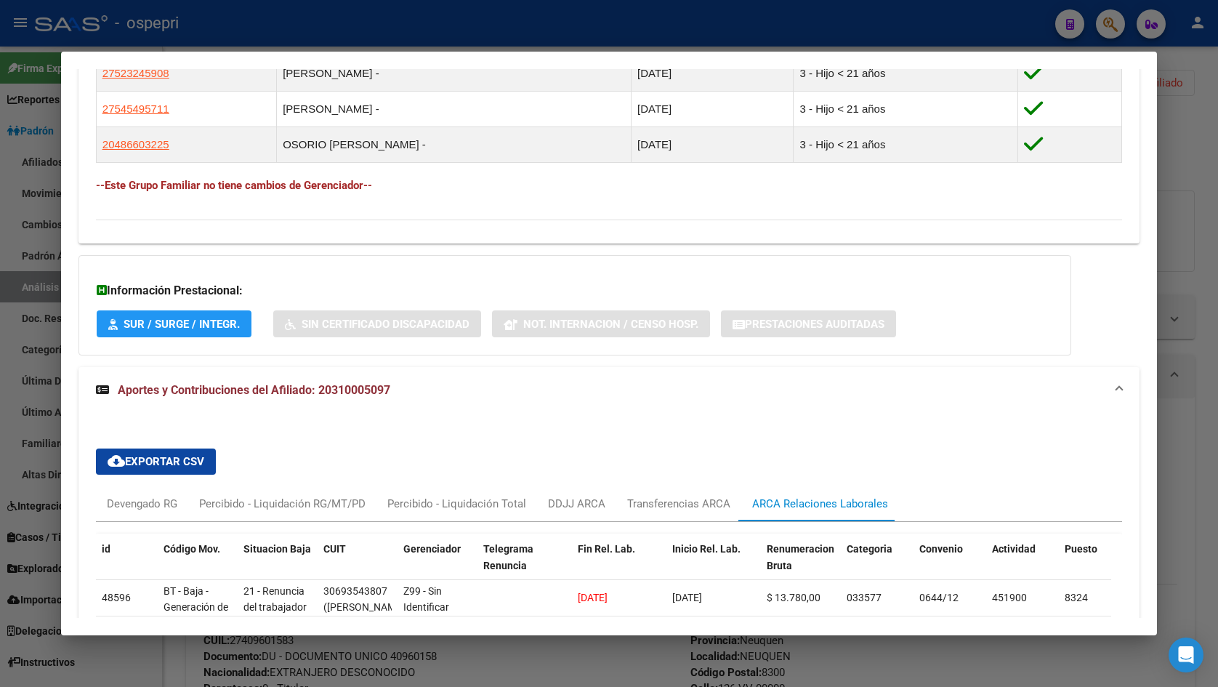
scroll to position [871, 0]
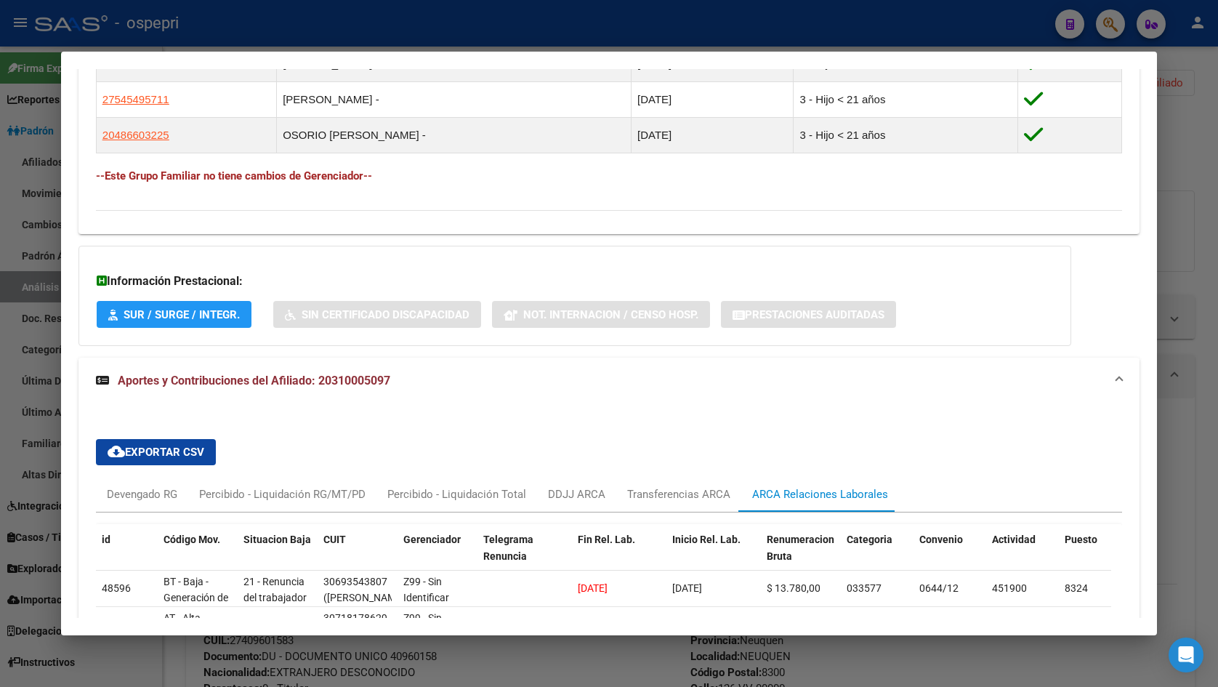
drag, startPoint x: 318, startPoint y: 383, endPoint x: 397, endPoint y: 385, distance: 79.2
click at [397, 385] on mat-panel-title "Aportes y Contribuciones del Afiliado: 20310005097" at bounding box center [600, 380] width 1009 height 17
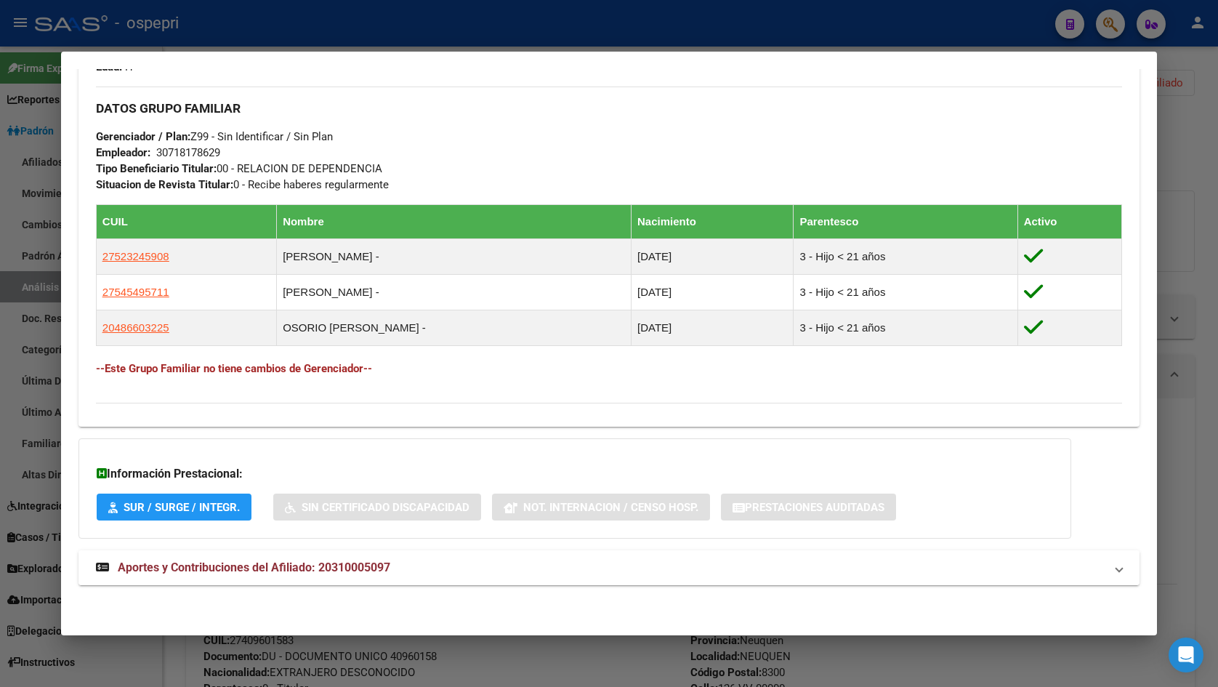
scroll to position [678, 0]
copy span "20310005097"
click at [400, 560] on mat-panel-title "Aportes y Contribuciones del Afiliado: 20310005097" at bounding box center [600, 567] width 1009 height 17
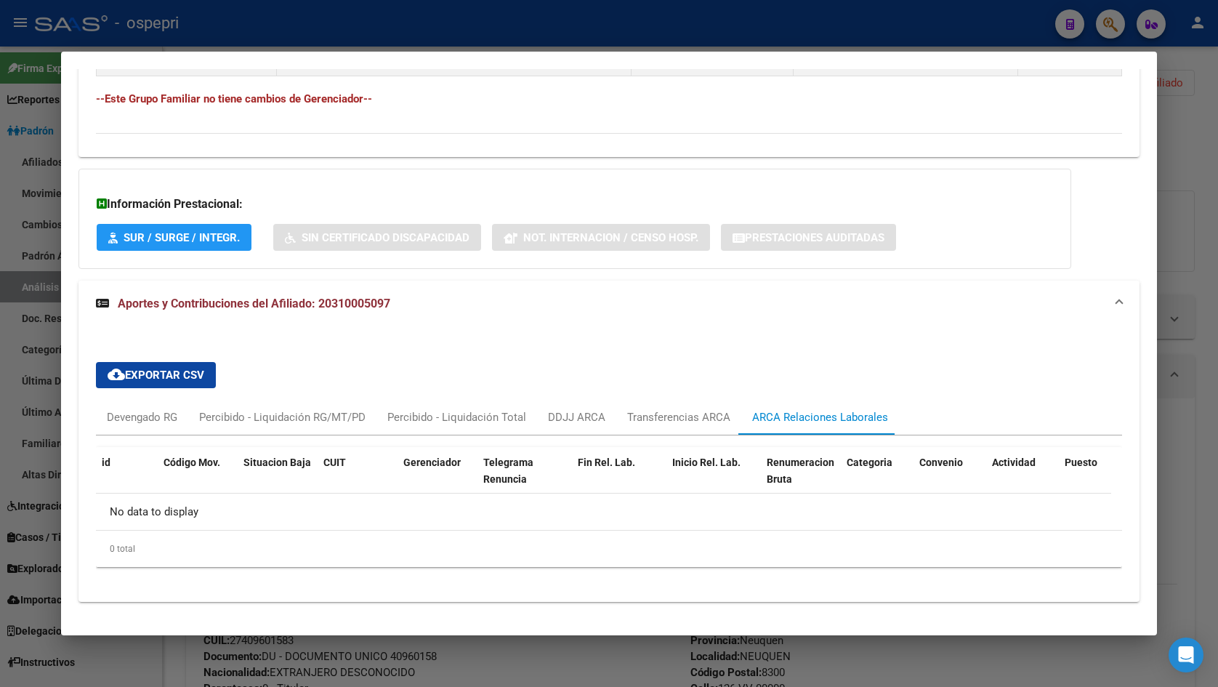
scroll to position [964, 0]
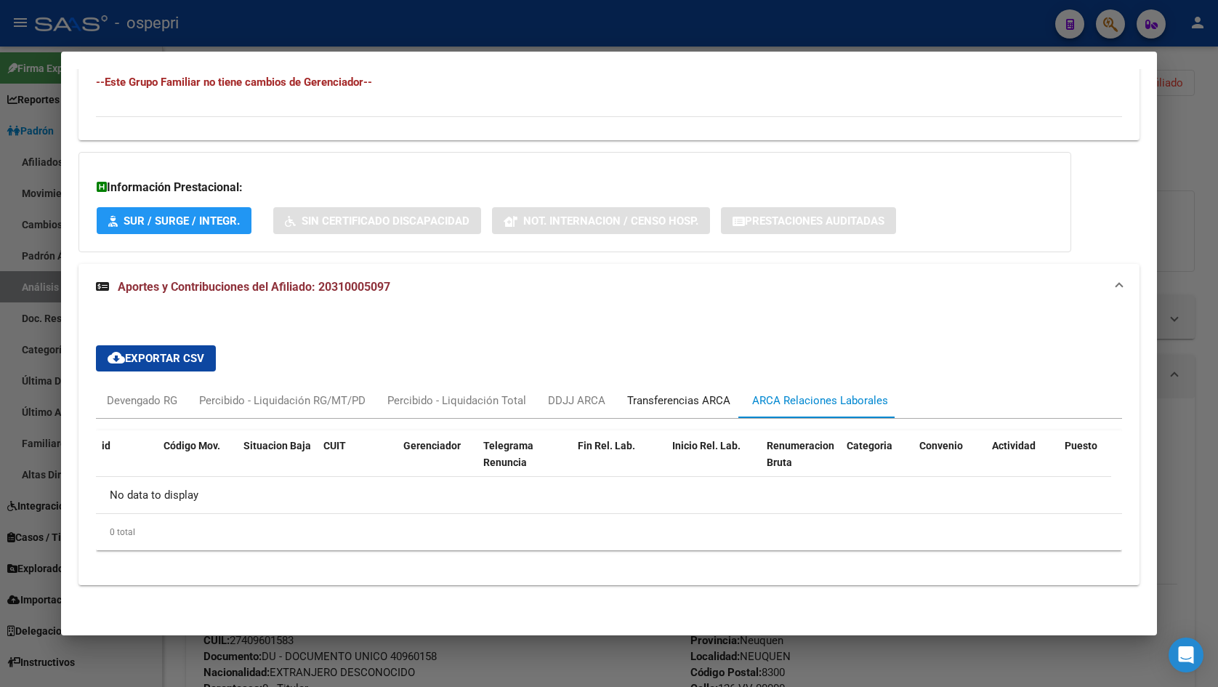
click at [669, 400] on div "Transferencias ARCA" at bounding box center [678, 400] width 103 height 16
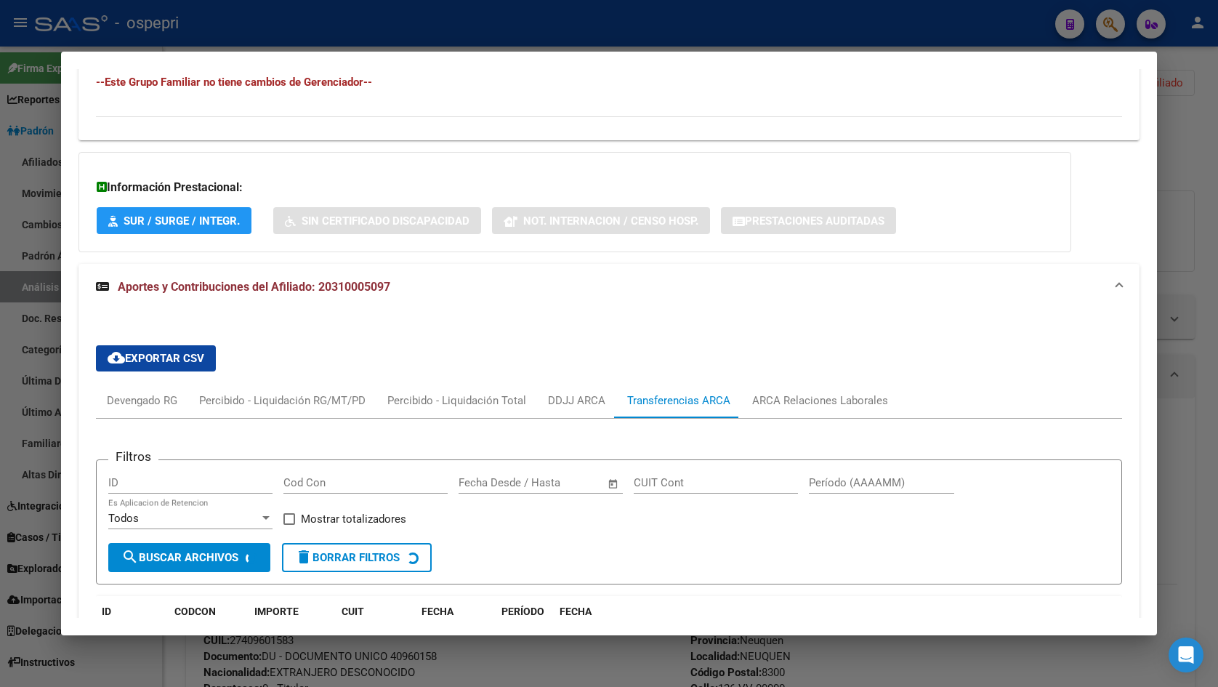
click at [780, 376] on div "cloud_download Exportar CSV Devengado RG Percibido - Liquidación RG/MT/PD Perci…" at bounding box center [609, 628] width 1026 height 589
click at [790, 395] on div "ARCA Relaciones Laborales" at bounding box center [820, 400] width 136 height 16
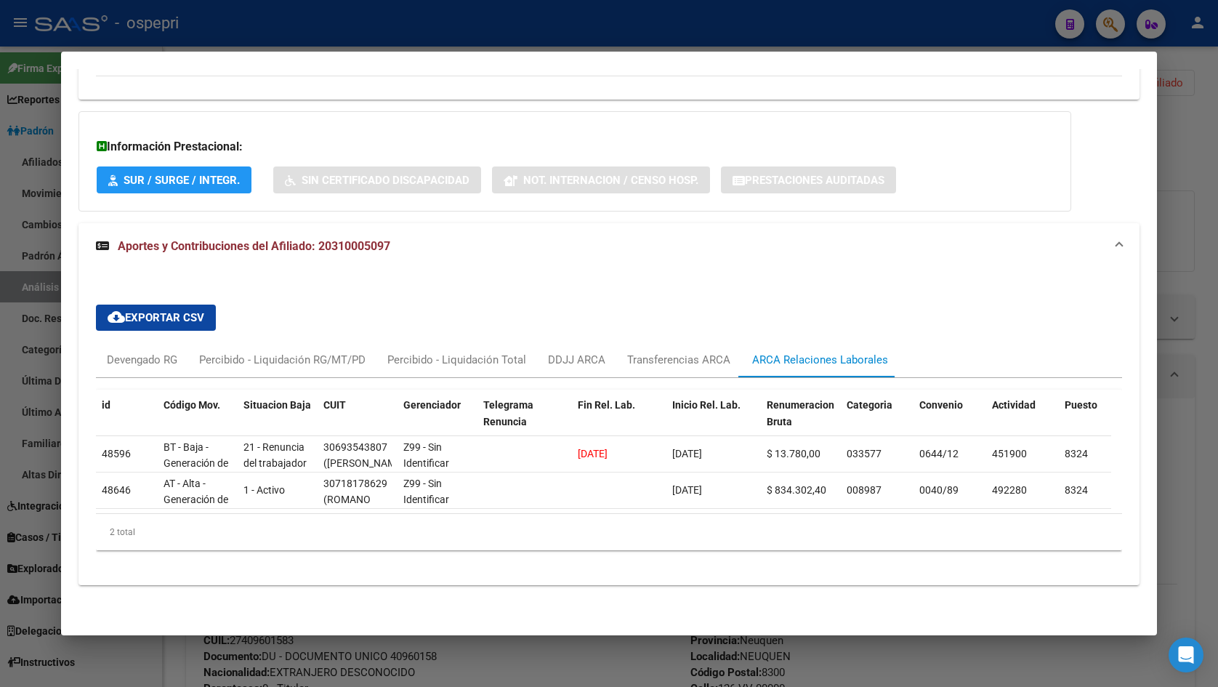
scroll to position [1016, 0]
